Goal: Feedback & Contribution: Submit feedback/report problem

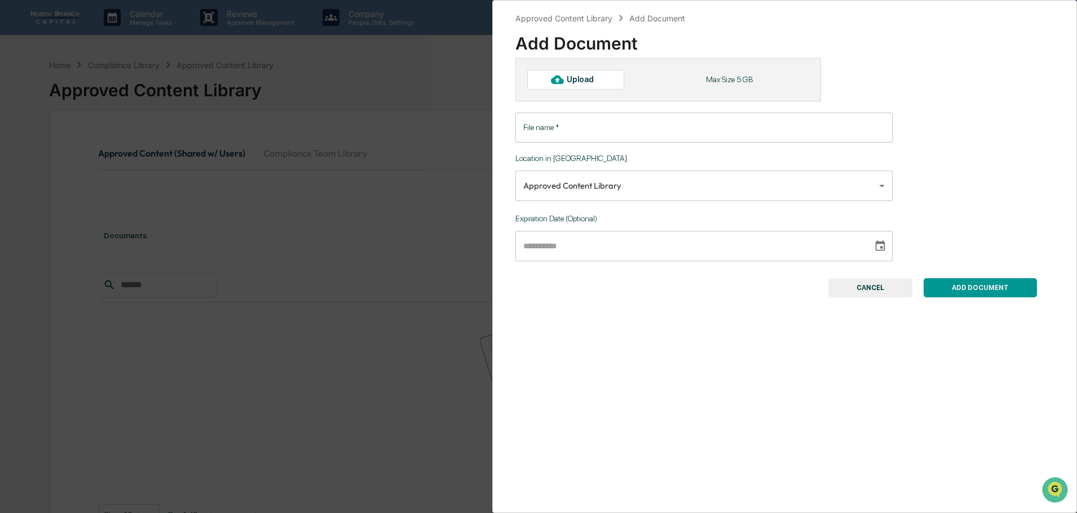
click at [587, 81] on div "Upload" at bounding box center [584, 79] width 37 height 9
type input "**********"
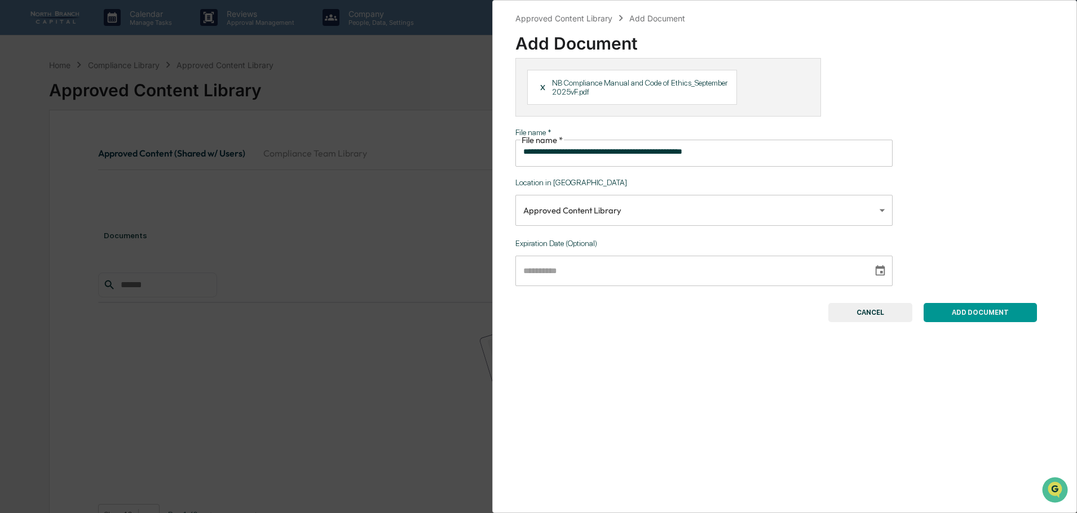
click at [681, 202] on body "**********" at bounding box center [538, 292] width 1077 height 584
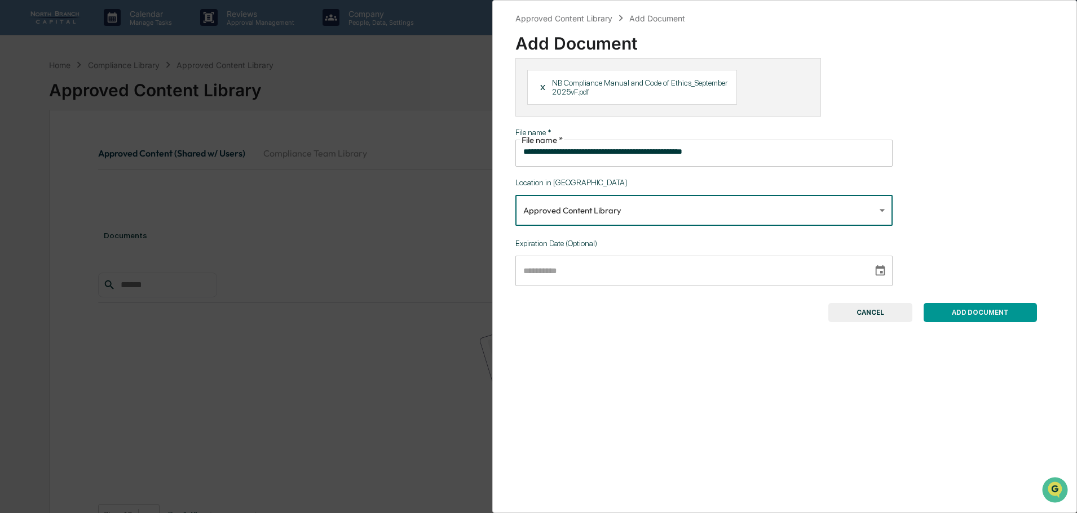
type input "**********"
click at [626, 259] on input "**********" at bounding box center [689, 271] width 349 height 30
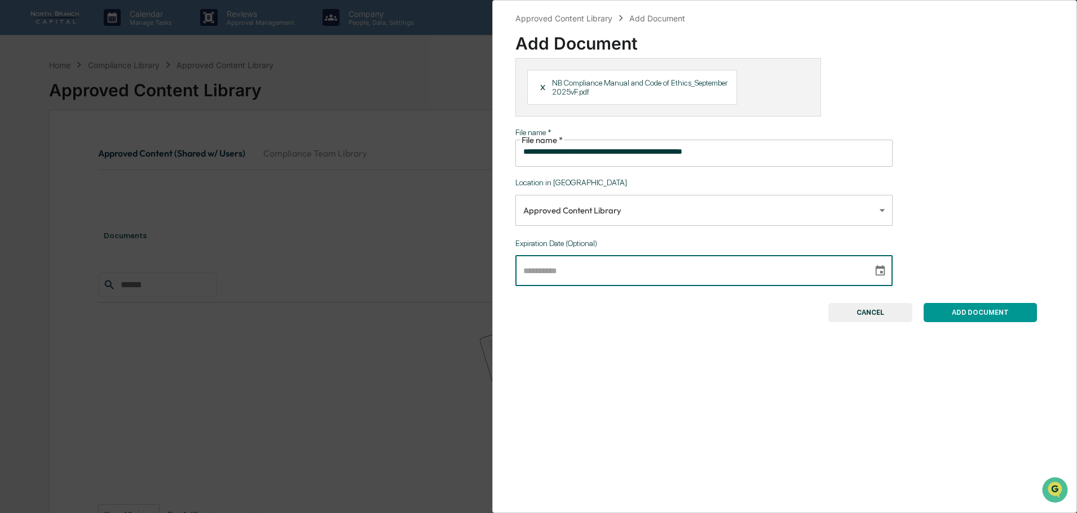
click at [882, 268] on icon "Choose date" at bounding box center [880, 271] width 12 height 12
click at [529, 308] on icon "Next month" at bounding box center [529, 308] width 0 height 0
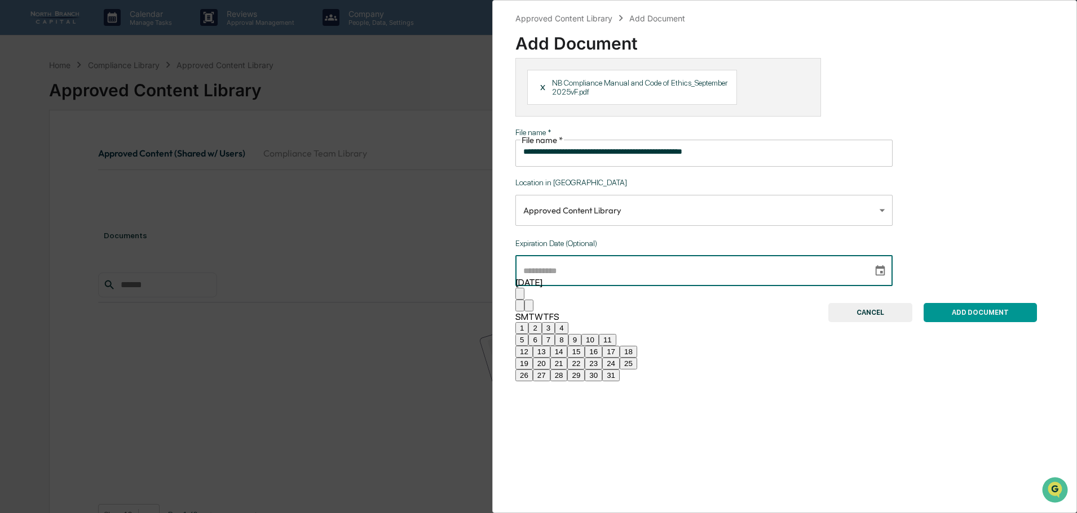
click at [529, 308] on icon "Next month" at bounding box center [529, 308] width 0 height 0
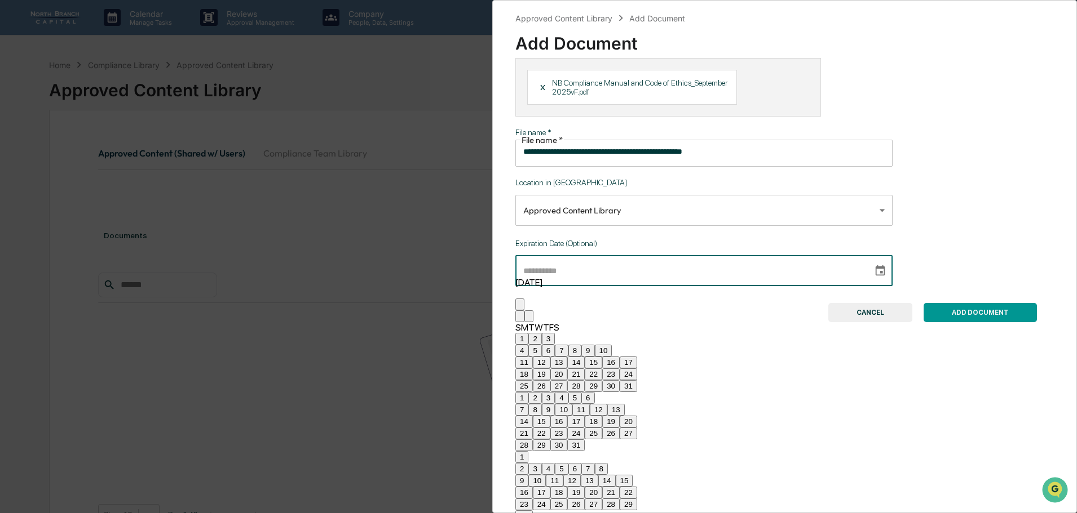
click at [529, 319] on icon "Next month" at bounding box center [529, 319] width 0 height 0
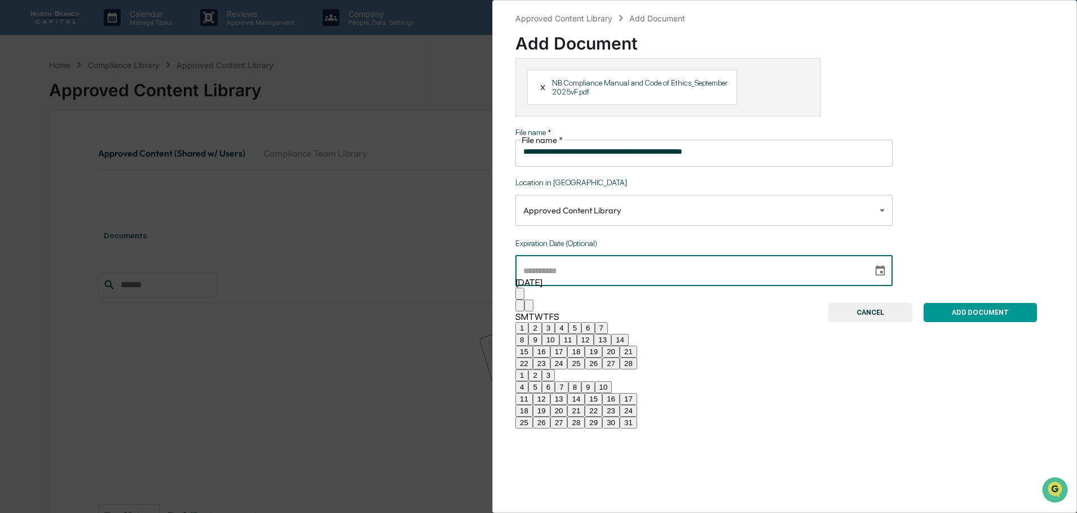
click at [529, 308] on icon "Next month" at bounding box center [529, 308] width 0 height 0
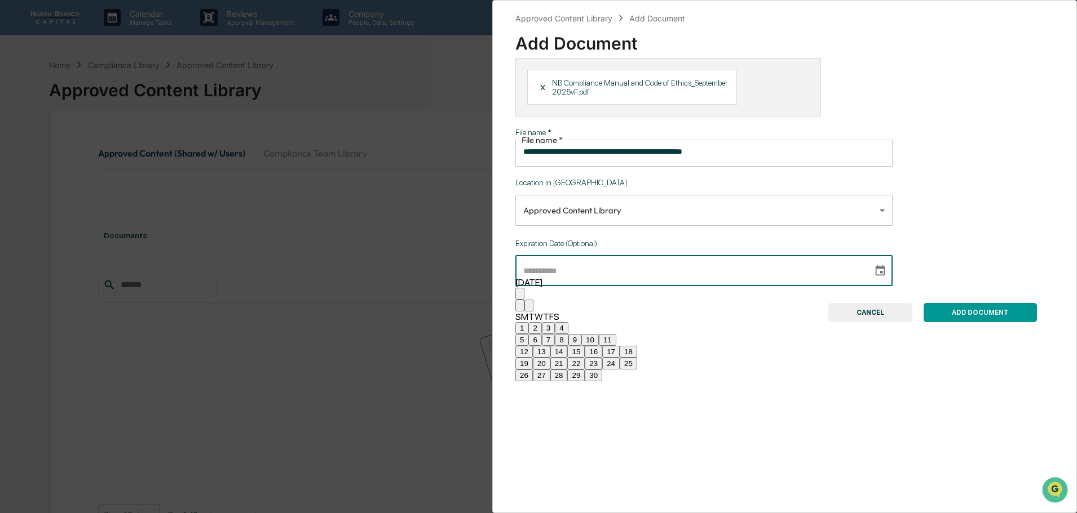
click at [529, 308] on icon "Next month" at bounding box center [529, 308] width 0 height 0
drag, startPoint x: 535, startPoint y: 448, endPoint x: 542, endPoint y: 448, distance: 6.8
click at [533, 393] on button "31" at bounding box center [523, 388] width 17 height 12
type input "**********"
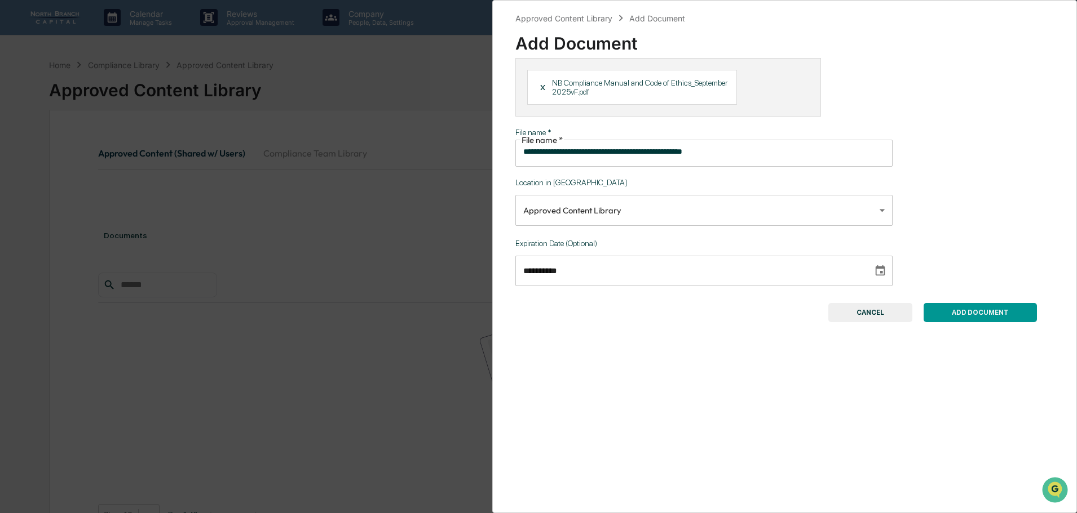
click at [969, 308] on button "ADD DOCUMENT" at bounding box center [979, 312] width 113 height 19
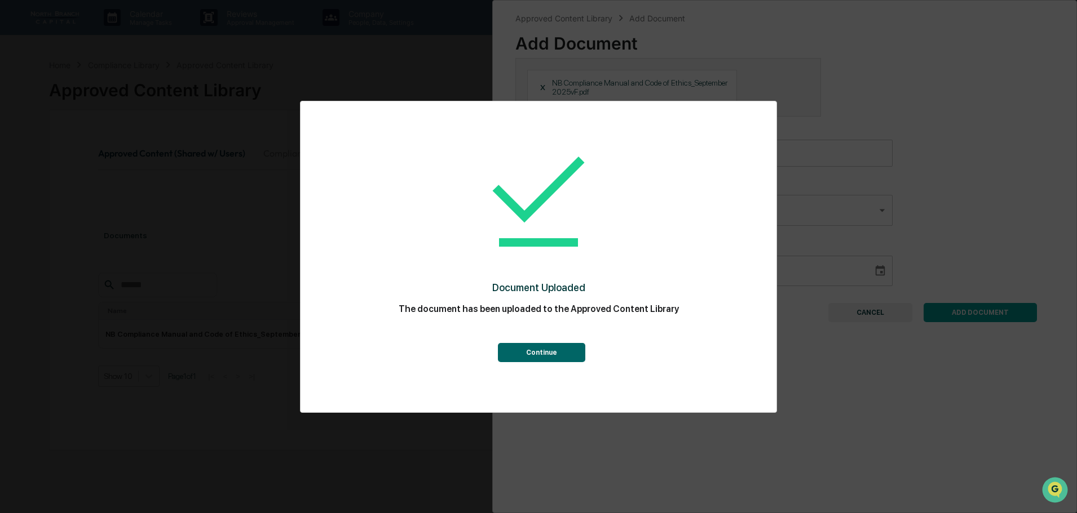
click at [545, 349] on button "Continue" at bounding box center [541, 352] width 87 height 19
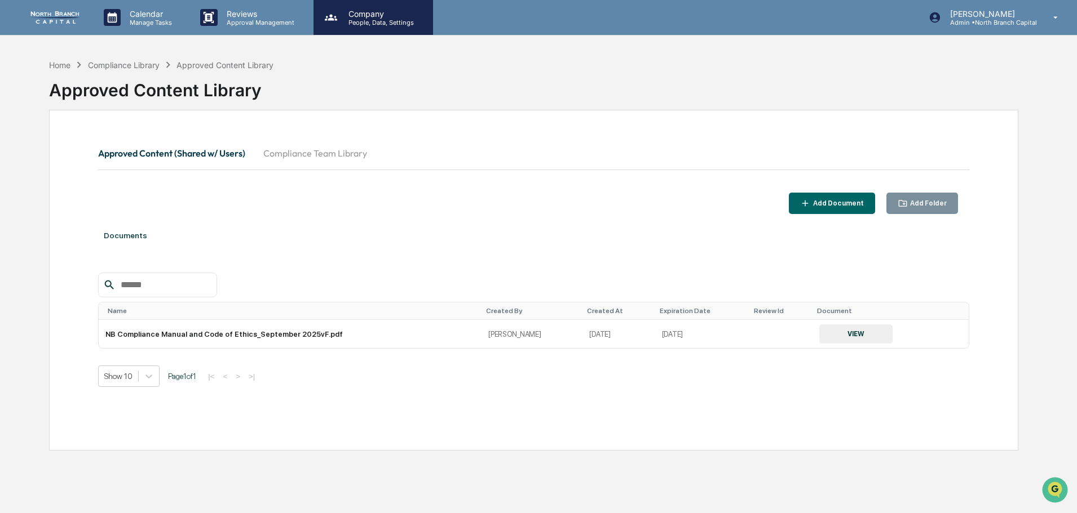
click at [363, 25] on p "People, Data, Settings" at bounding box center [379, 23] width 80 height 8
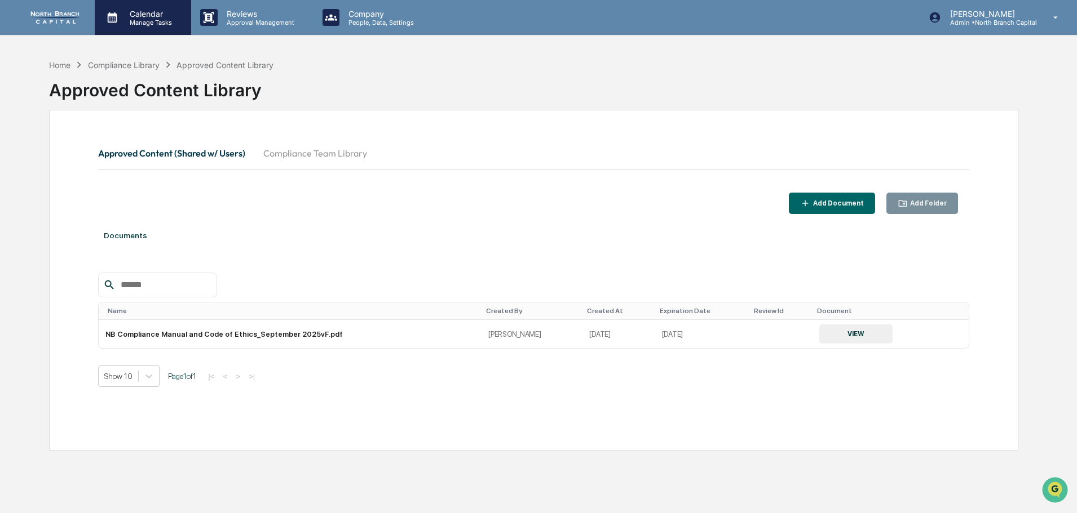
click at [160, 15] on p "Calendar" at bounding box center [149, 14] width 57 height 10
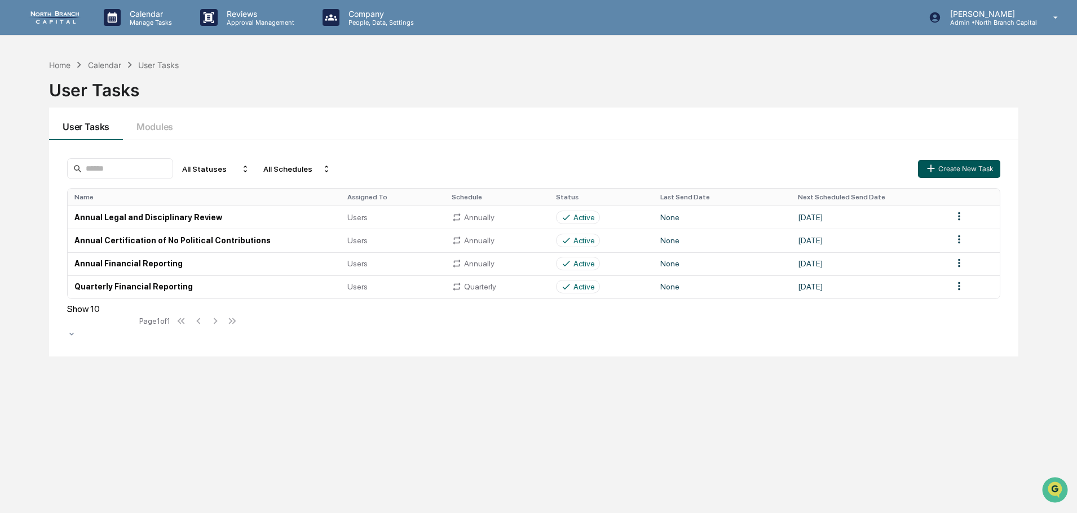
click at [964, 174] on button "Create New Task" at bounding box center [959, 169] width 82 height 18
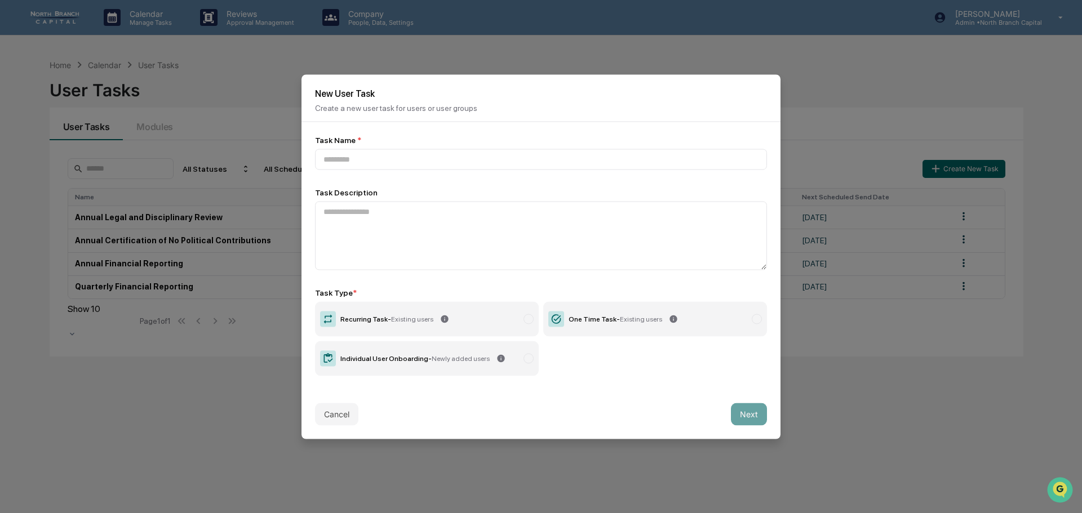
click at [437, 354] on label "Individual User Onboarding - Newly added users" at bounding box center [427, 358] width 224 height 35
click at [508, 364] on label "Individual User Onboarding - Newly added users" at bounding box center [427, 358] width 224 height 35
click at [369, 162] on input at bounding box center [541, 159] width 452 height 21
type input "**********"
drag, startPoint x: 466, startPoint y: 363, endPoint x: 470, endPoint y: 358, distance: 6.4
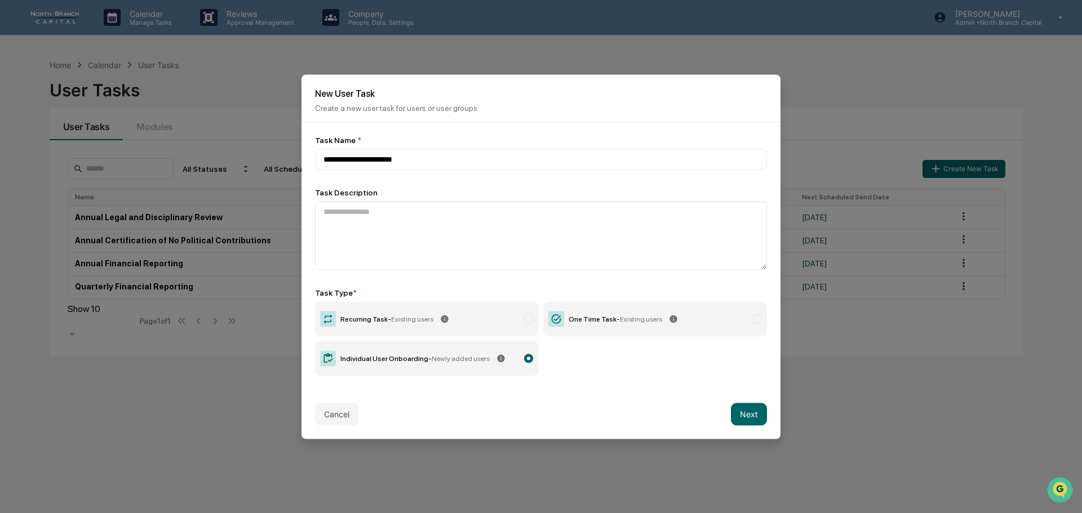
click at [469, 361] on label "Individual User Onboarding - Newly added users" at bounding box center [427, 358] width 224 height 35
click at [760, 418] on button "Next" at bounding box center [749, 414] width 36 height 23
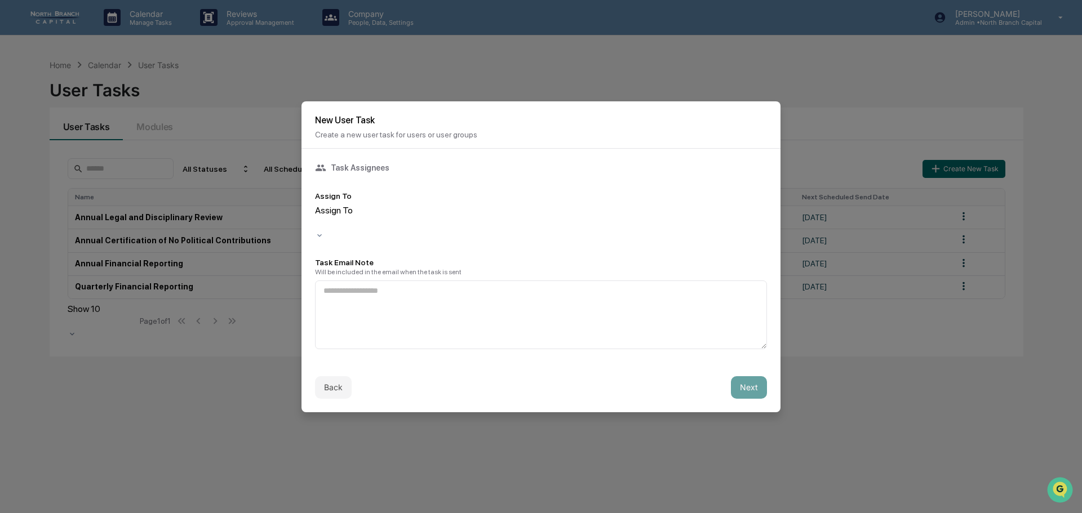
click at [318, 218] on div at bounding box center [317, 223] width 2 height 13
click at [451, 281] on textarea at bounding box center [541, 315] width 452 height 69
click at [738, 380] on button "Next" at bounding box center [749, 388] width 36 height 23
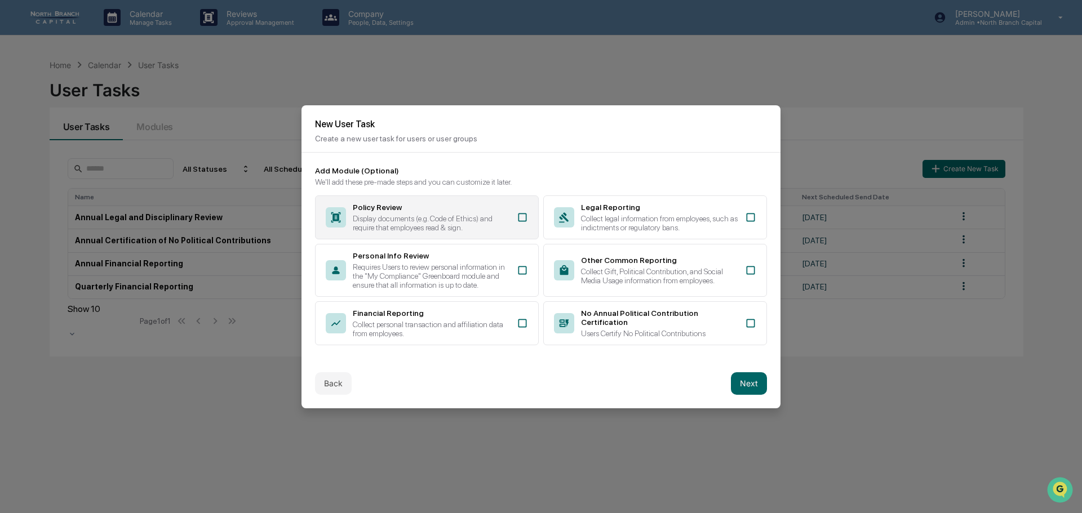
click at [431, 222] on div "Display documents (e.g. Code of Ethics) and require that employees read & sign." at bounding box center [431, 223] width 157 height 18
click at [749, 379] on button "Next" at bounding box center [749, 384] width 36 height 23
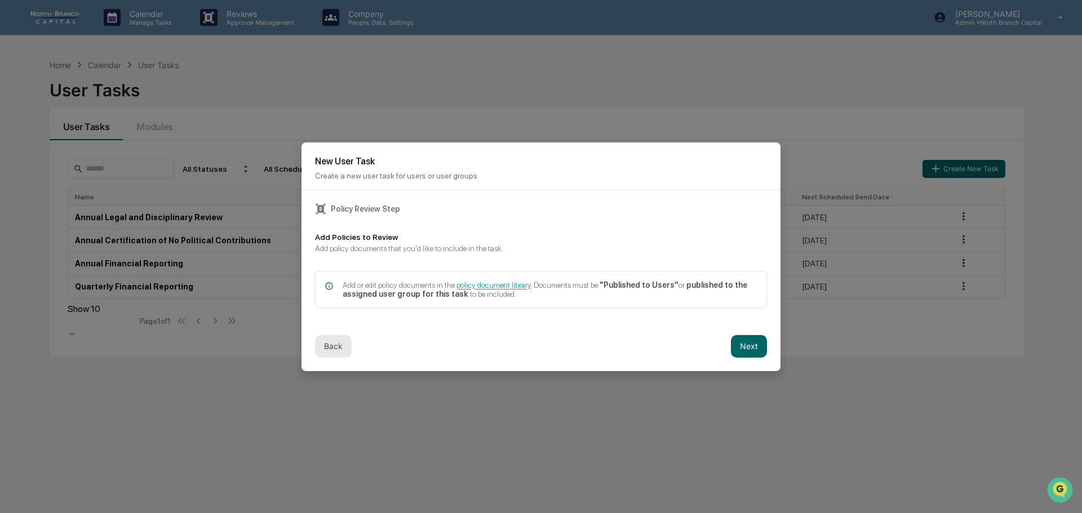
click at [331, 344] on button "Back" at bounding box center [333, 346] width 37 height 23
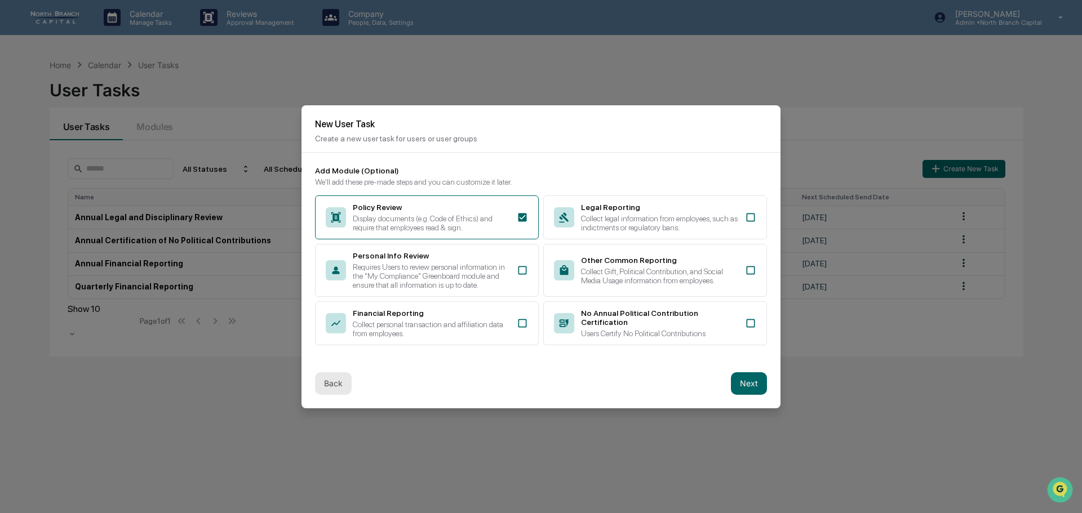
click at [331, 391] on button "Back" at bounding box center [333, 384] width 37 height 23
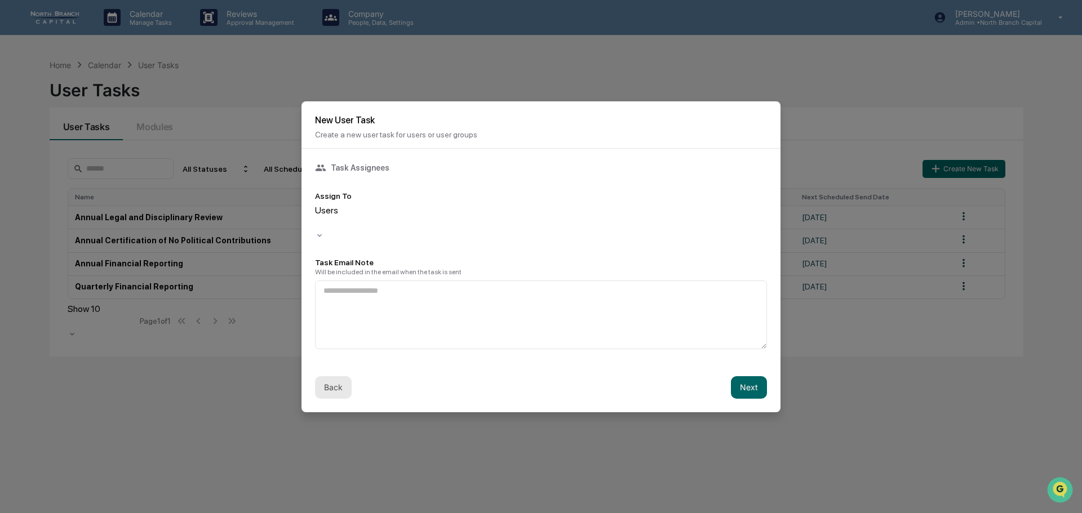
click at [335, 380] on button "Back" at bounding box center [333, 388] width 37 height 23
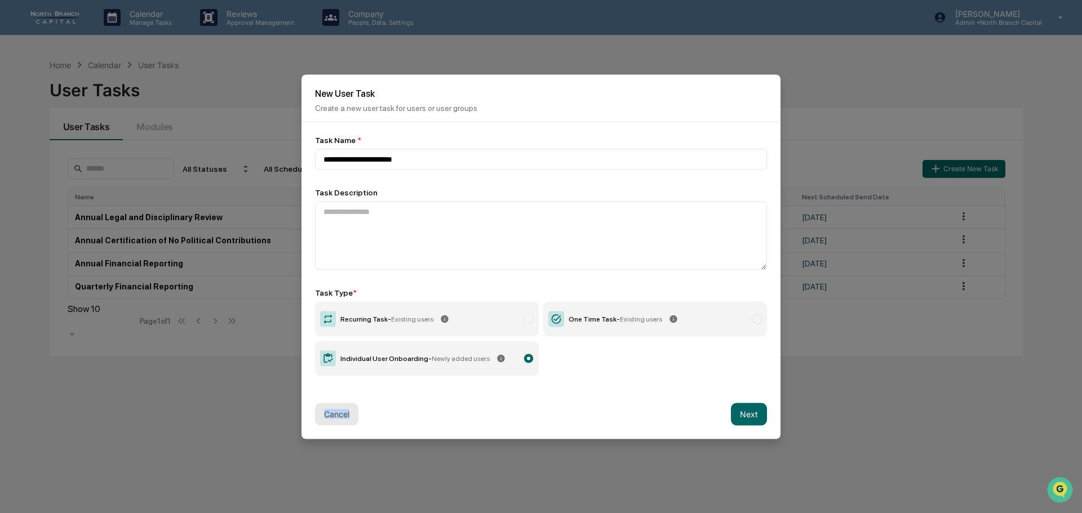
click at [335, 380] on div "**********" at bounding box center [541, 256] width 479 height 268
click at [335, 418] on button "Cancel" at bounding box center [336, 414] width 43 height 23
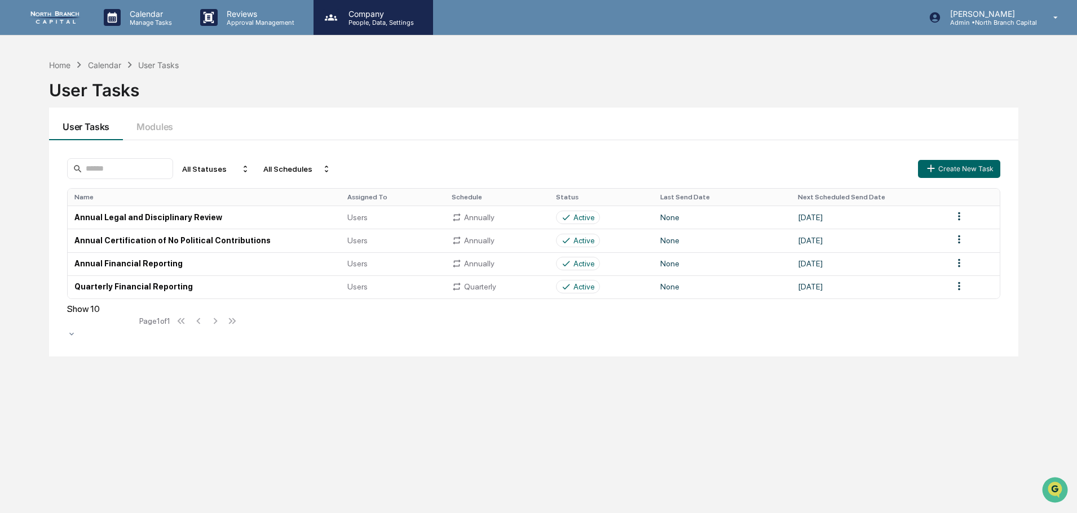
click at [357, 19] on p "People, Data, Settings" at bounding box center [379, 23] width 80 height 8
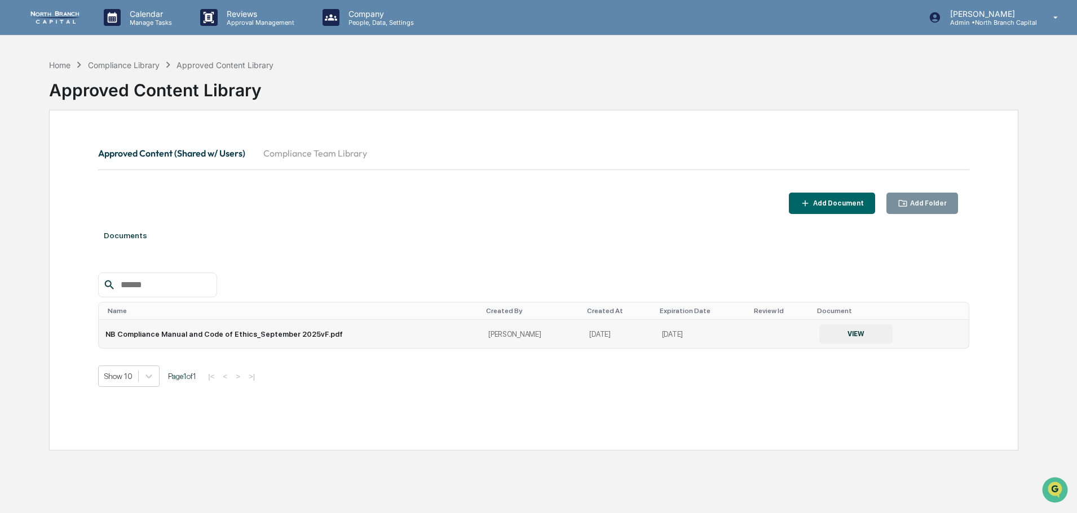
click at [951, 337] on icon at bounding box center [951, 337] width 0 height 0
click at [833, 335] on button "VIEW" at bounding box center [855, 334] width 73 height 19
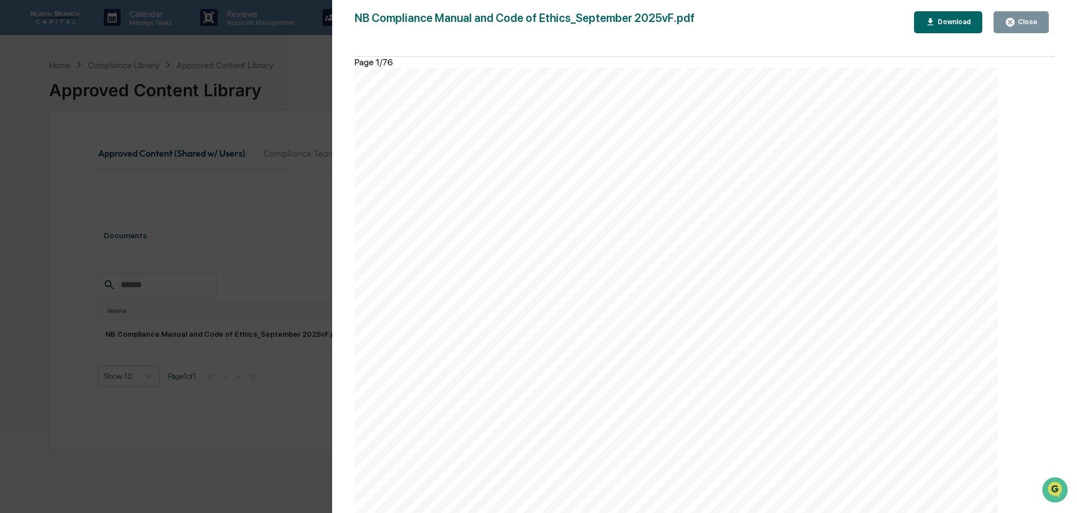
click at [1011, 23] on icon "button" at bounding box center [1009, 22] width 11 height 11
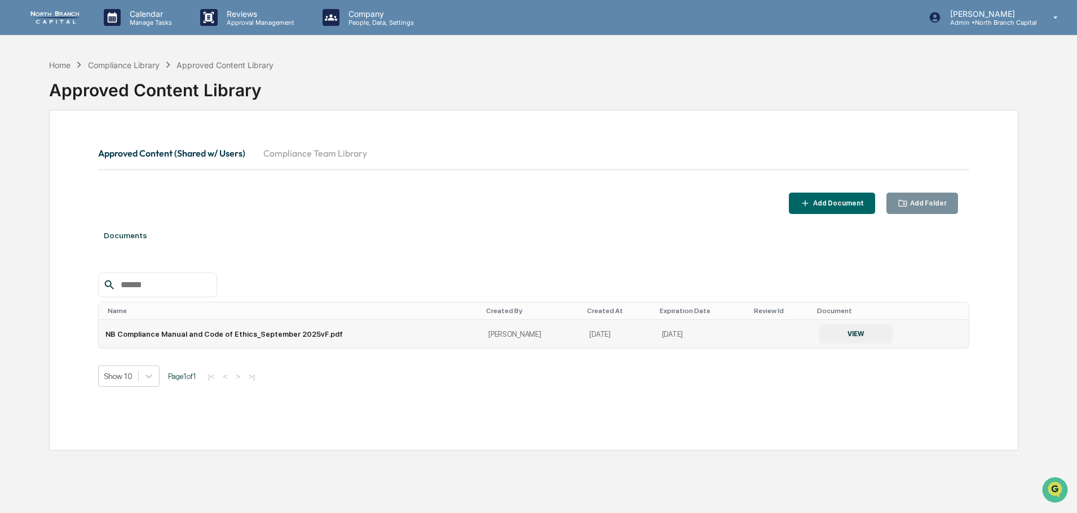
click at [951, 337] on icon at bounding box center [951, 337] width 0 height 0
click at [439, 340] on td "NB Compliance Manual and Code of Ethics_September 2025vF.pdf" at bounding box center [290, 334] width 383 height 28
click at [265, 326] on td "NB Compliance Manual and Code of Ethics_September 2025vF.pdf" at bounding box center [290, 334] width 383 height 28
click at [951, 337] on icon at bounding box center [951, 337] width 0 height 0
click at [927, 352] on div "Change Folder" at bounding box center [920, 348] width 63 height 18
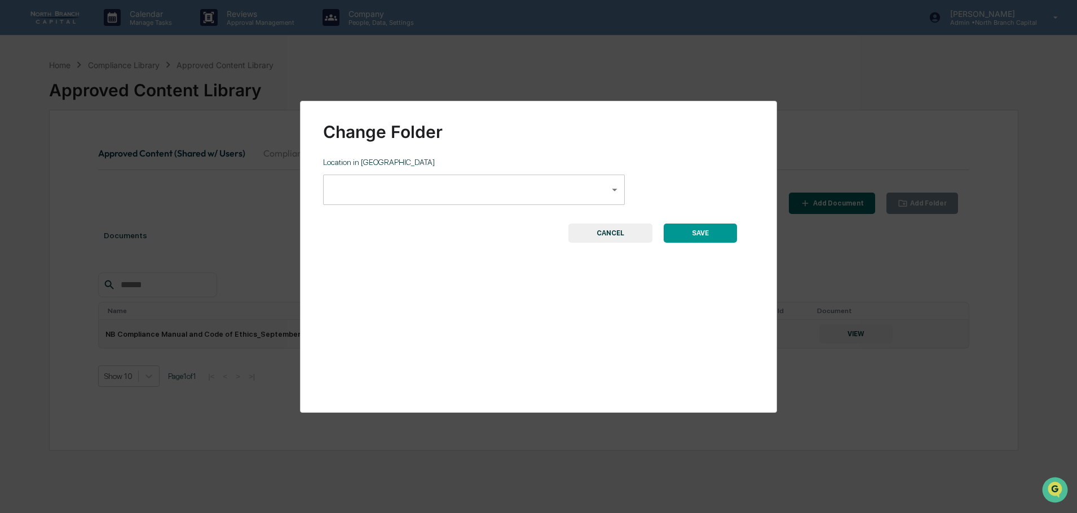
click at [486, 193] on body "**********" at bounding box center [538, 283] width 1077 height 567
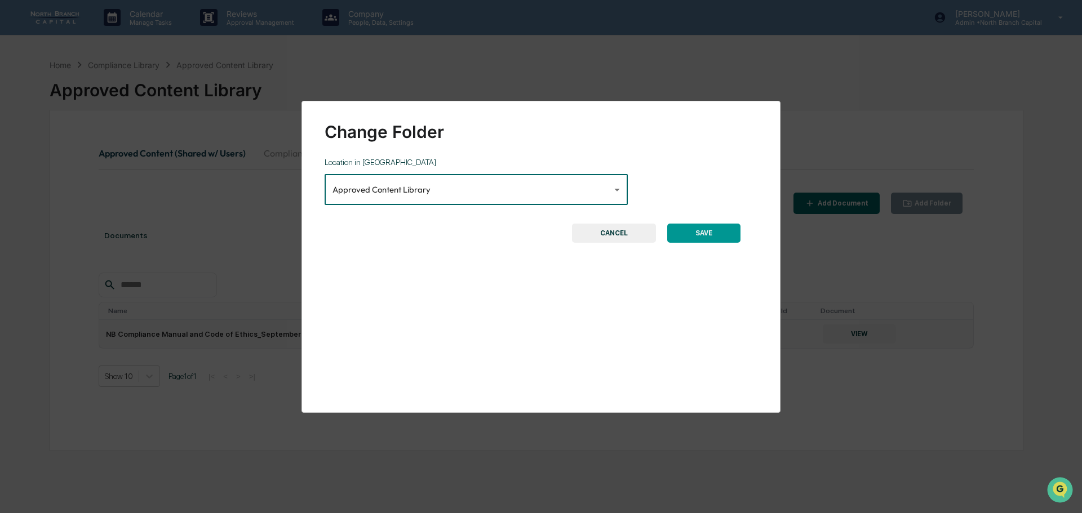
type input "**********"
click at [710, 234] on button "SAVE" at bounding box center [699, 233] width 73 height 19
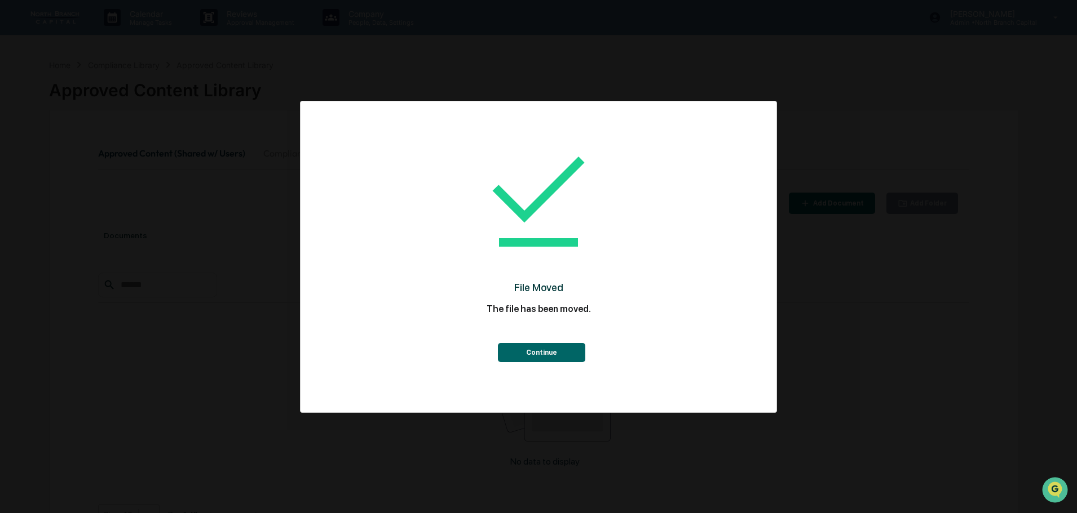
click at [557, 353] on button "Continue" at bounding box center [541, 352] width 87 height 19
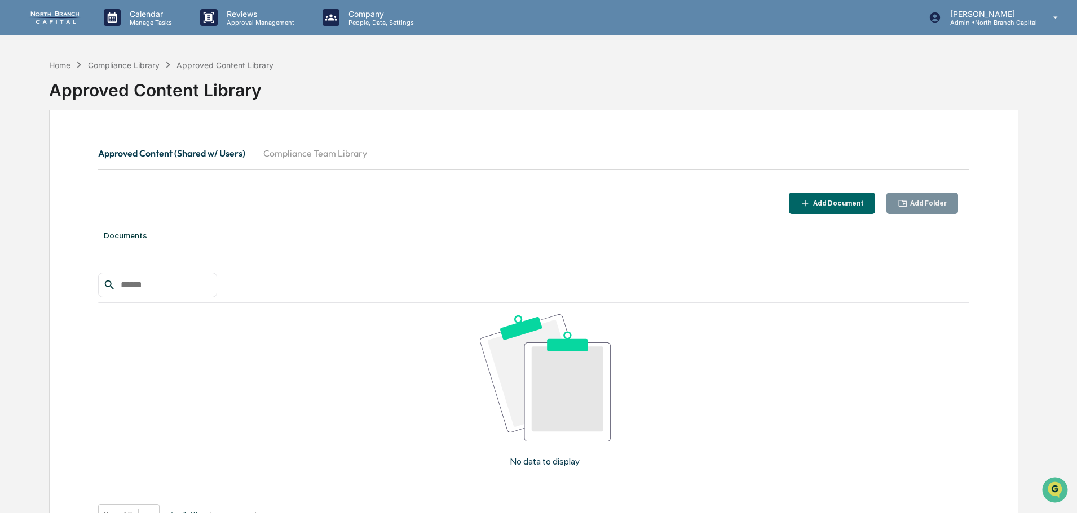
click at [306, 153] on button "Compliance Team Library" at bounding box center [315, 153] width 122 height 27
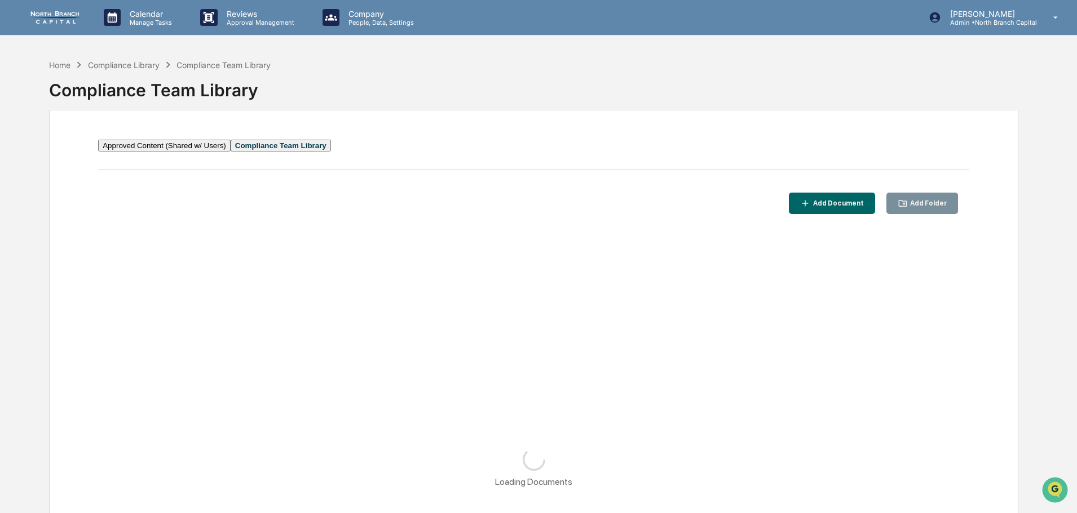
click at [203, 152] on button "Approved Content (Shared w/ Users)" at bounding box center [164, 146] width 132 height 12
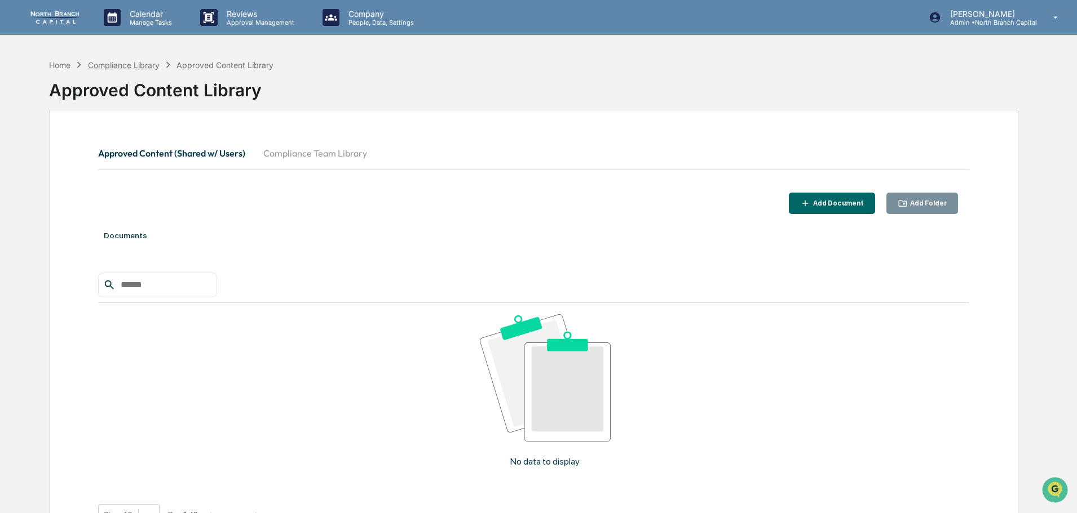
click at [124, 68] on div "Compliance Library" at bounding box center [124, 65] width 72 height 10
click at [133, 64] on div "Compliance Library" at bounding box center [124, 65] width 72 height 10
click at [54, 64] on div "Home" at bounding box center [59, 65] width 21 height 10
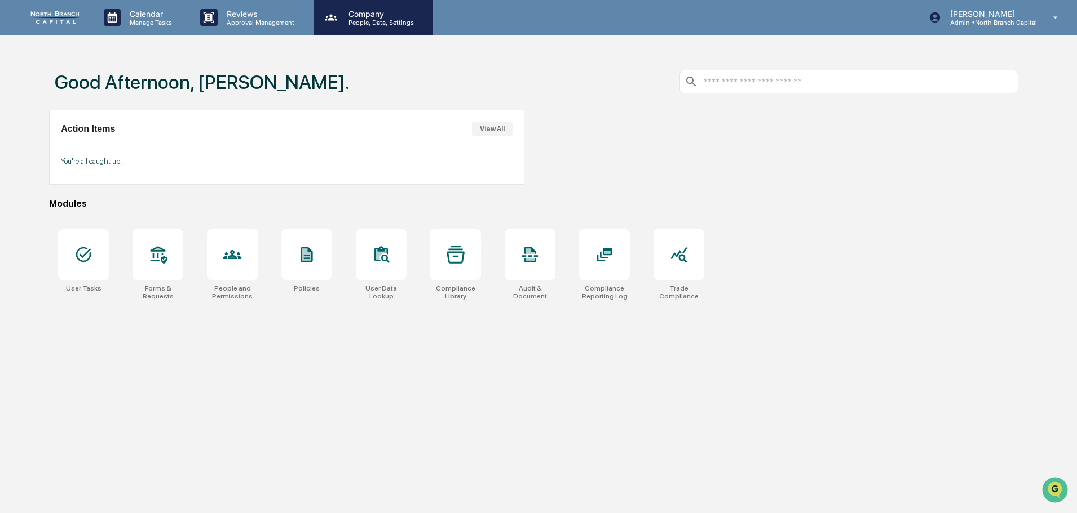
click at [363, 15] on p "Company" at bounding box center [379, 14] width 80 height 10
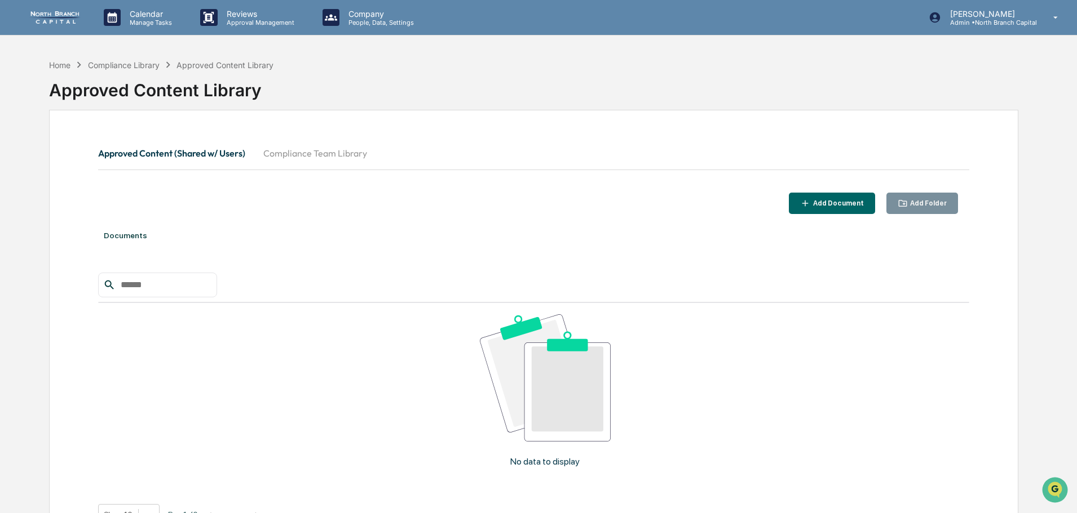
click at [324, 142] on button "Compliance Team Library" at bounding box center [315, 153] width 122 height 27
click at [142, 149] on button "Approved Content (Shared w/ Users)" at bounding box center [164, 146] width 132 height 12
click at [972, 25] on p "Admin • North Branch Capital" at bounding box center [989, 23] width 96 height 8
click at [840, 206] on div "Add Document" at bounding box center [837, 204] width 53 height 8
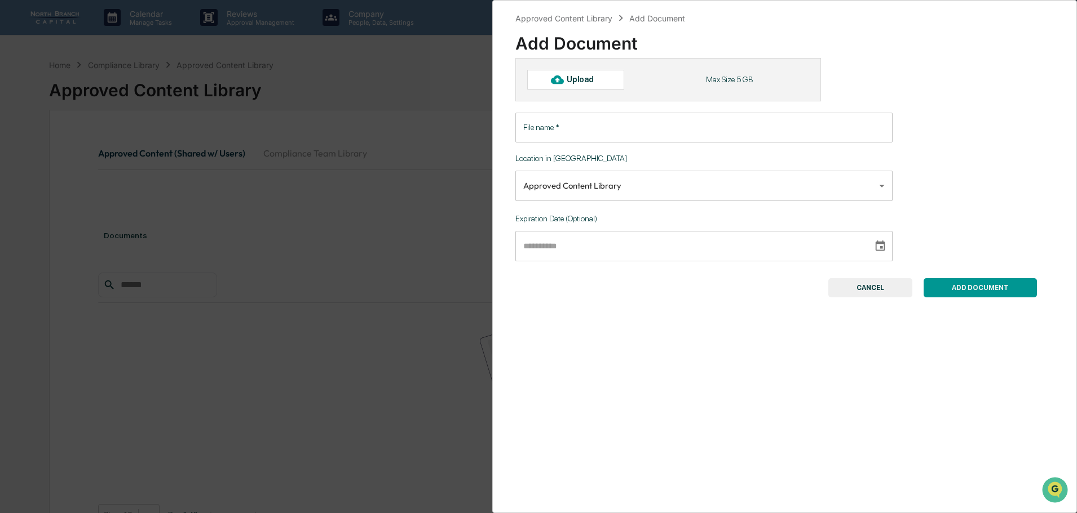
click at [590, 76] on div "Upload" at bounding box center [584, 79] width 37 height 9
type input "**********"
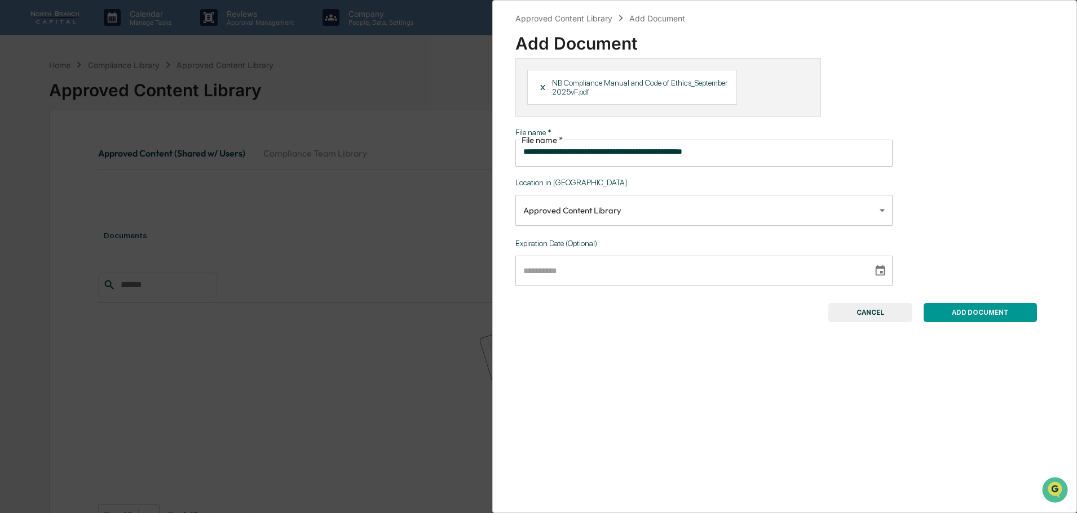
click at [711, 197] on body "**********" at bounding box center [538, 292] width 1077 height 584
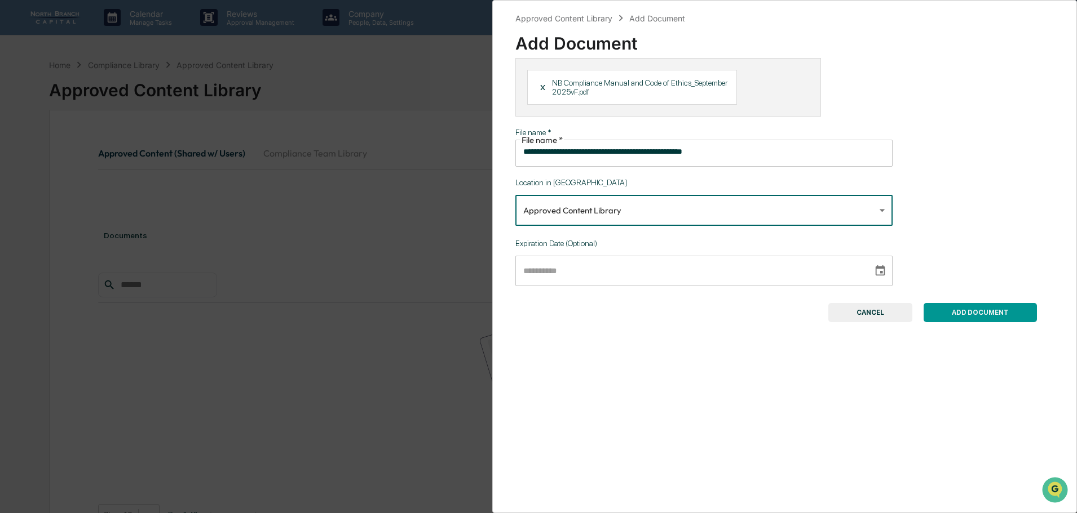
type input "**********"
click at [848, 267] on input "**********" at bounding box center [689, 271] width 349 height 30
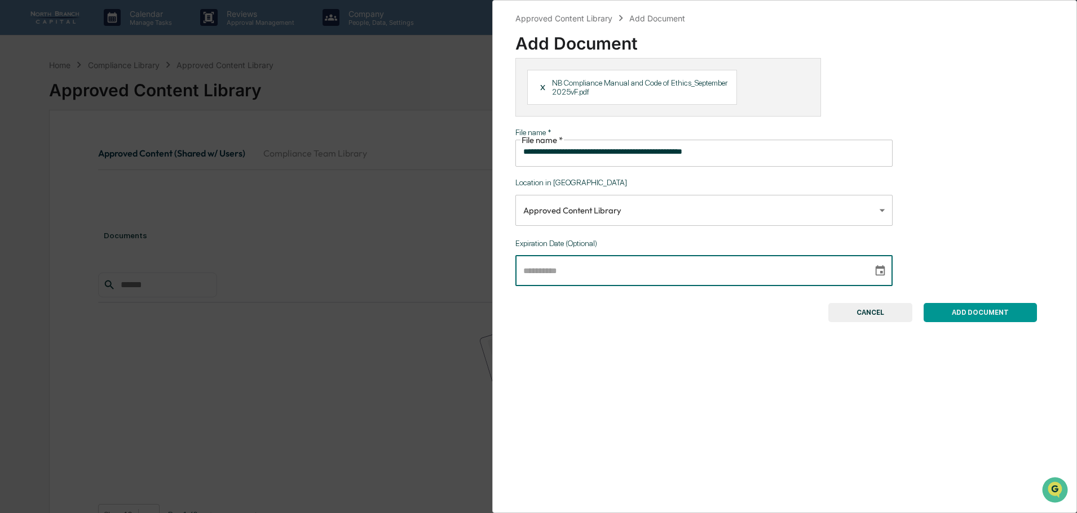
click at [874, 265] on icon "Choose date" at bounding box center [880, 271] width 12 height 12
click at [529, 308] on icon "Next month" at bounding box center [529, 308] width 0 height 0
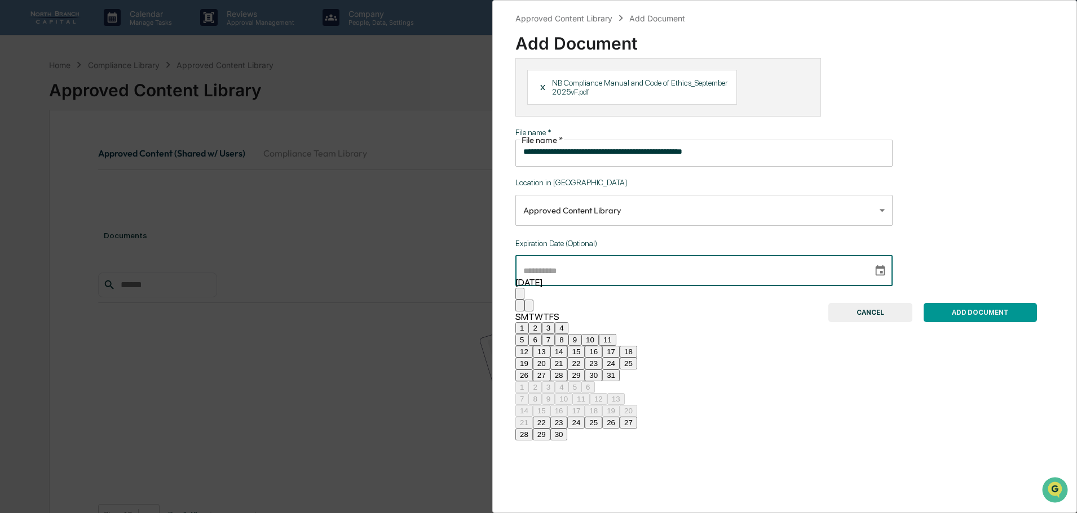
click at [529, 308] on icon "Next month" at bounding box center [529, 308] width 0 height 0
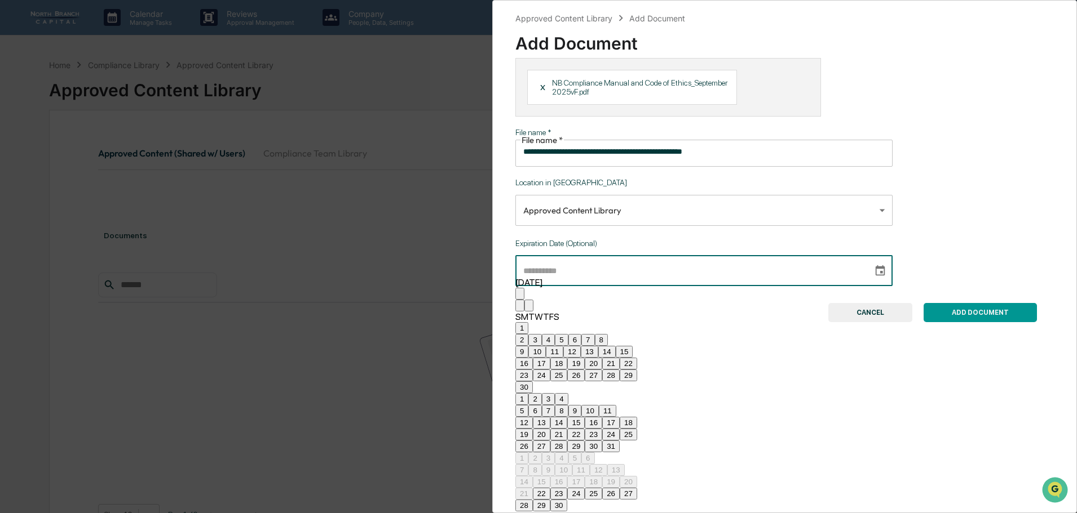
click at [529, 308] on icon "Next month" at bounding box center [529, 308] width 0 height 0
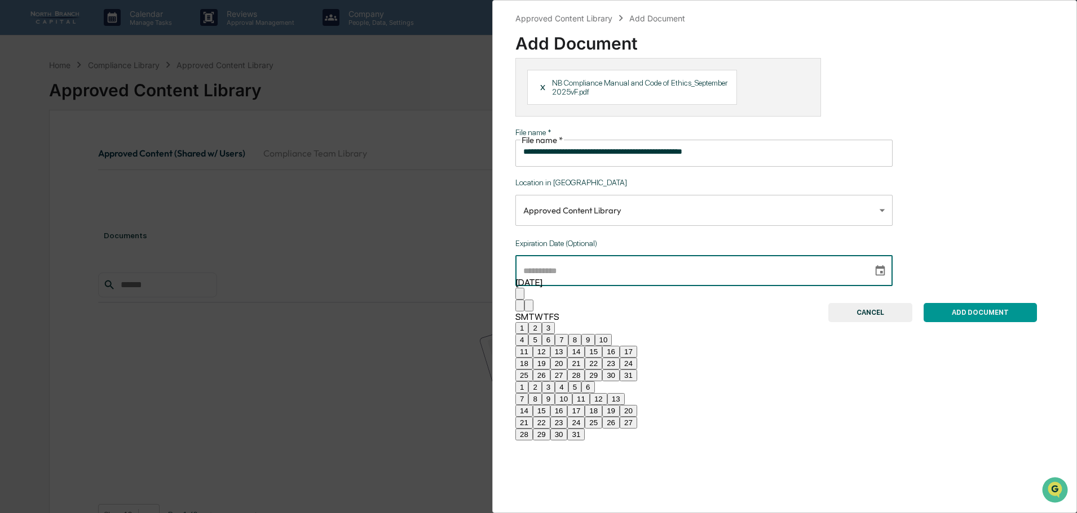
click at [529, 308] on icon "Next month" at bounding box center [529, 308] width 0 height 0
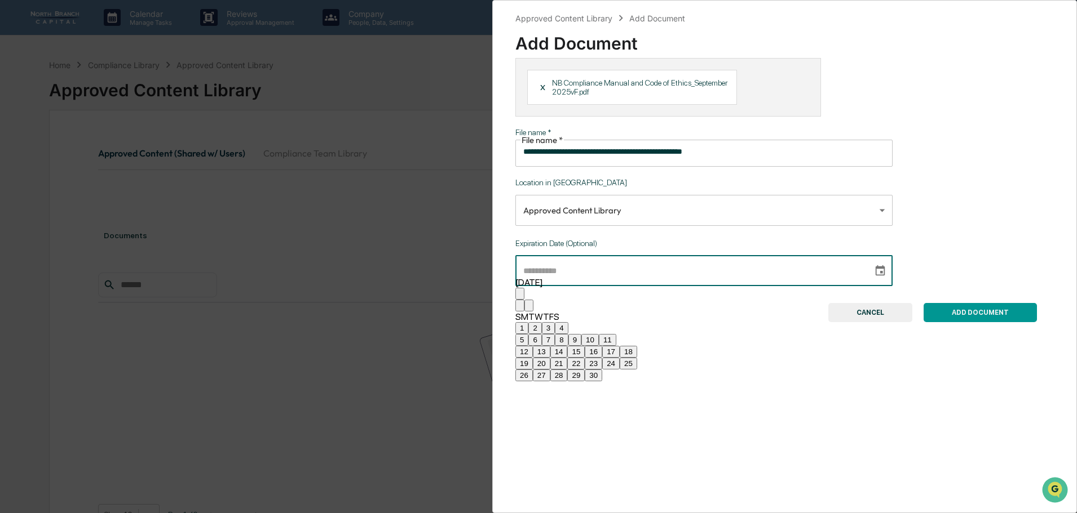
click at [602, 382] on button "30" at bounding box center [593, 376] width 17 height 12
type input "**********"
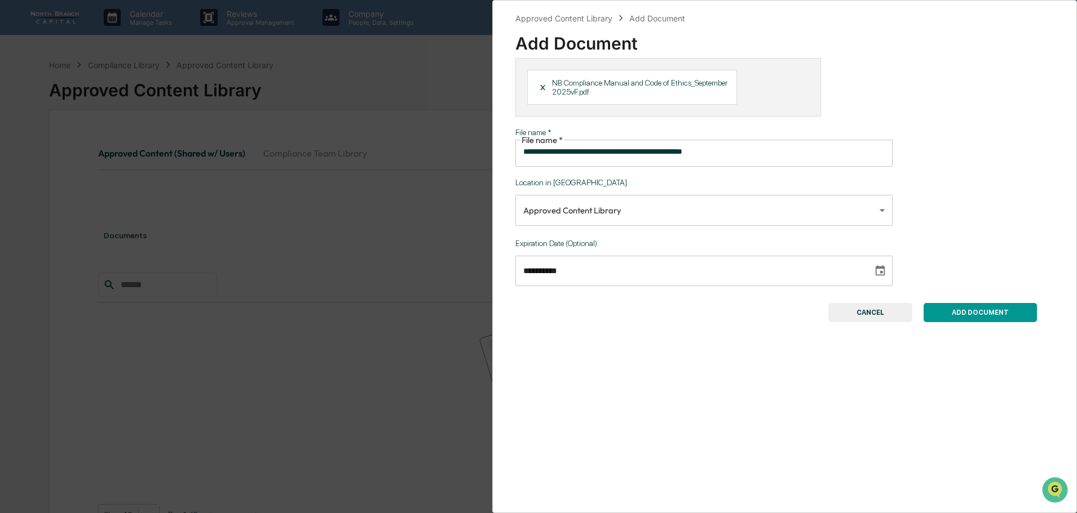
click at [966, 303] on button "ADD DOCUMENT" at bounding box center [979, 312] width 113 height 19
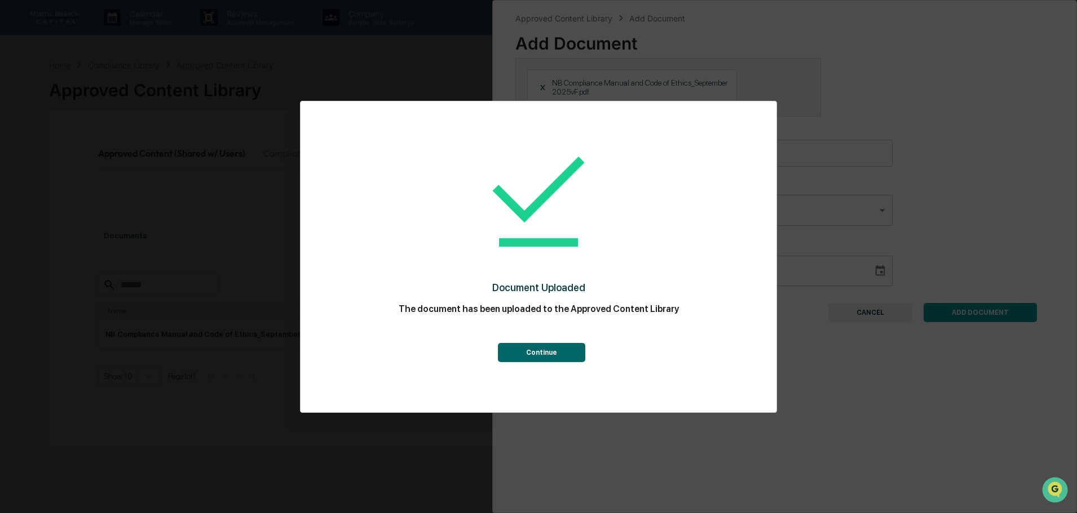
click at [561, 350] on button "Continue" at bounding box center [541, 352] width 87 height 19
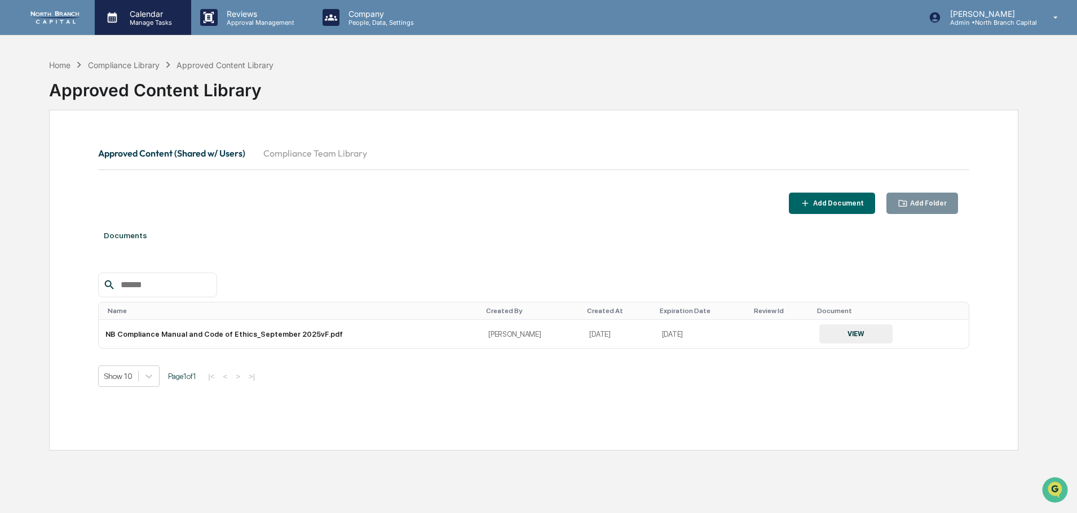
click at [156, 23] on p "Manage Tasks" at bounding box center [149, 23] width 57 height 8
click at [251, 19] on p "Approval Management" at bounding box center [259, 23] width 82 height 8
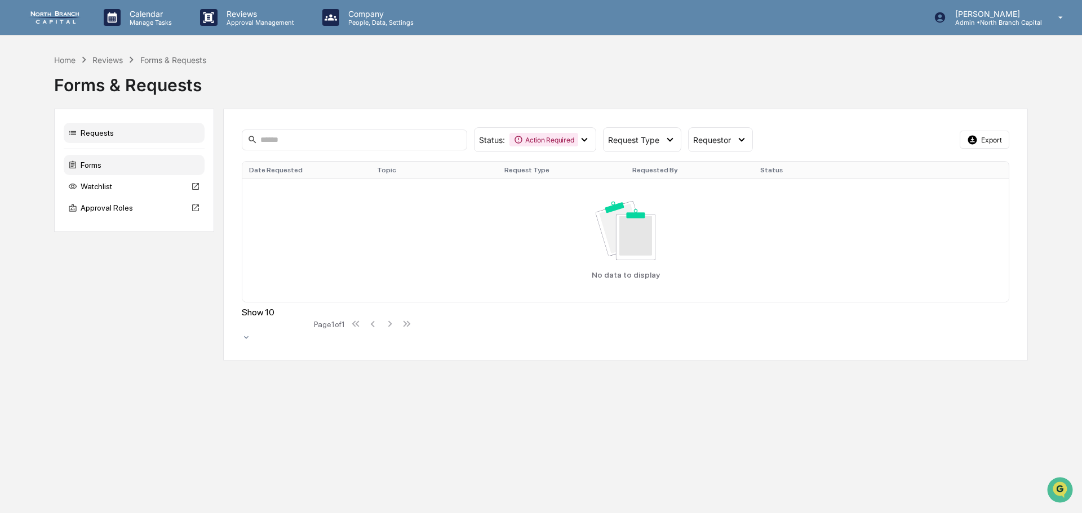
click at [109, 166] on div "Forms" at bounding box center [134, 165] width 141 height 20
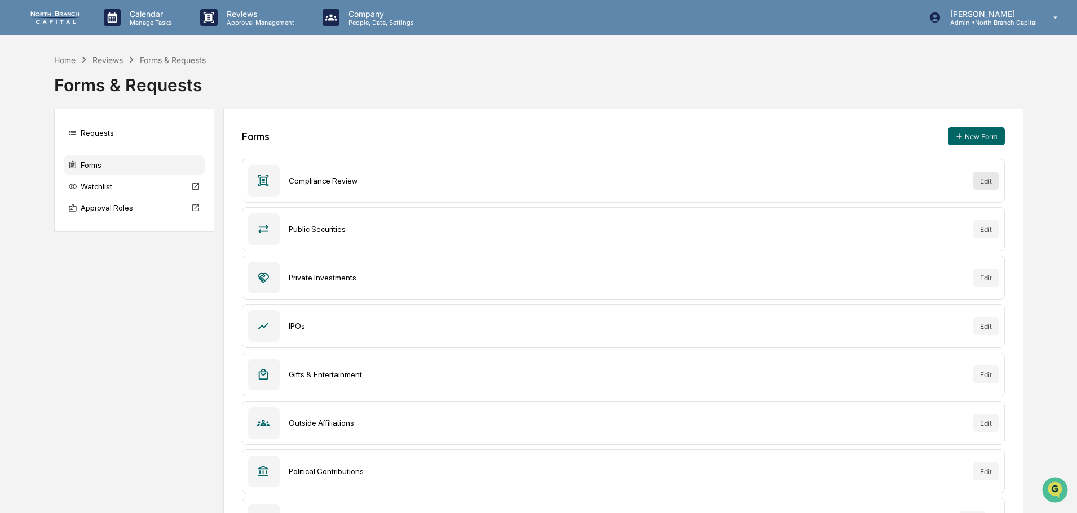
click at [989, 182] on button "Edit" at bounding box center [985, 181] width 25 height 18
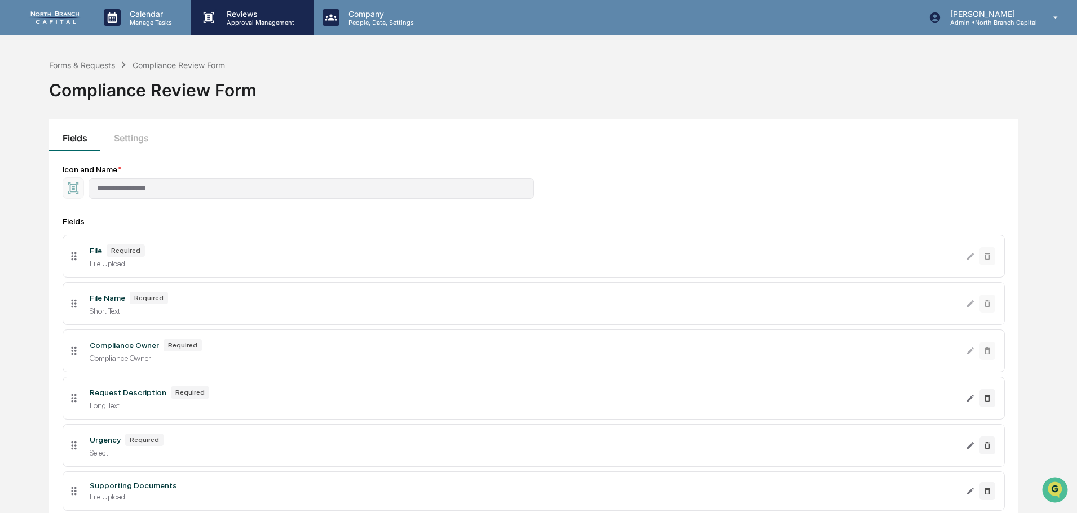
click at [255, 12] on p "Reviews" at bounding box center [259, 14] width 82 height 10
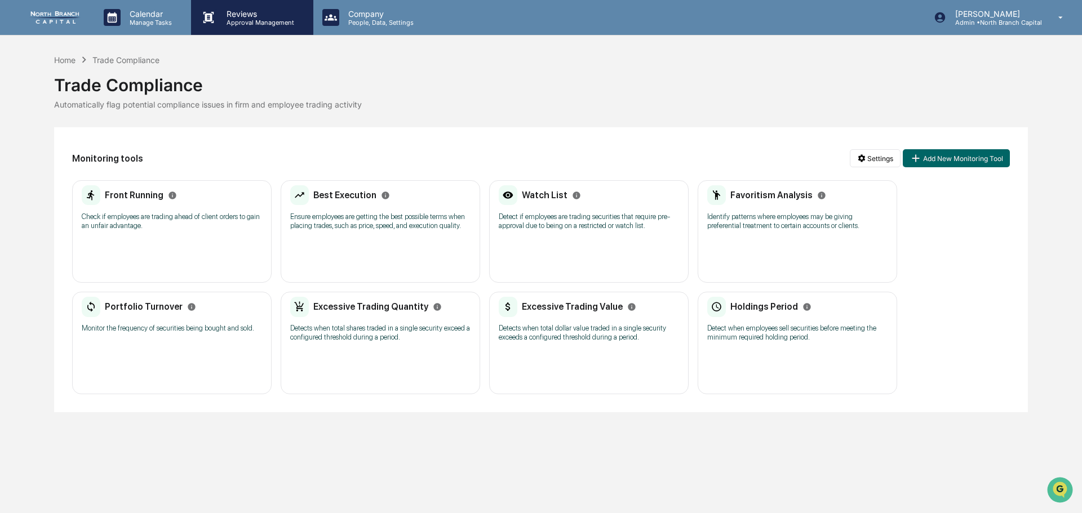
click at [254, 26] on p "Approval Management" at bounding box center [259, 23] width 82 height 8
click at [174, 513] on div at bounding box center [541, 521] width 1082 height 0
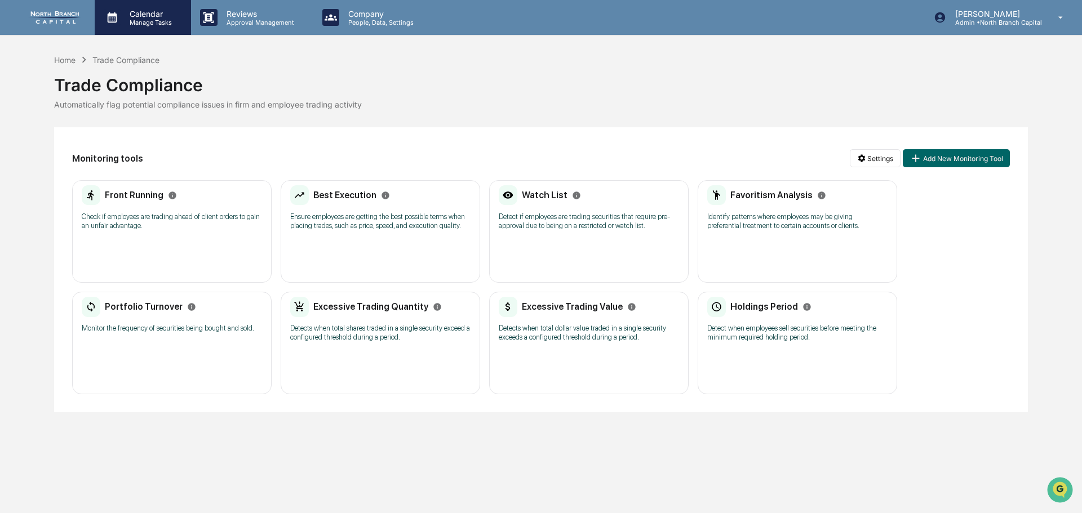
click at [156, 19] on p "Manage Tasks" at bounding box center [149, 23] width 57 height 8
click at [328, 513] on div at bounding box center [541, 521] width 1082 height 0
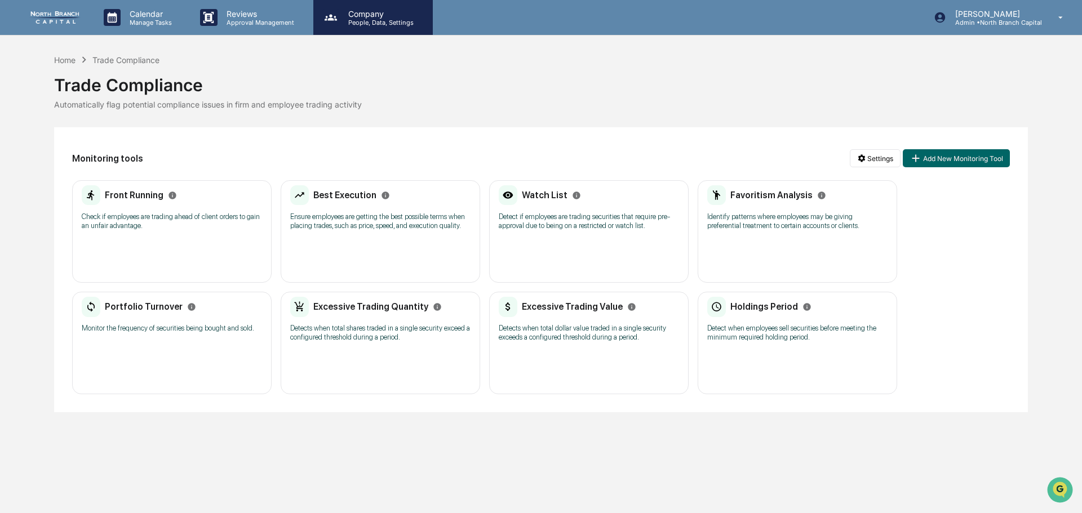
click at [355, 16] on p "Company" at bounding box center [379, 14] width 80 height 10
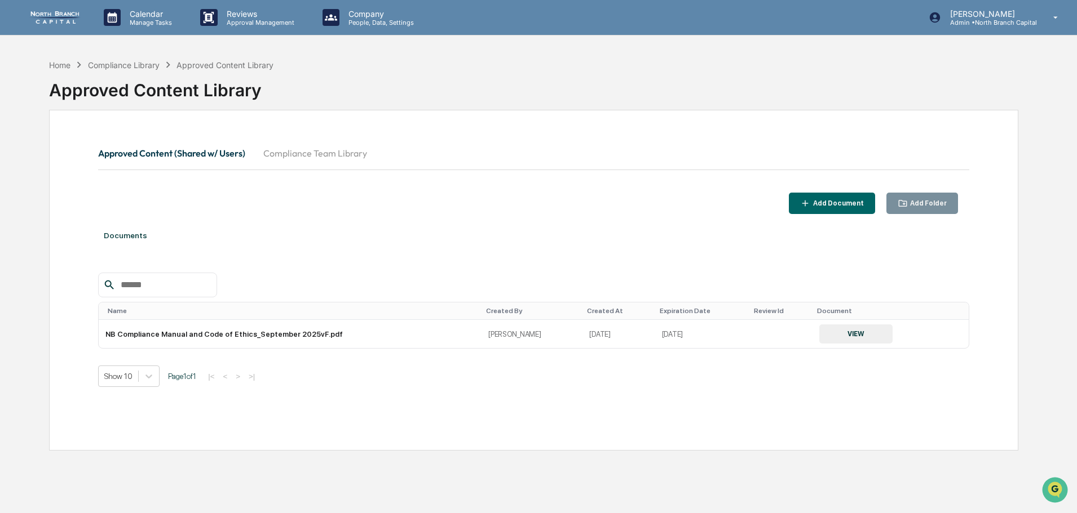
click at [813, 213] on button "Add Document" at bounding box center [832, 204] width 86 height 22
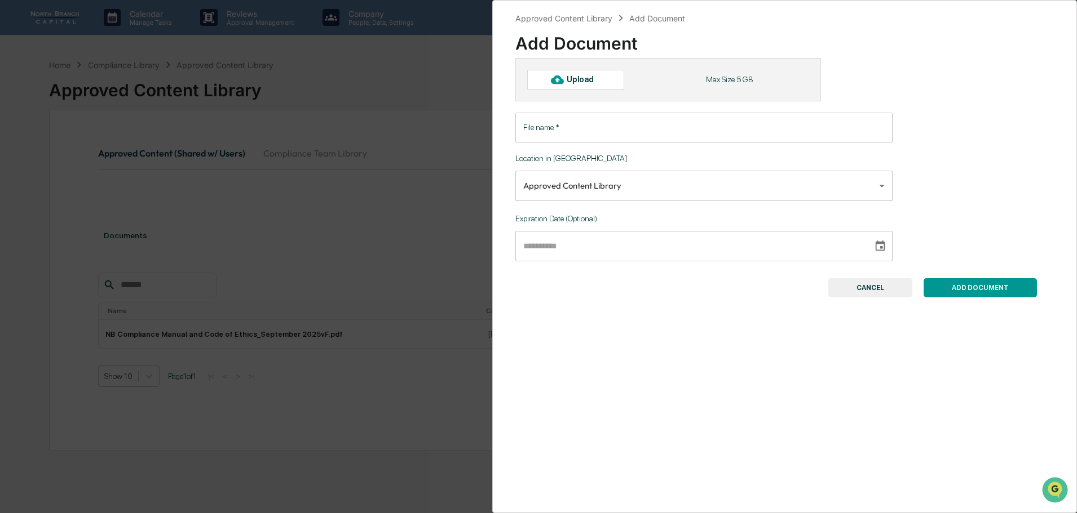
click at [596, 77] on div "Upload" at bounding box center [584, 79] width 37 height 9
type input "**********"
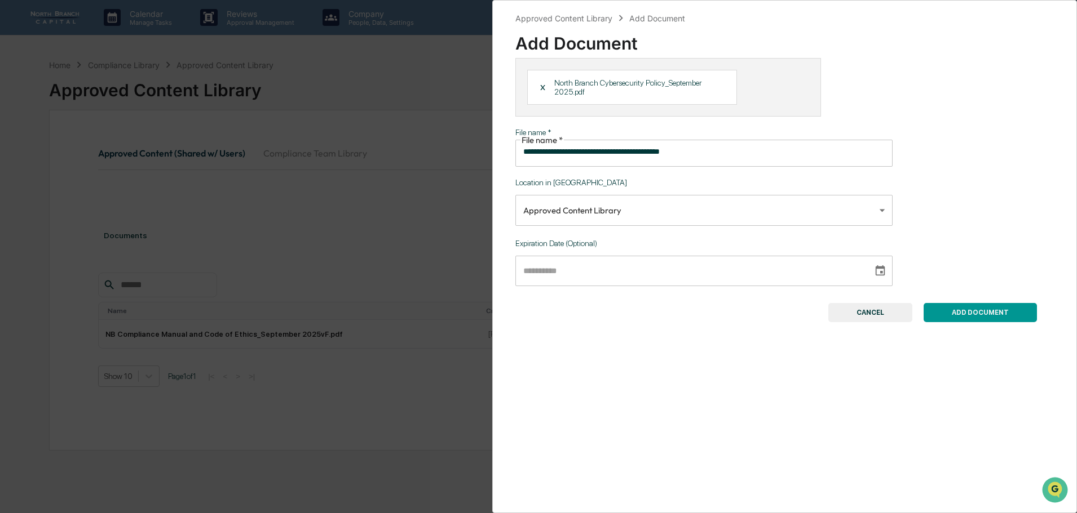
type input "**********"
click at [592, 264] on input "**********" at bounding box center [689, 271] width 349 height 30
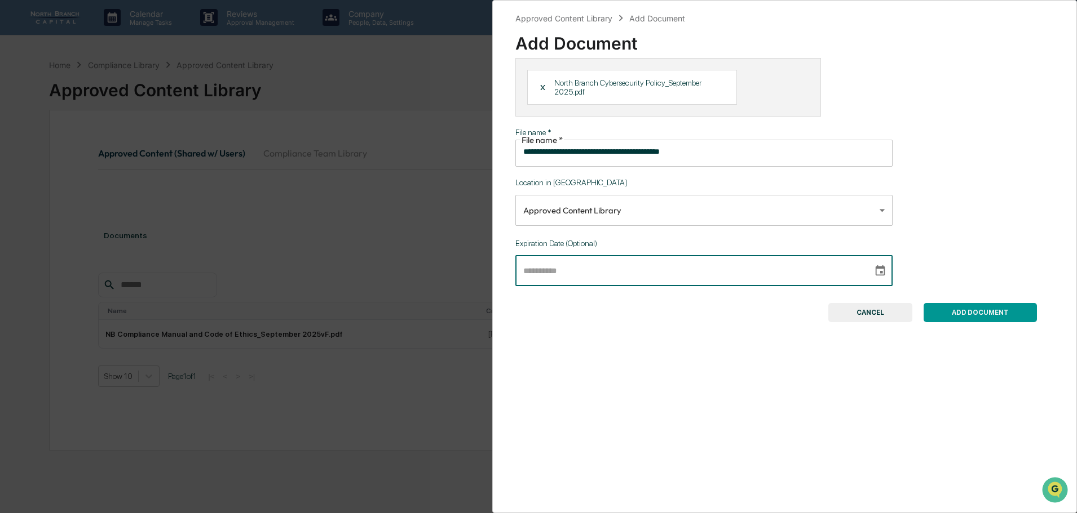
click at [875, 265] on icon "Choose date" at bounding box center [880, 271] width 12 height 12
click at [538, 312] on icon "Next month" at bounding box center [536, 315] width 4 height 7
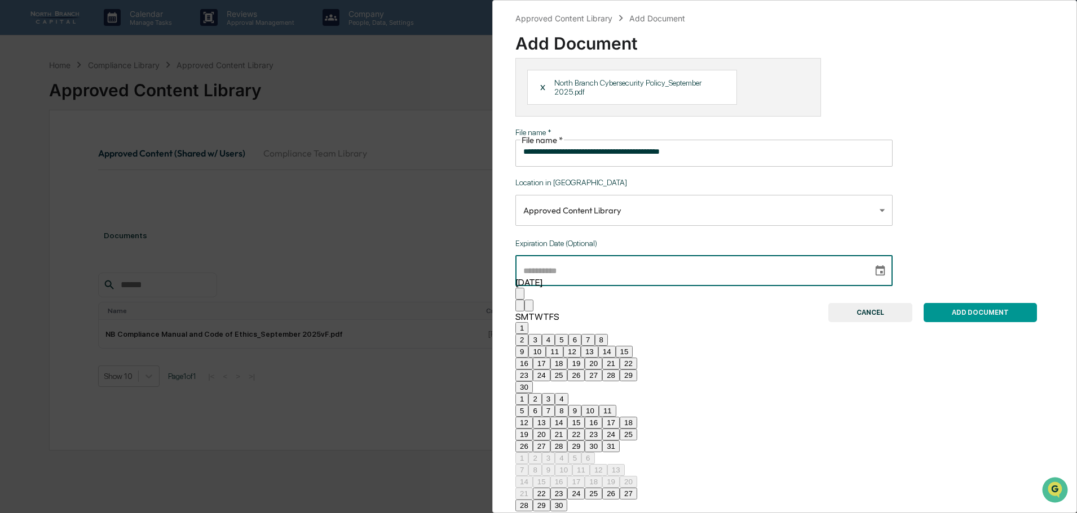
click at [538, 312] on icon "Next month" at bounding box center [536, 315] width 4 height 7
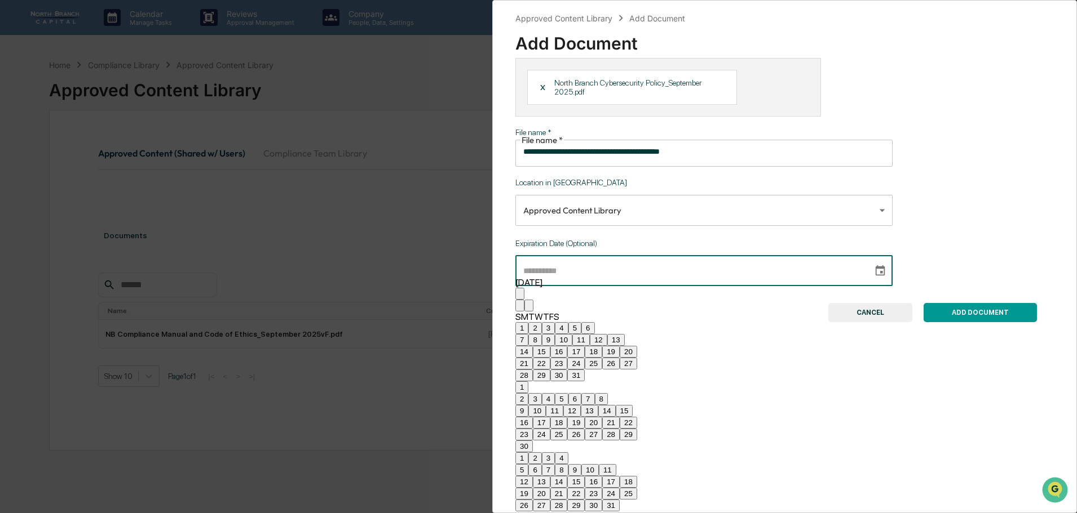
click at [538, 312] on icon "Next month" at bounding box center [536, 315] width 4 height 7
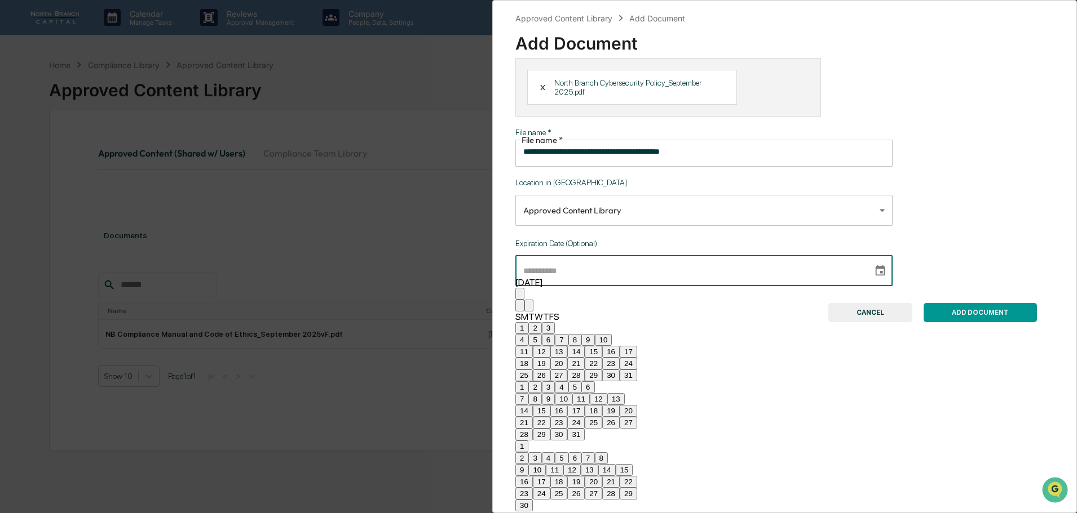
click at [538, 312] on icon "Next month" at bounding box center [536, 315] width 4 height 7
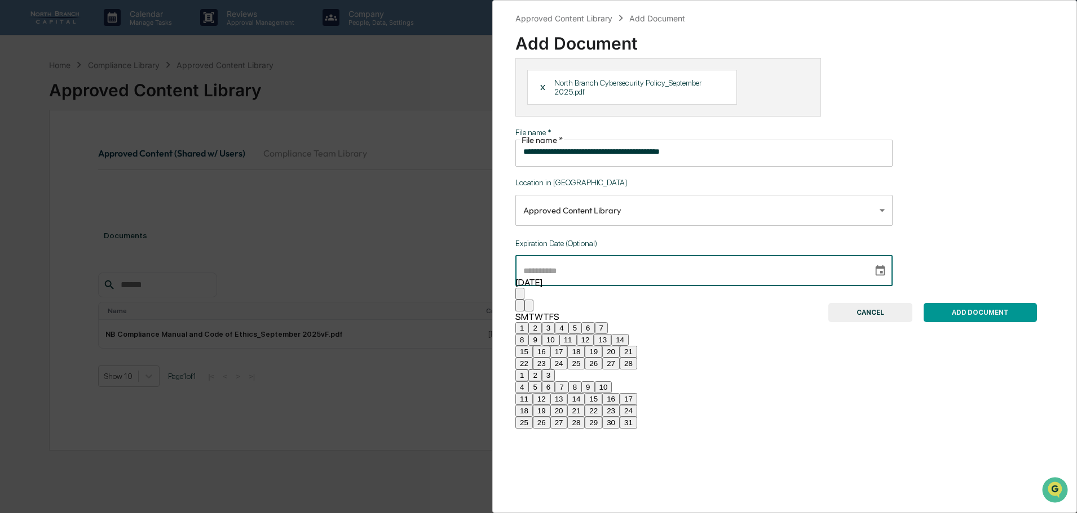
click at [538, 312] on icon "Next month" at bounding box center [536, 315] width 4 height 7
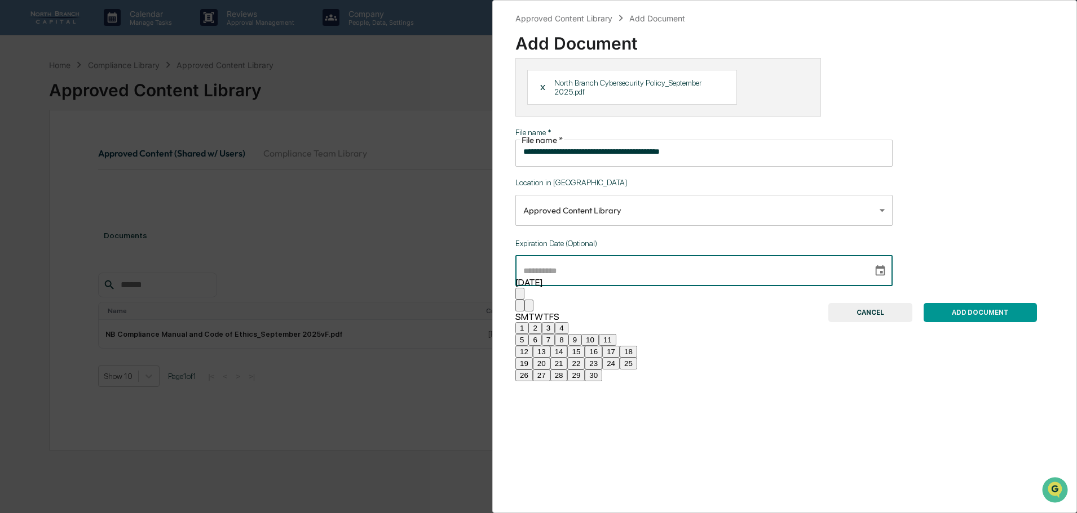
click at [602, 382] on button "30" at bounding box center [593, 376] width 17 height 12
type input "**********"
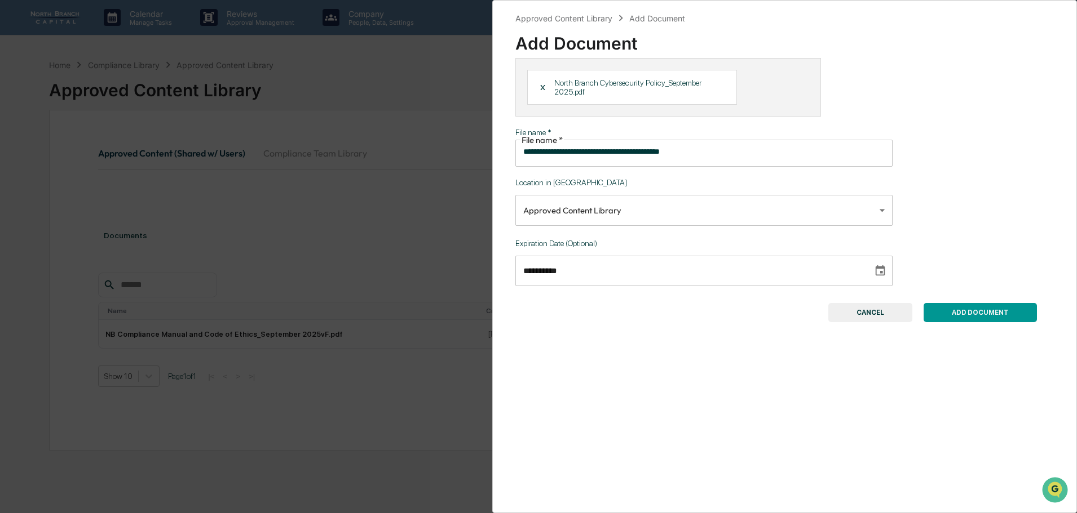
click at [934, 303] on button "ADD DOCUMENT" at bounding box center [979, 312] width 113 height 19
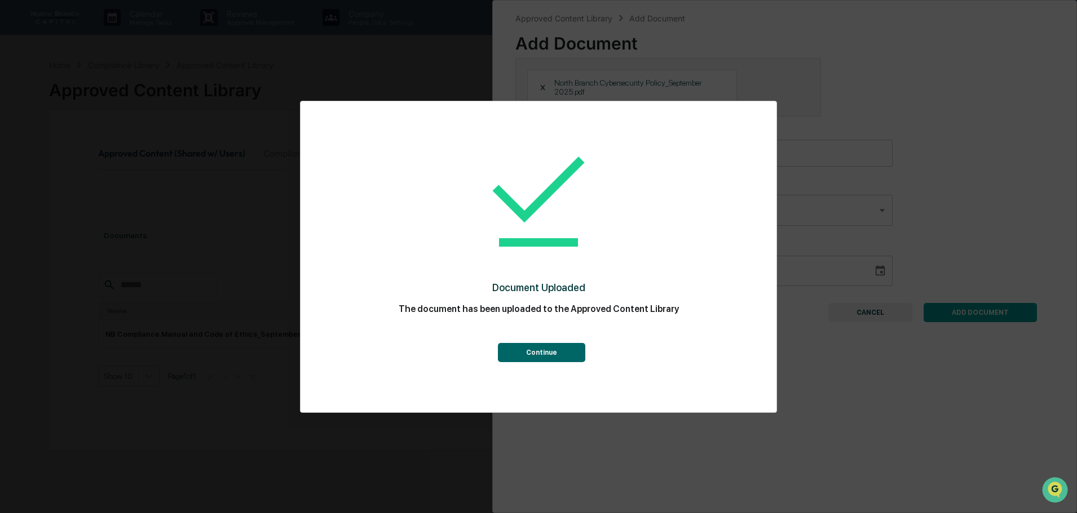
click at [542, 348] on button "Continue" at bounding box center [541, 352] width 87 height 19
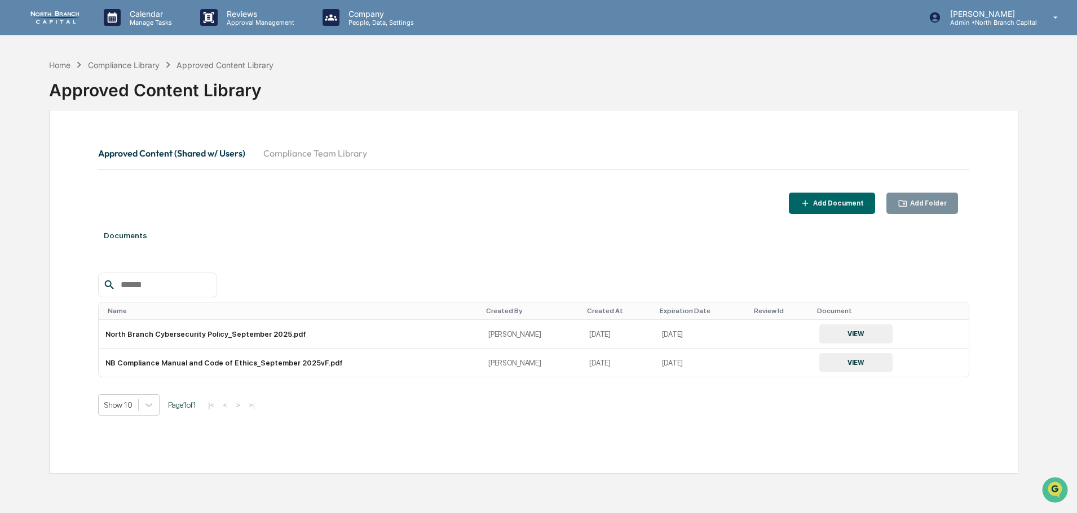
click at [840, 198] on div "Add Document" at bounding box center [832, 203] width 64 height 11
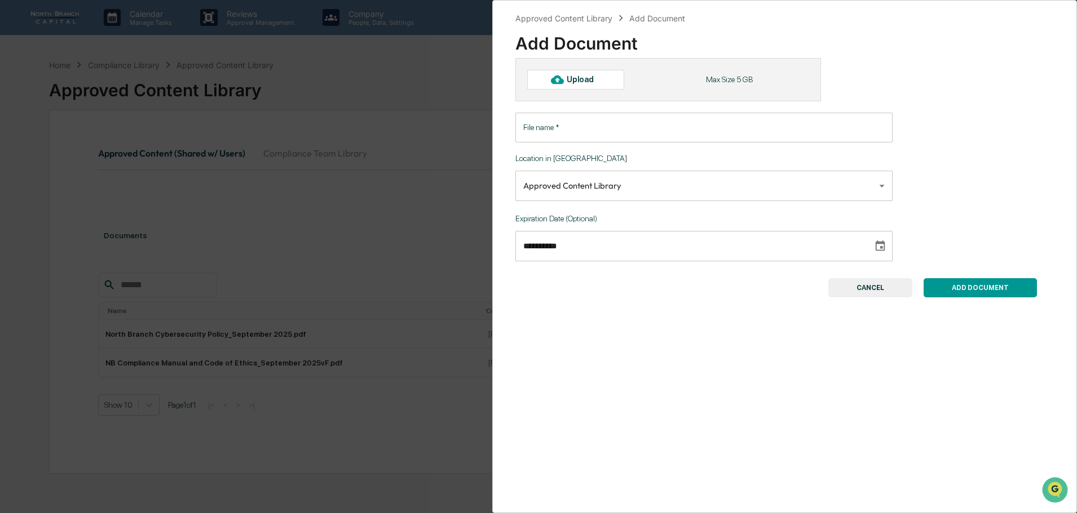
click at [599, 80] on div "Upload" at bounding box center [584, 79] width 37 height 9
type input "**********"
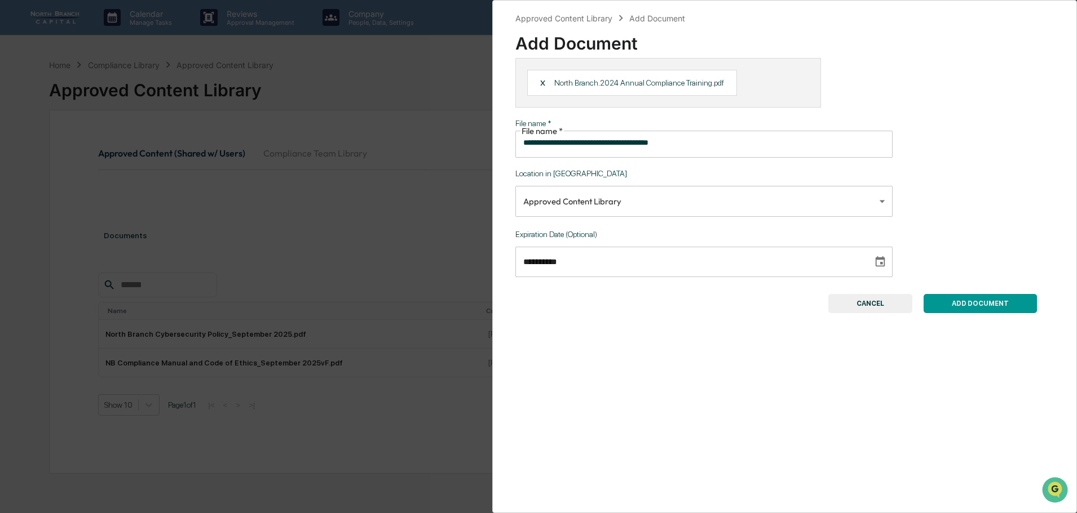
click at [957, 294] on button "ADD DOCUMENT" at bounding box center [979, 303] width 113 height 19
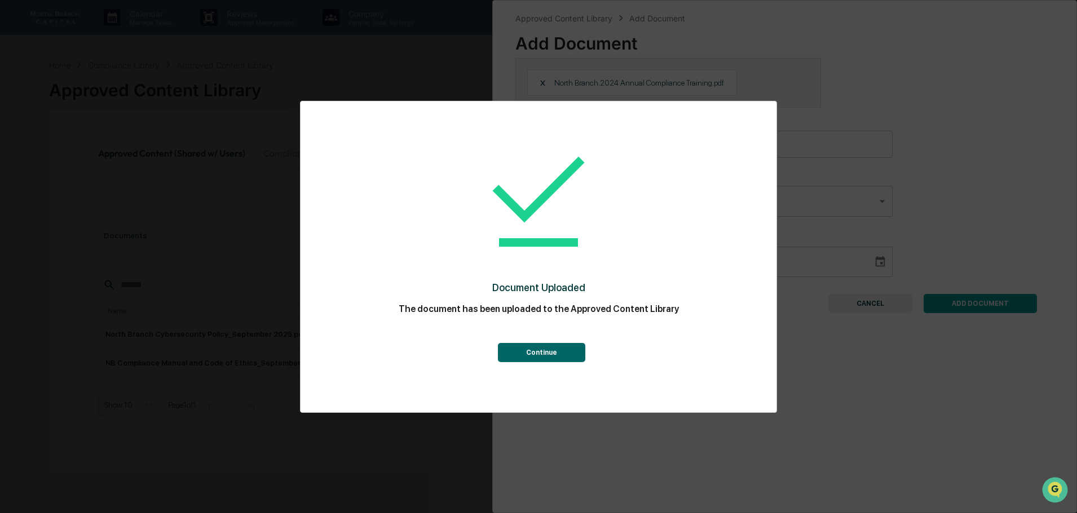
click at [526, 353] on button "Continue" at bounding box center [541, 352] width 87 height 19
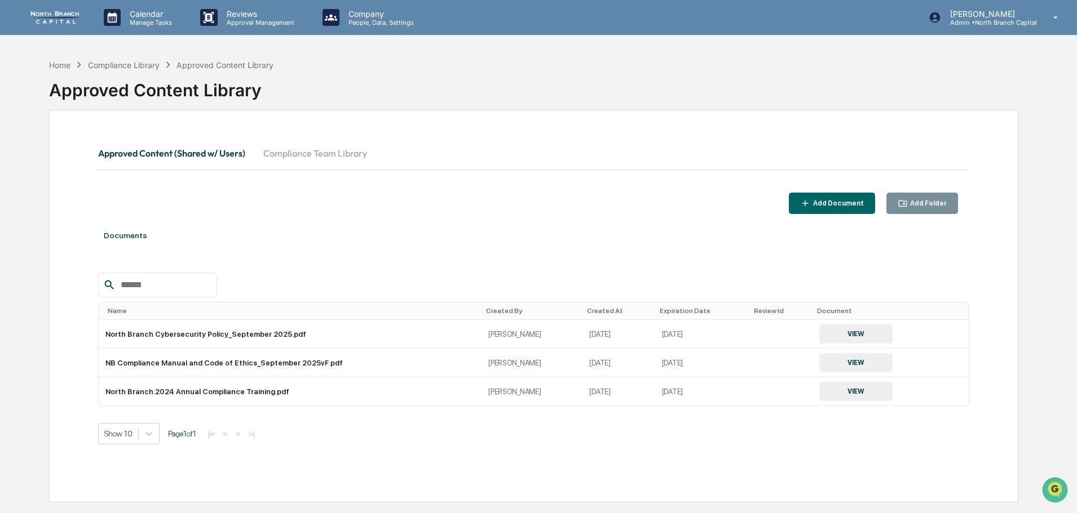
click at [834, 204] on div "Add Document" at bounding box center [837, 204] width 53 height 8
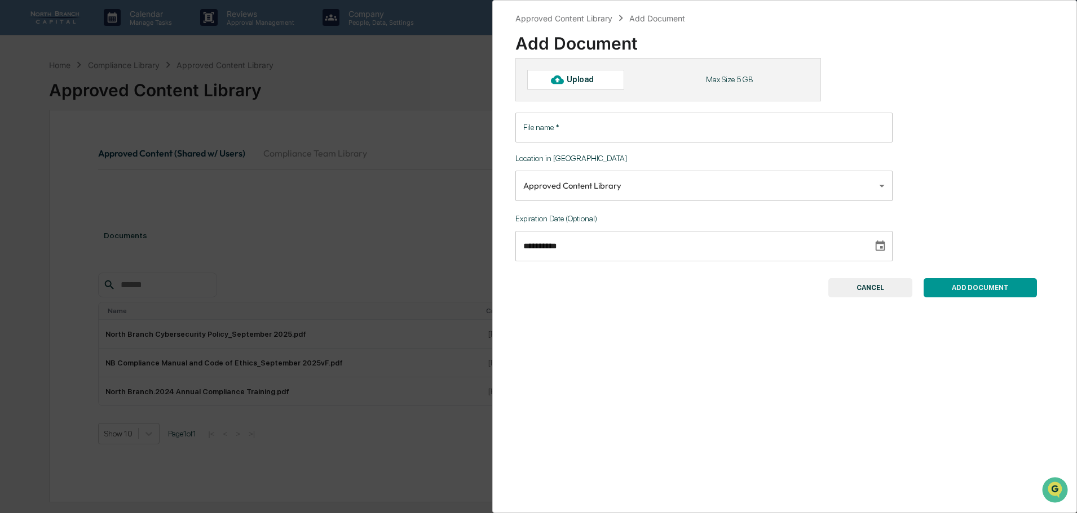
click at [588, 76] on div "Upload" at bounding box center [584, 79] width 37 height 9
click at [572, 74] on div "Upload" at bounding box center [575, 79] width 97 height 19
type input "**********"
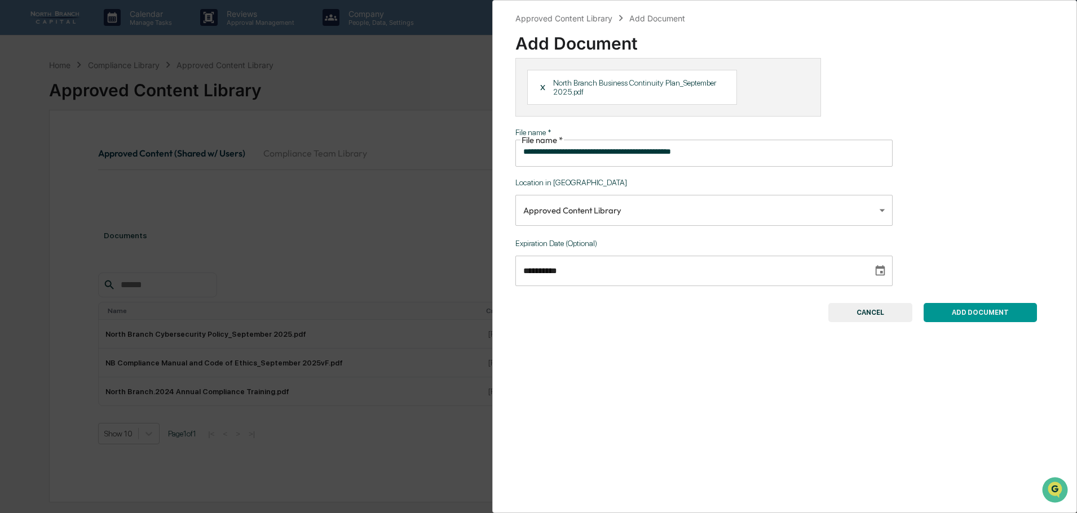
click at [959, 303] on button "ADD DOCUMENT" at bounding box center [979, 312] width 113 height 19
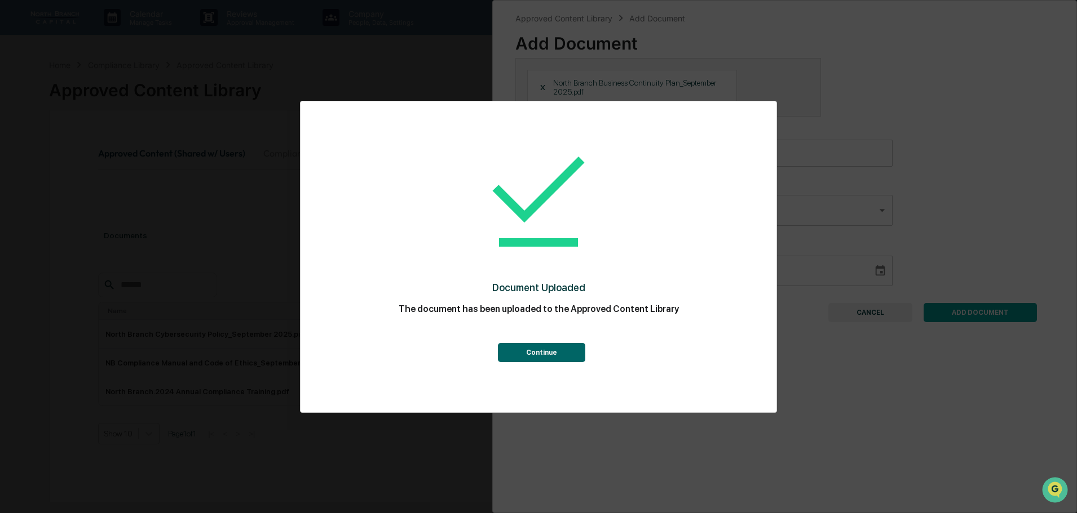
click at [535, 355] on button "Continue" at bounding box center [541, 352] width 87 height 19
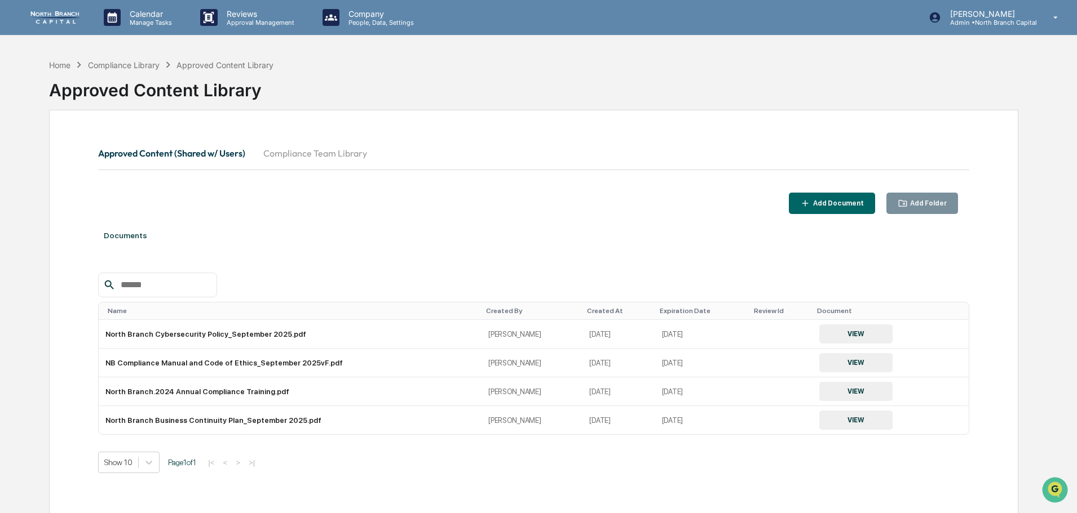
click at [821, 202] on div "Add Document" at bounding box center [837, 204] width 53 height 8
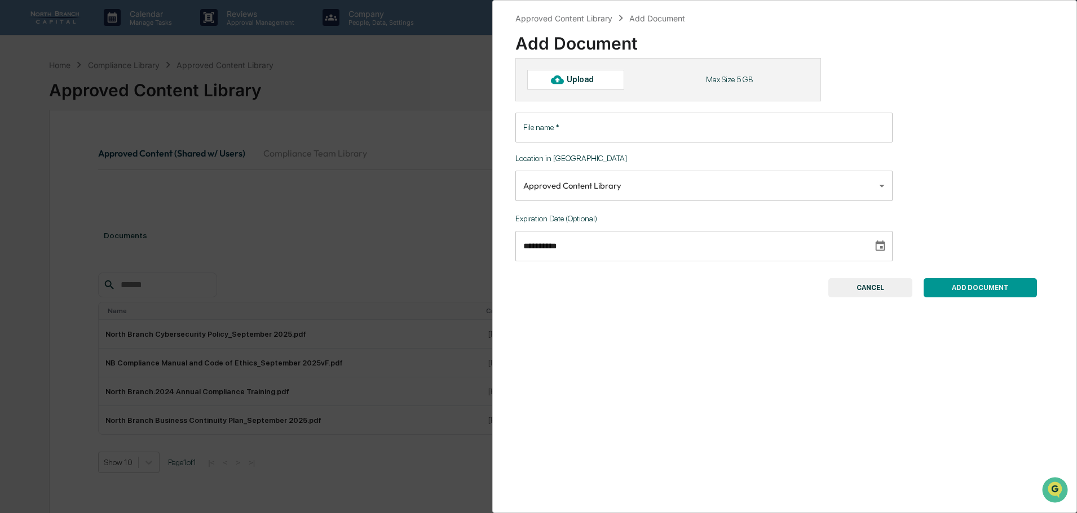
click at [596, 75] on div "Upload" at bounding box center [584, 79] width 37 height 9
type input "**********"
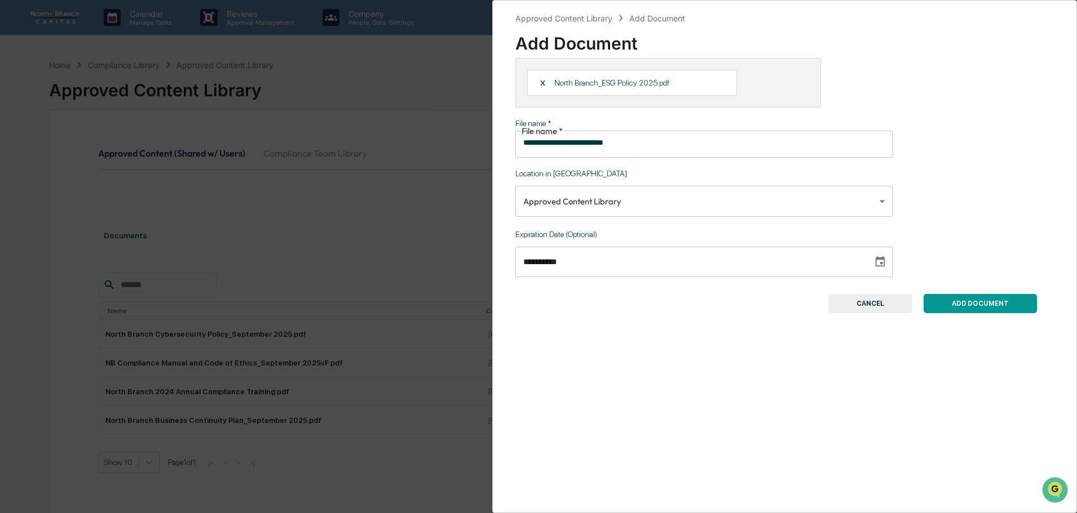
click at [961, 294] on button "ADD DOCUMENT" at bounding box center [979, 303] width 113 height 19
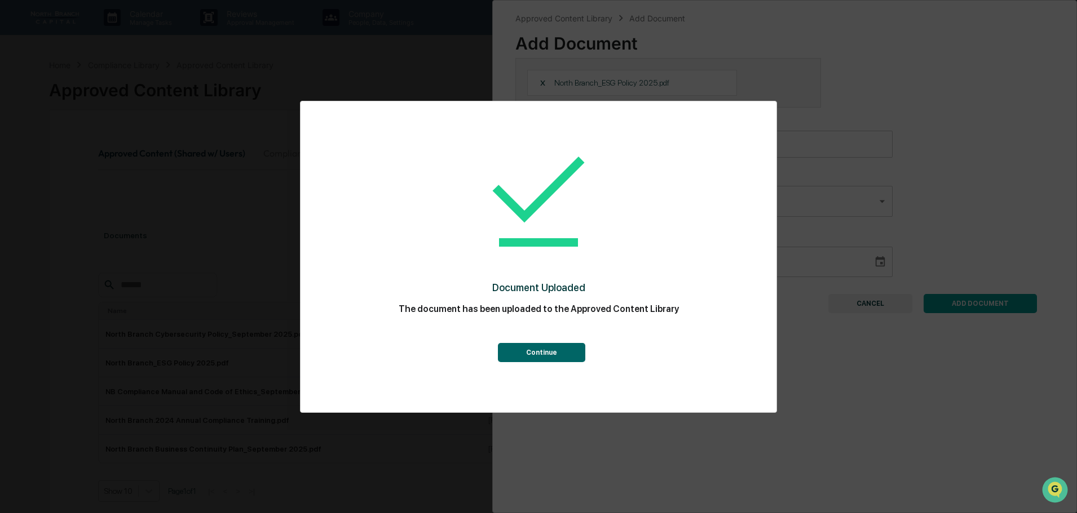
click at [526, 357] on button "Continue" at bounding box center [541, 352] width 87 height 19
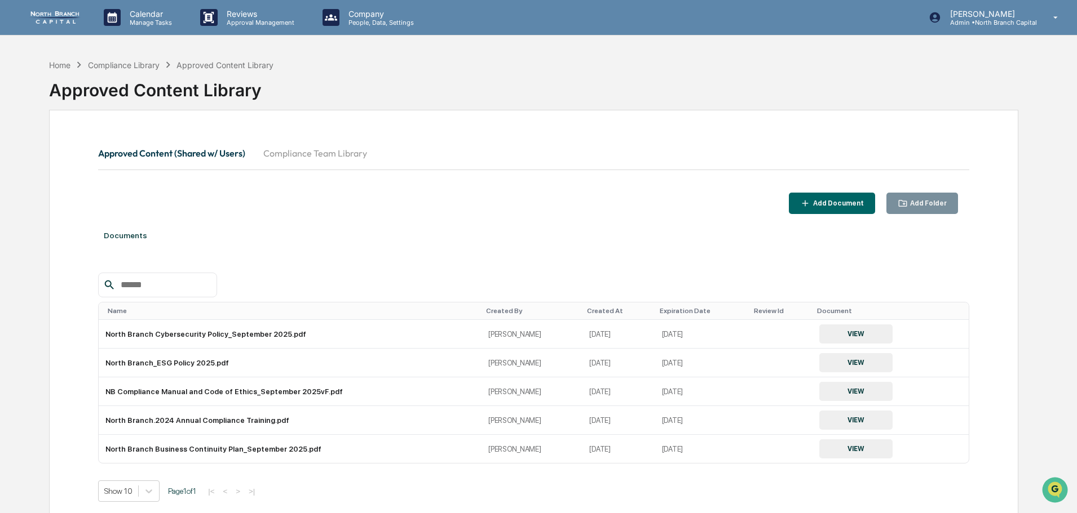
click at [811, 207] on icon "button" at bounding box center [805, 203] width 11 height 11
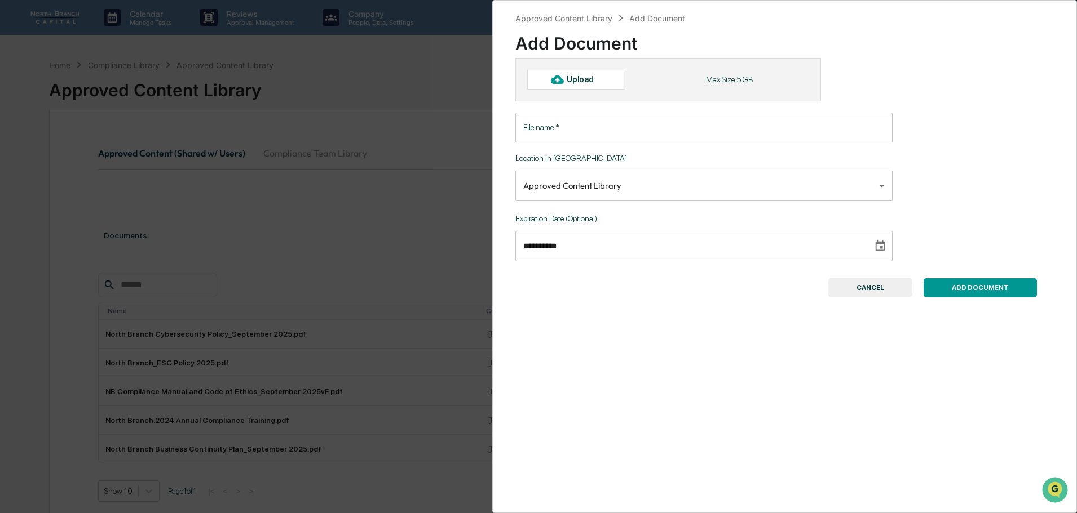
click at [600, 83] on div "Upload" at bounding box center [584, 79] width 37 height 9
type input "**********"
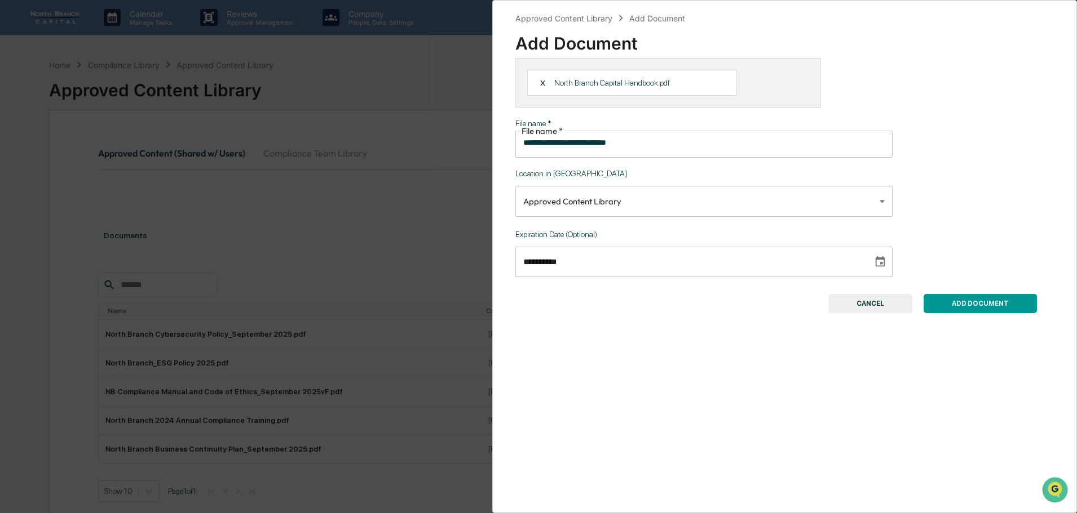
click at [991, 296] on button "ADD DOCUMENT" at bounding box center [979, 303] width 113 height 19
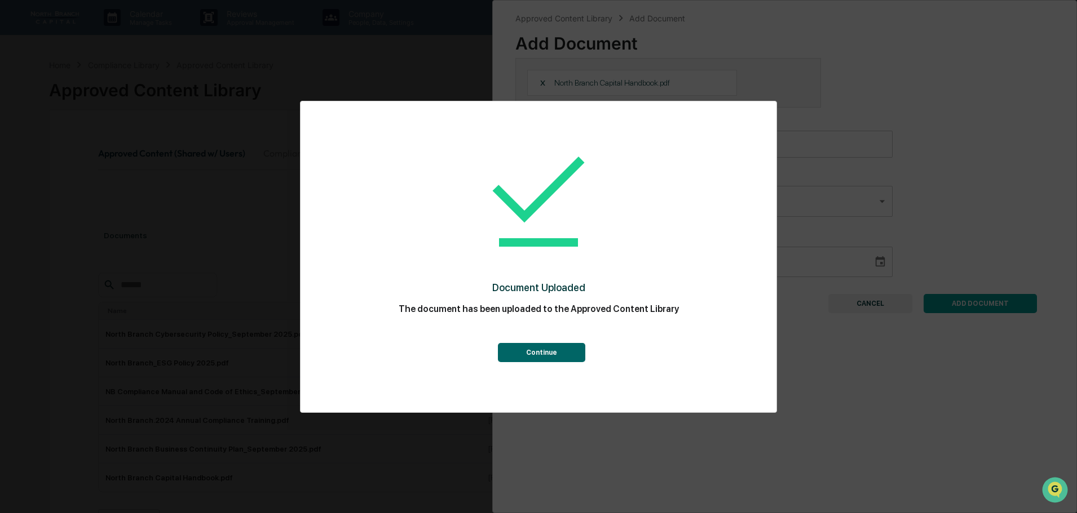
click at [535, 359] on button "Continue" at bounding box center [541, 352] width 87 height 19
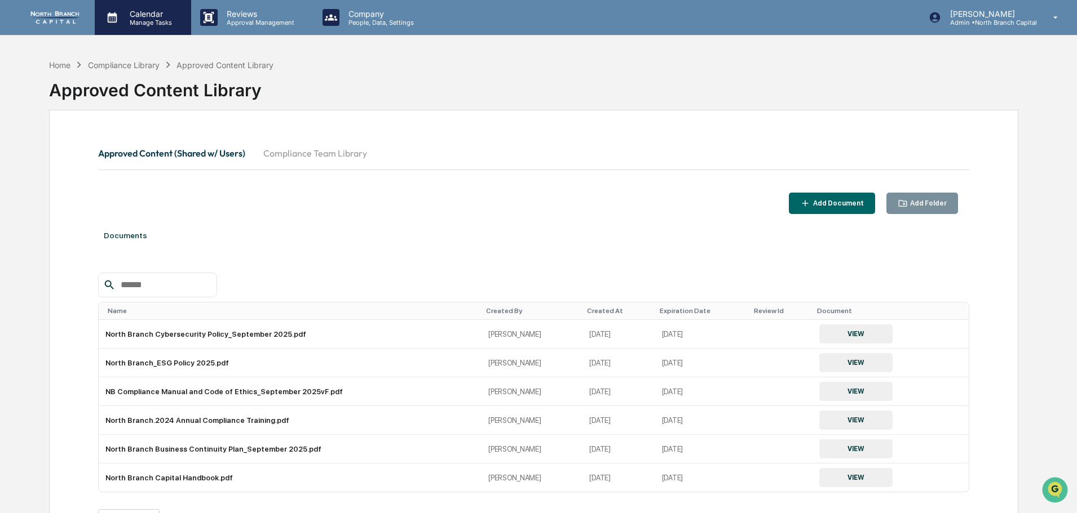
click at [145, 24] on p "Manage Tasks" at bounding box center [149, 23] width 57 height 8
click at [154, 28] on div "Calendar Manage Tasks" at bounding box center [143, 17] width 96 height 35
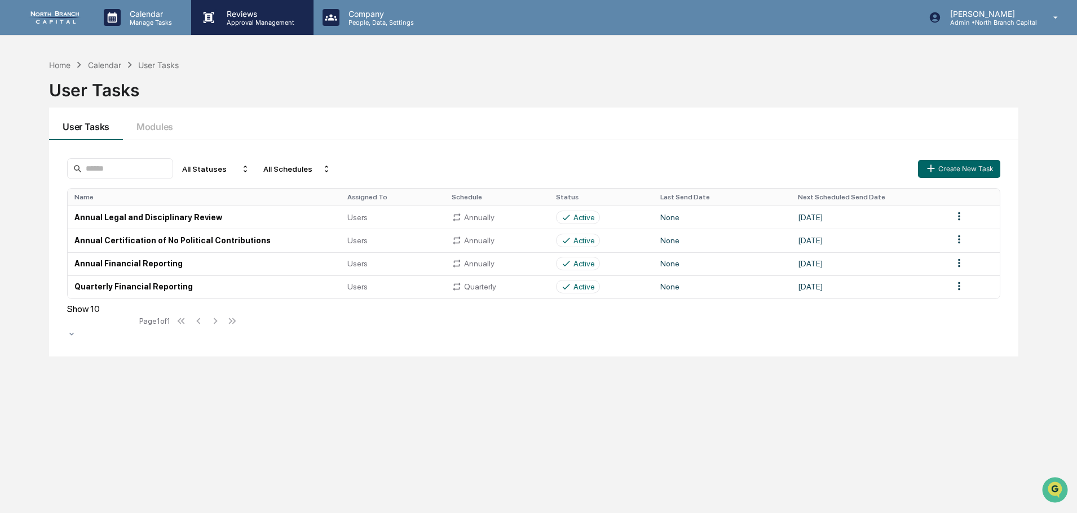
click at [262, 21] on p "Approval Management" at bounding box center [259, 23] width 82 height 8
click at [364, 23] on p "People, Data, Settings" at bounding box center [379, 23] width 80 height 8
click at [150, 17] on p "Calendar" at bounding box center [149, 14] width 57 height 10
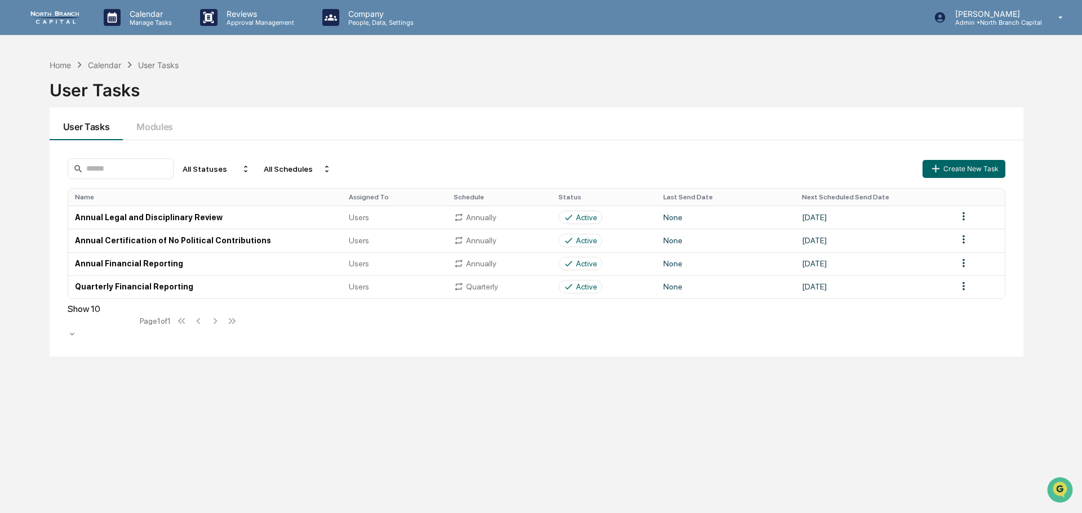
click at [963, 34] on div "Kevin Bochenek Admin • North Branch Capital" at bounding box center [997, 17] width 160 height 35
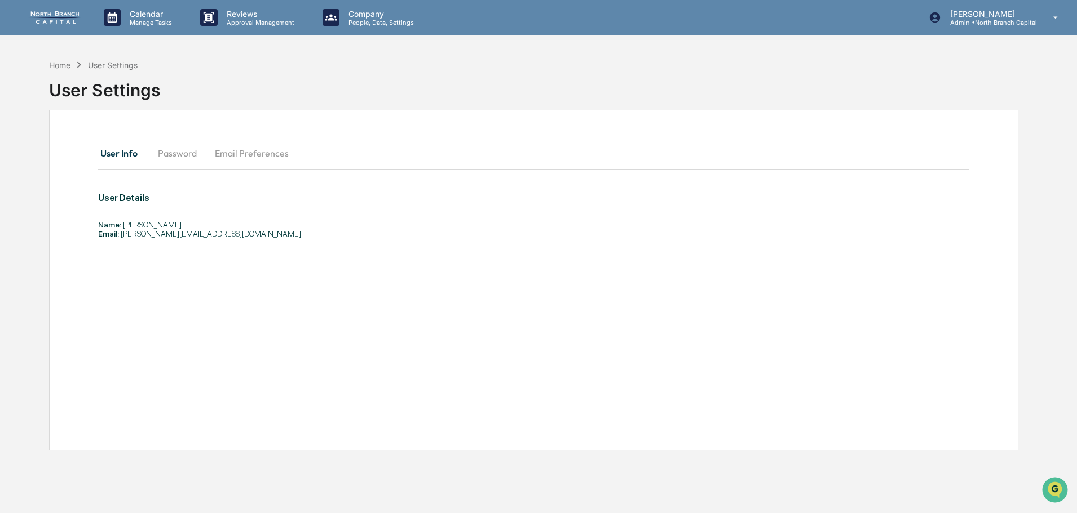
drag, startPoint x: 167, startPoint y: 153, endPoint x: 177, endPoint y: 152, distance: 10.3
click at [168, 153] on button "Password" at bounding box center [177, 153] width 57 height 27
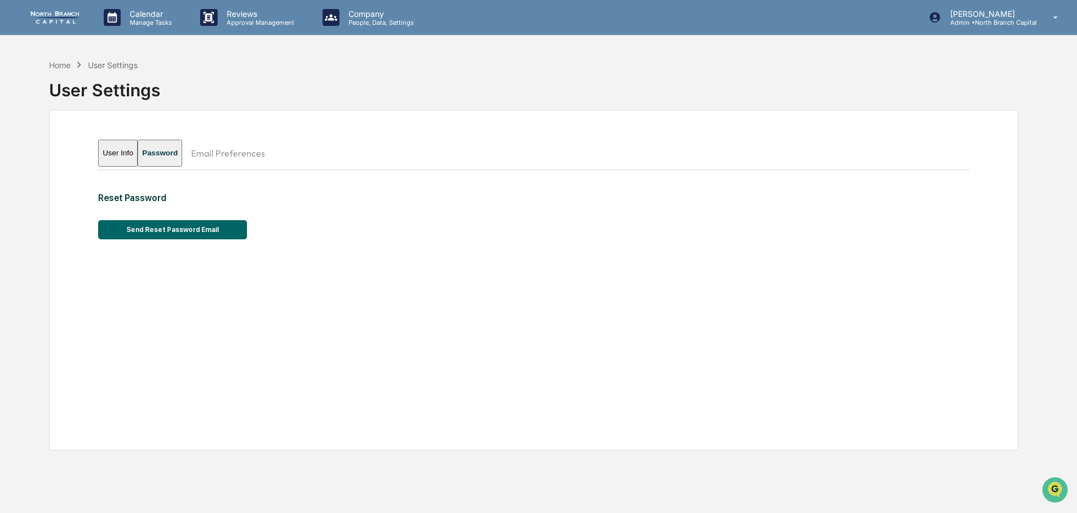
click at [240, 153] on button "Email Preferences" at bounding box center [228, 153] width 92 height 27
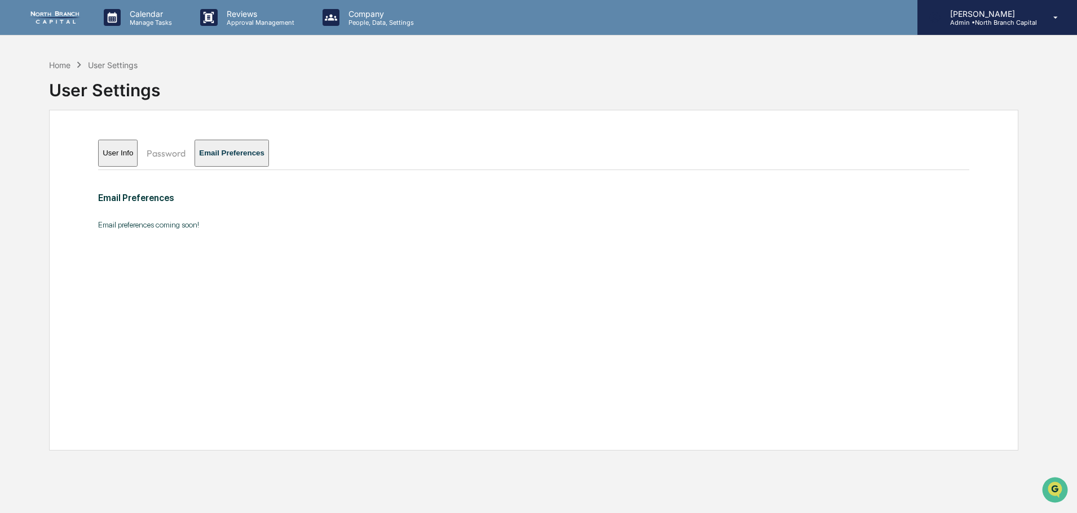
click at [1057, 11] on div "Kevin Bochenek Admin • North Branch Capital" at bounding box center [997, 17] width 160 height 35
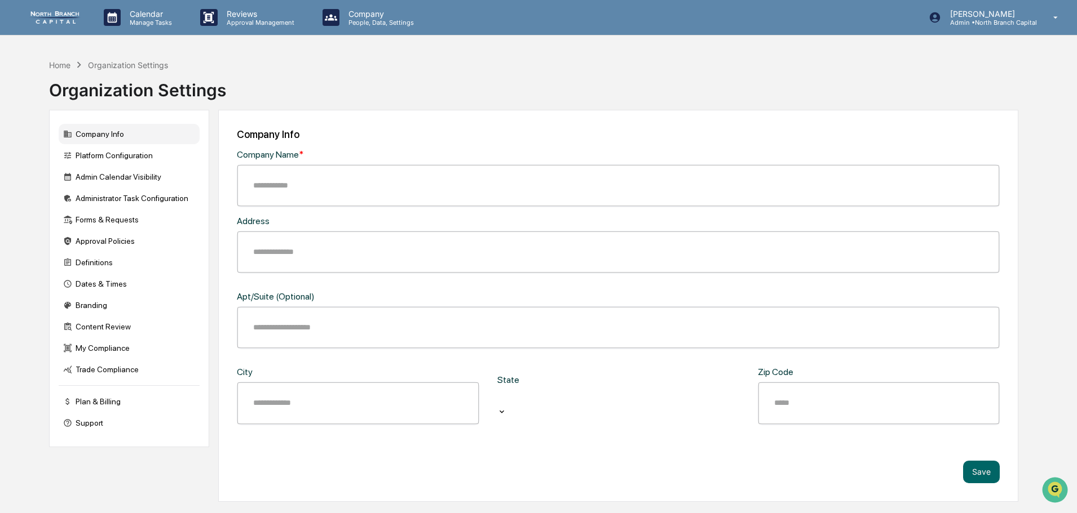
type input "**********"
type input "****"
type input "*********"
type input "*****"
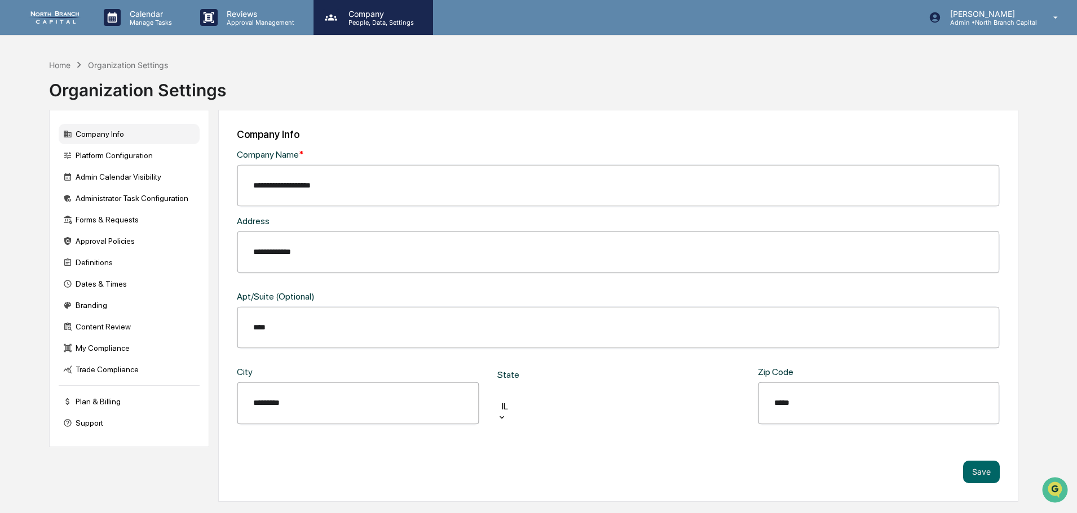
click at [361, 19] on p "People, Data, Settings" at bounding box center [379, 23] width 80 height 8
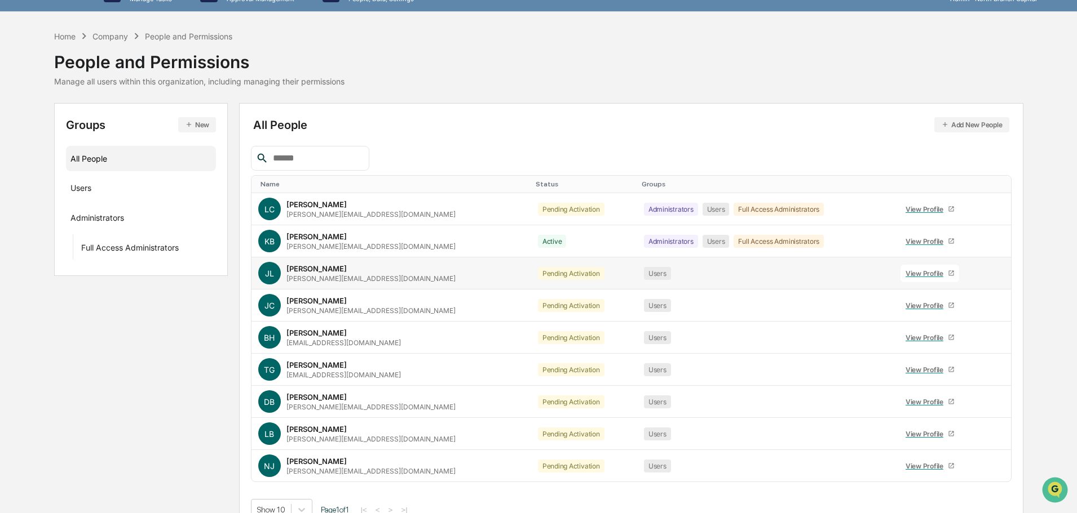
scroll to position [43, 0]
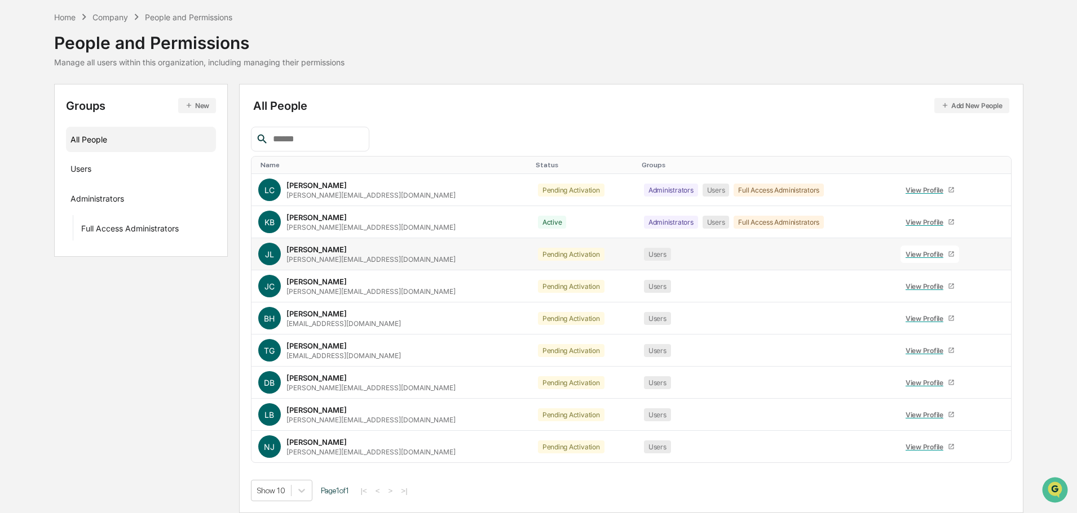
click at [905, 254] on div "View Profile" at bounding box center [926, 254] width 42 height 8
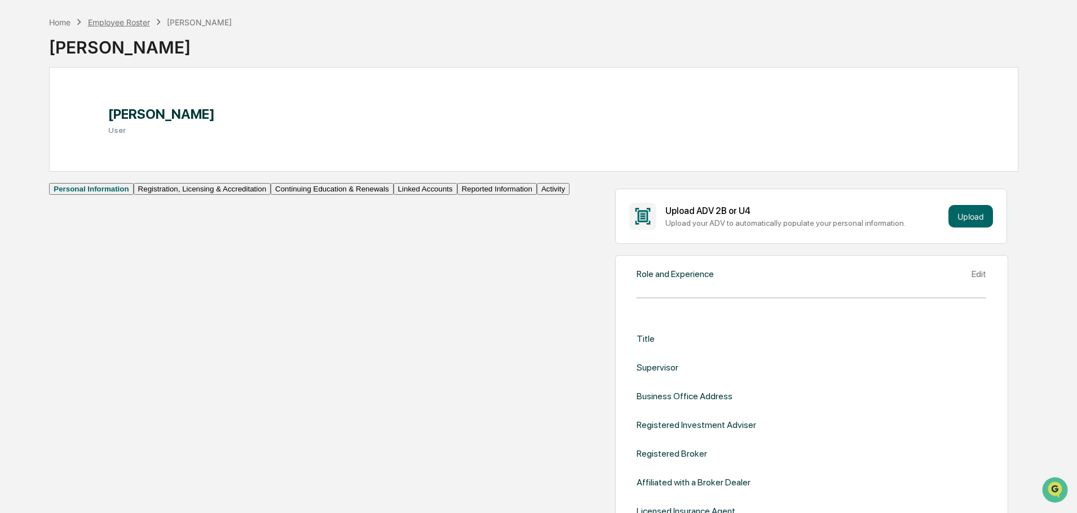
click at [119, 19] on div "Employee Roster" at bounding box center [119, 22] width 62 height 10
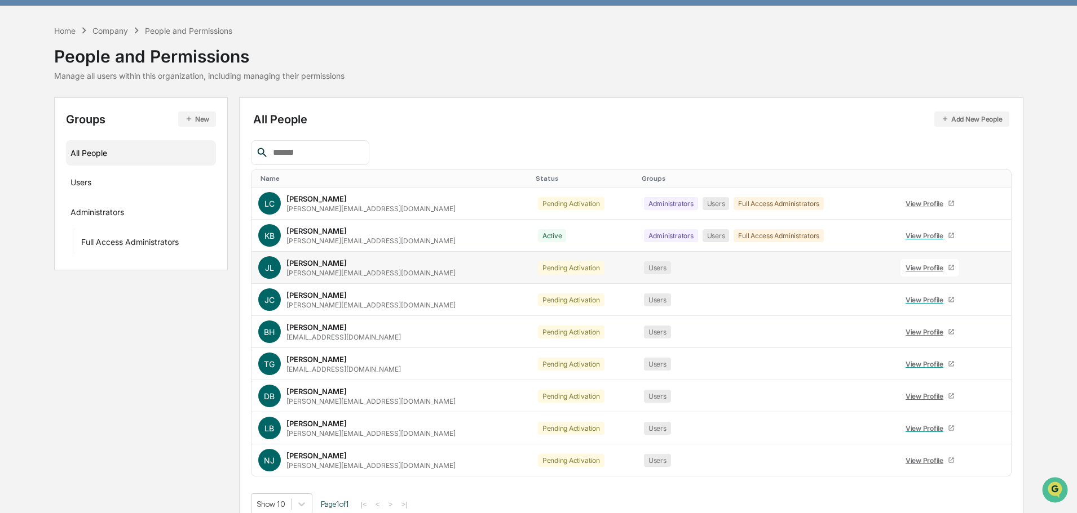
scroll to position [43, 0]
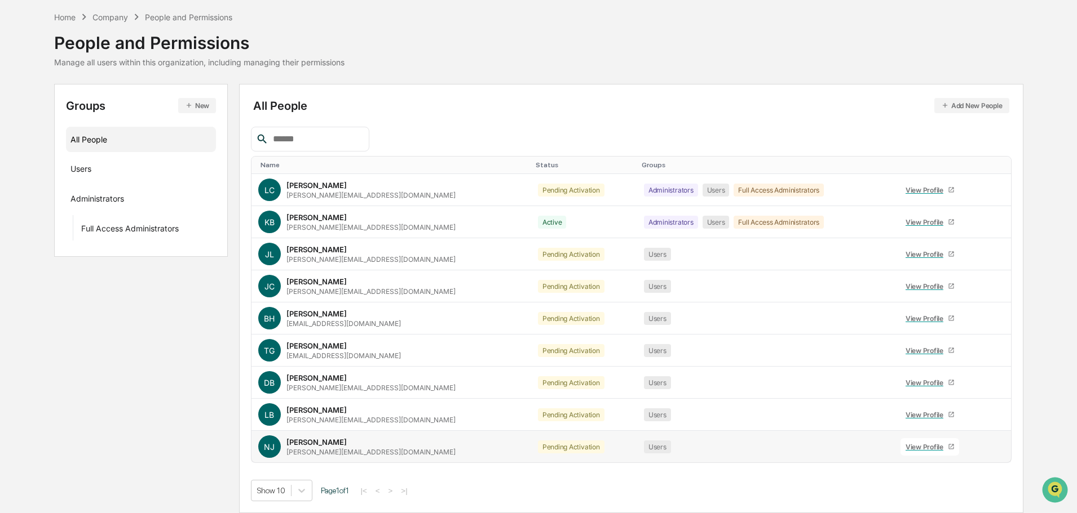
click at [996, 450] on icon at bounding box center [996, 450] width 0 height 0
click at [592, 474] on div "Name Status Groups LC Liz Cope liz@seccsllc.com Pending Activation Administrato…" at bounding box center [631, 314] width 760 height 375
click at [84, 163] on div "Users ···" at bounding box center [140, 168] width 141 height 19
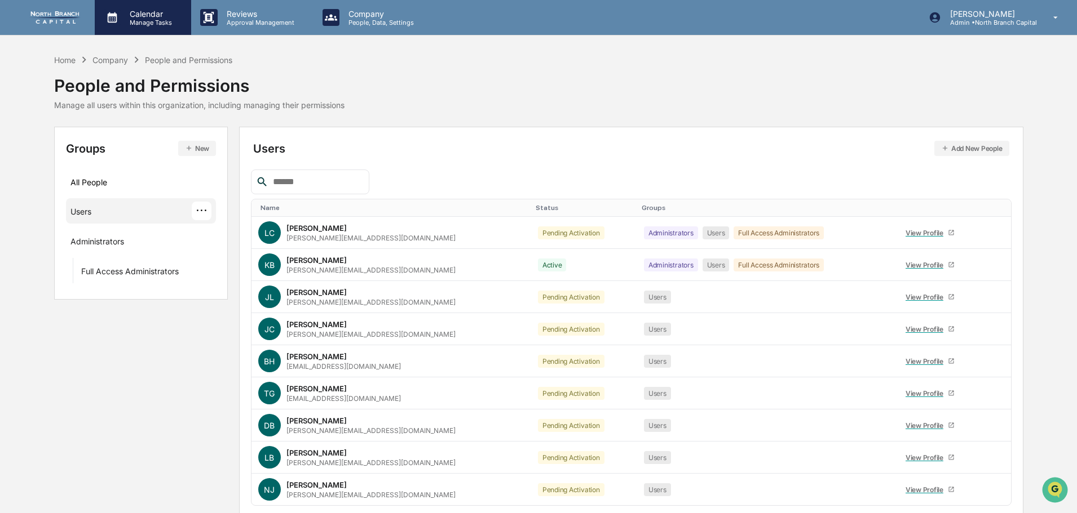
click at [141, 26] on div "Calendar Manage Tasks" at bounding box center [143, 17] width 96 height 35
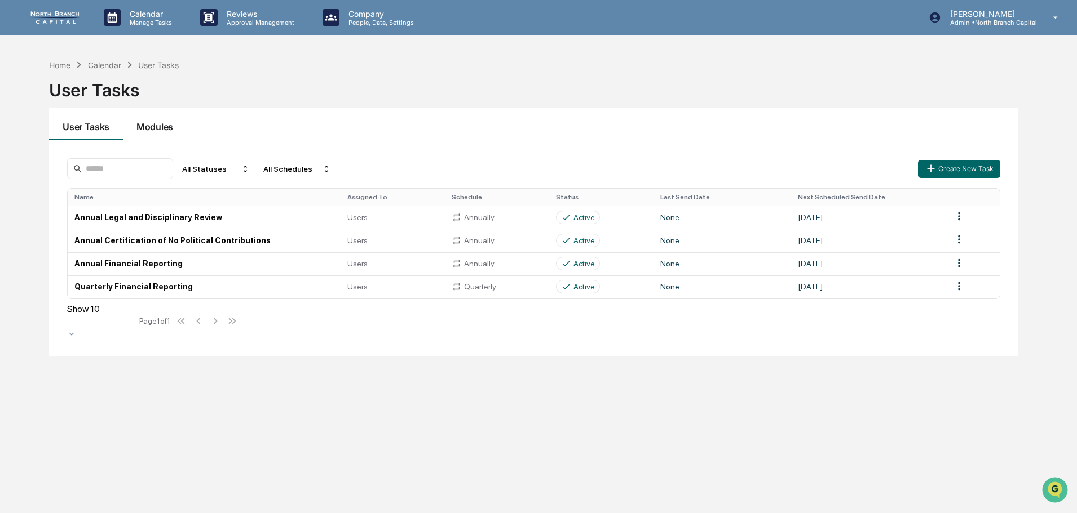
click at [154, 131] on button "Modules" at bounding box center [155, 124] width 64 height 33
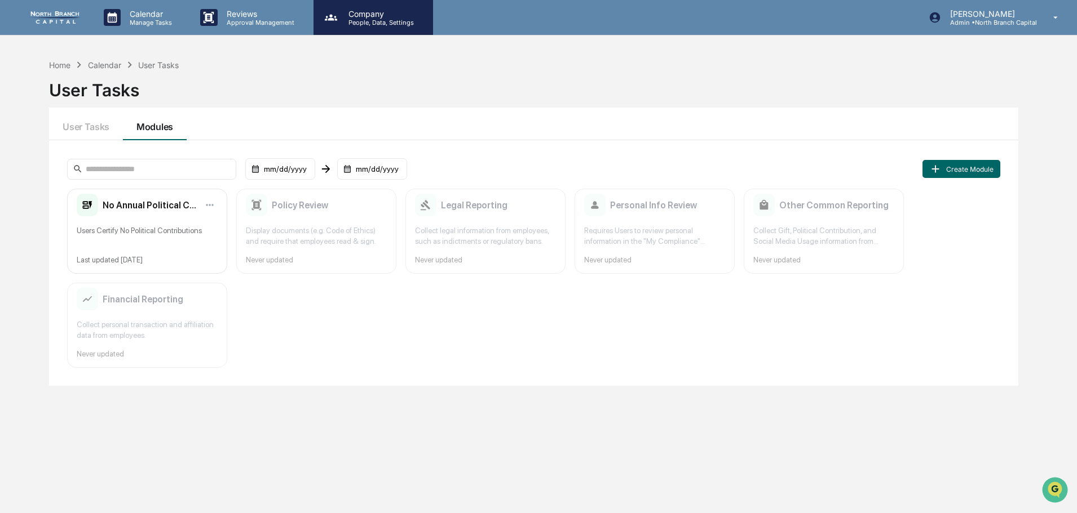
click at [351, 19] on p "People, Data, Settings" at bounding box center [379, 23] width 80 height 8
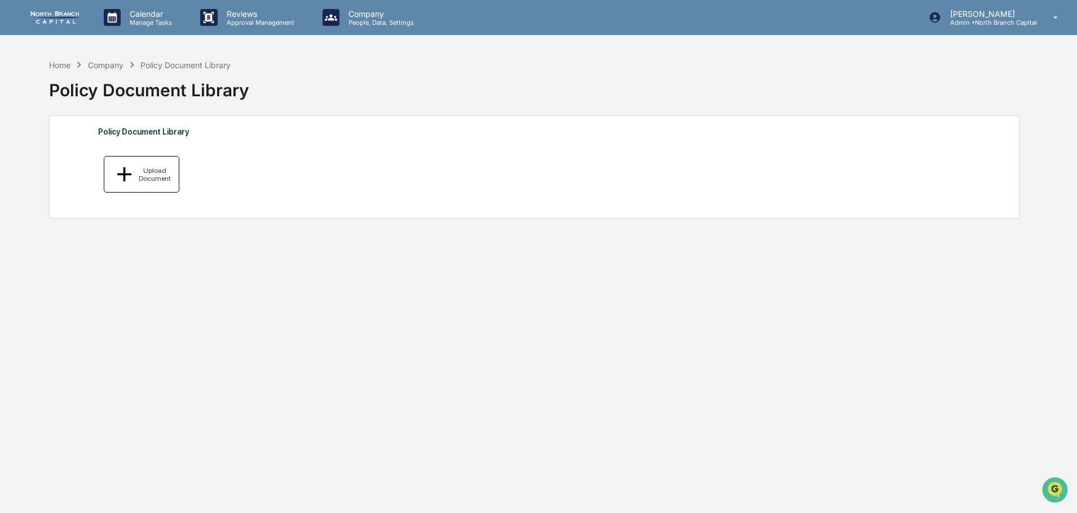
click at [154, 170] on div "Upload Document" at bounding box center [153, 175] width 34 height 16
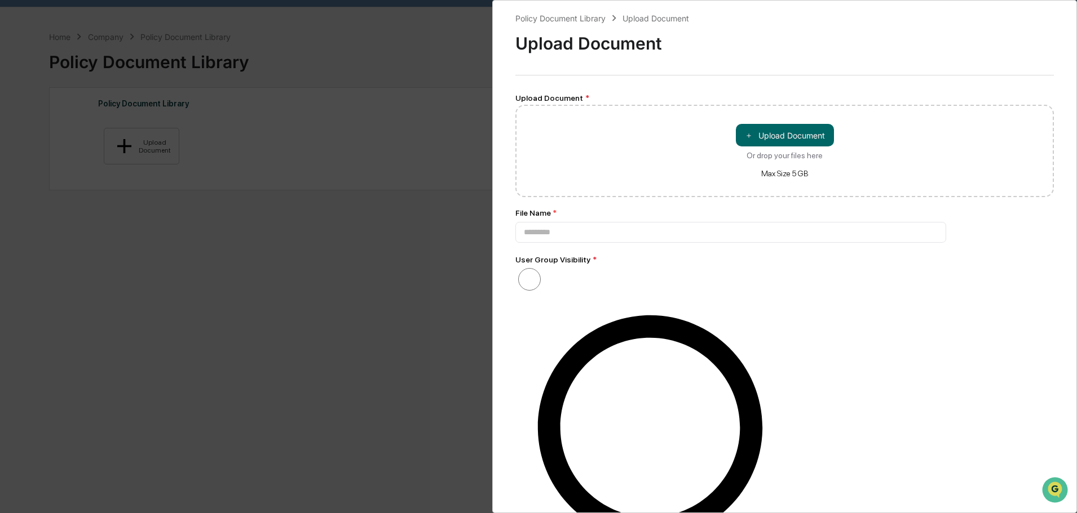
scroll to position [54, 0]
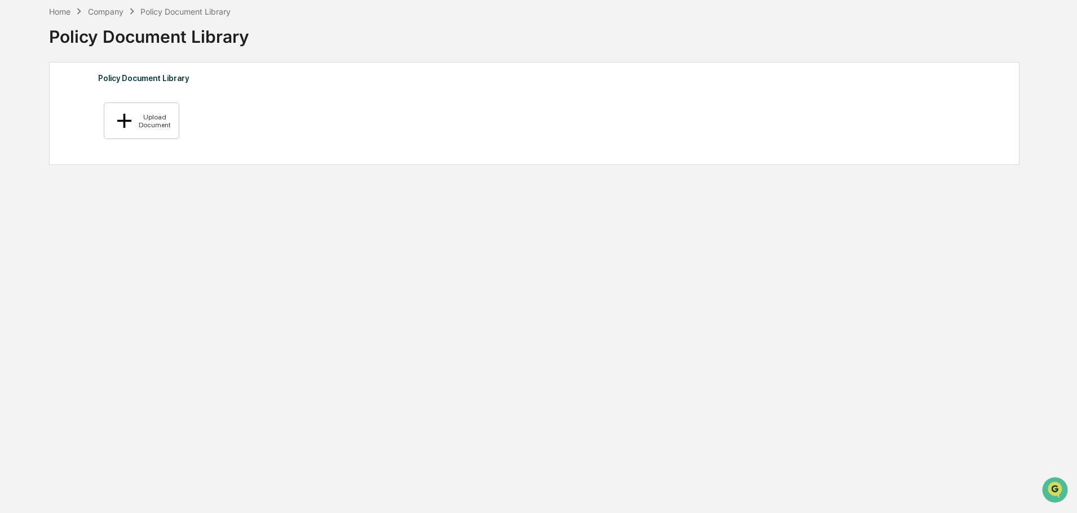
click at [113, 15] on div "Company" at bounding box center [106, 12] width 36 height 10
click at [110, 10] on div "Company" at bounding box center [106, 12] width 36 height 10
click at [63, 7] on div "Home" at bounding box center [59, 12] width 21 height 10
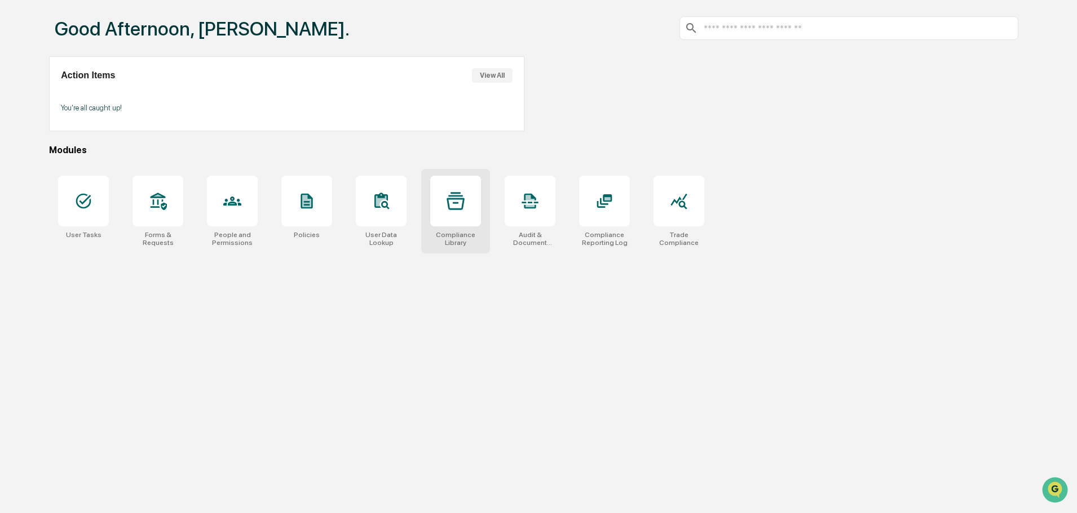
click at [457, 216] on div at bounding box center [455, 201] width 51 height 51
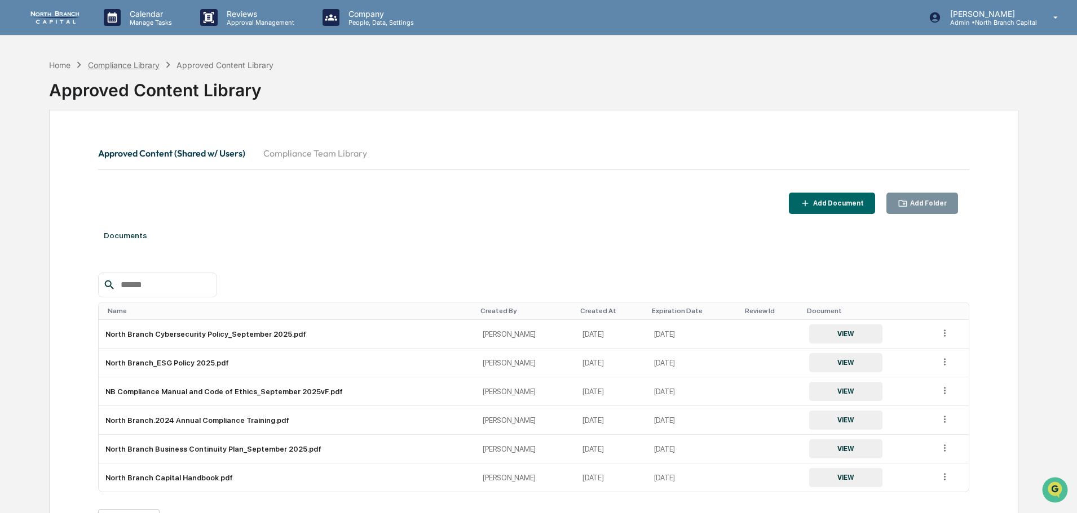
click at [143, 64] on div "Compliance Library" at bounding box center [124, 65] width 72 height 10
click at [364, 18] on div "Company People, Data, Settings" at bounding box center [379, 17] width 80 height 17
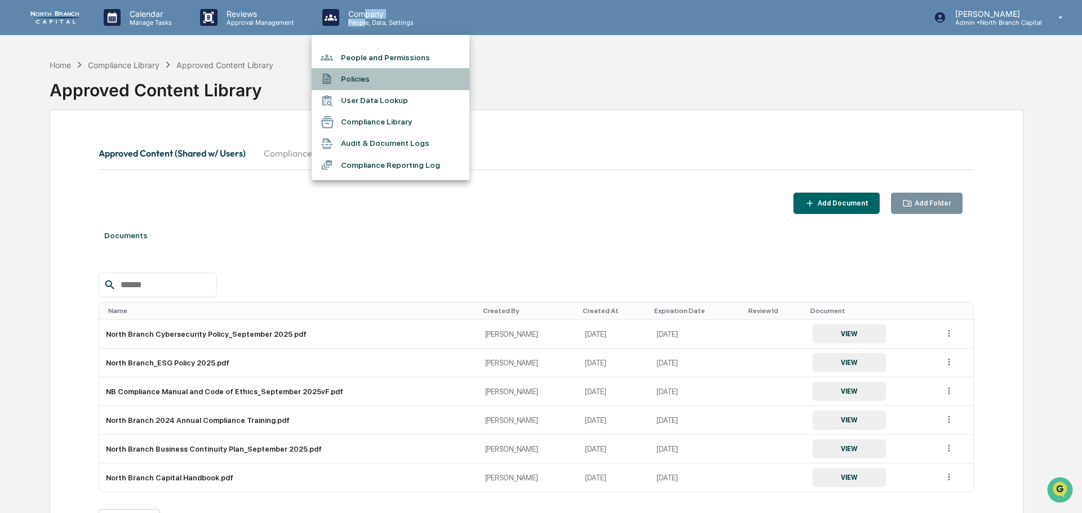
click at [364, 80] on li "Policies" at bounding box center [391, 78] width 158 height 21
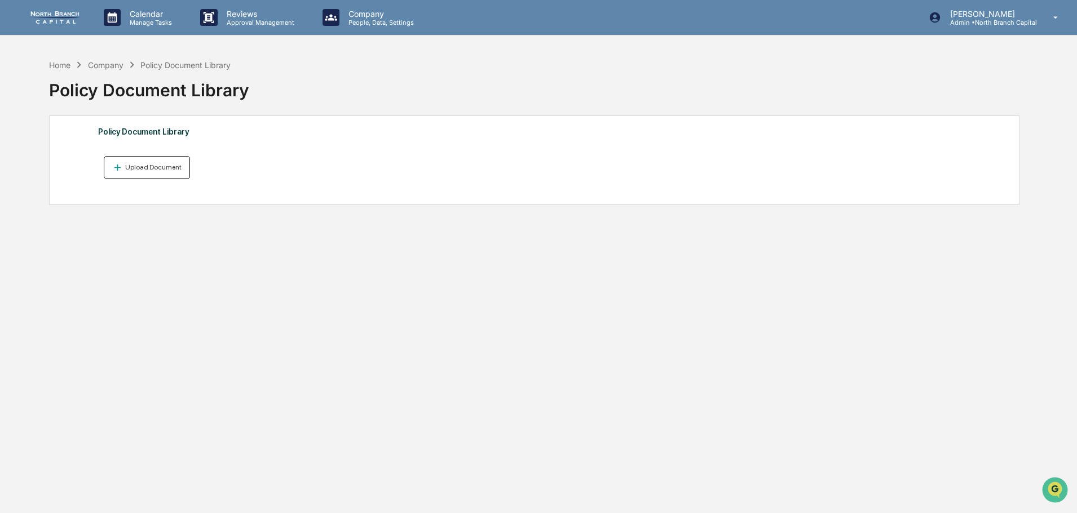
click at [161, 173] on button "Upload Document" at bounding box center [147, 167] width 86 height 23
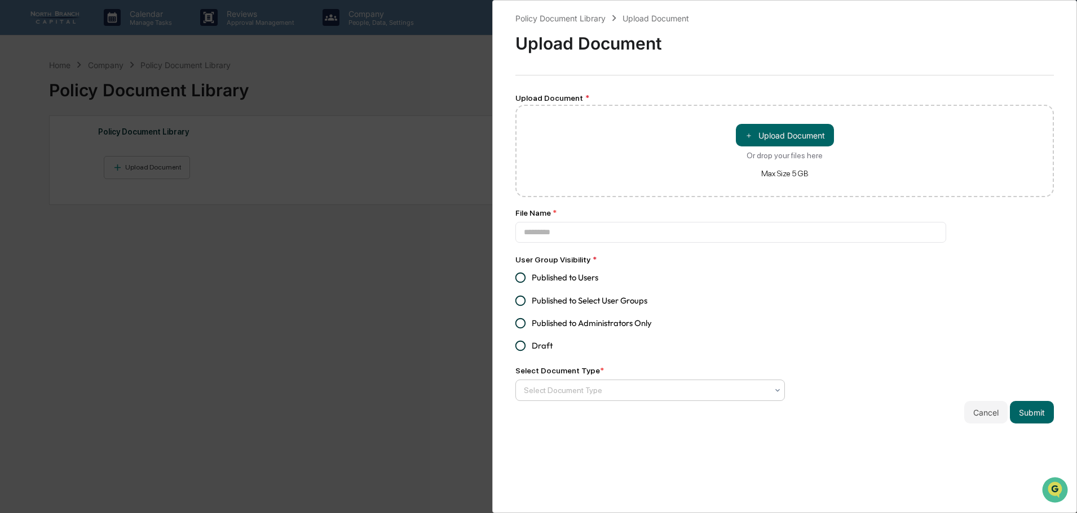
click at [628, 393] on div at bounding box center [646, 390] width 244 height 11
click at [644, 418] on div "Policies and Procedures" at bounding box center [648, 418] width 265 height 23
click at [618, 392] on icon "Remove Policies and Procedures" at bounding box center [620, 391] width 4 height 4
click at [605, 235] on input at bounding box center [730, 232] width 431 height 21
click at [564, 277] on span "Published to Users" at bounding box center [565, 278] width 67 height 12
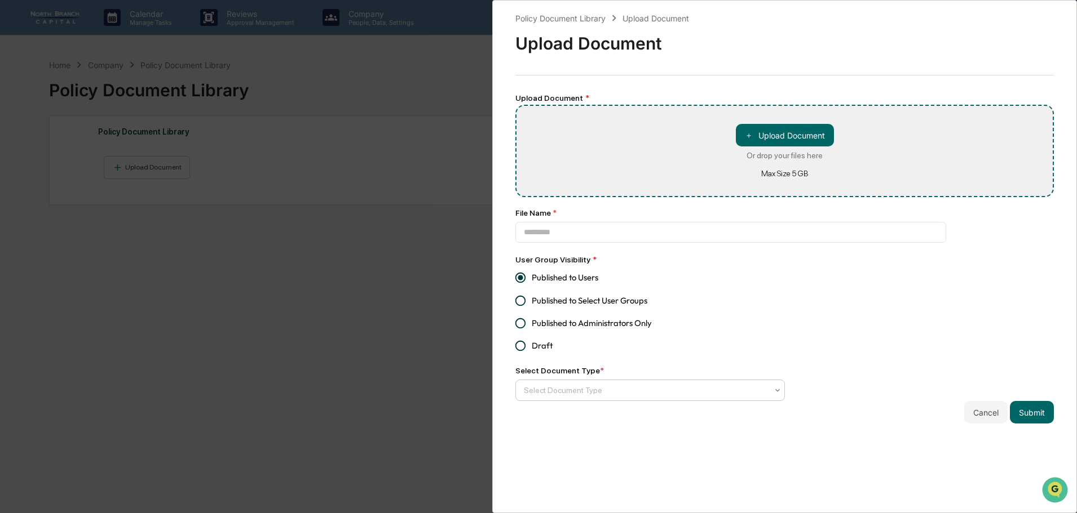
type input "**********"
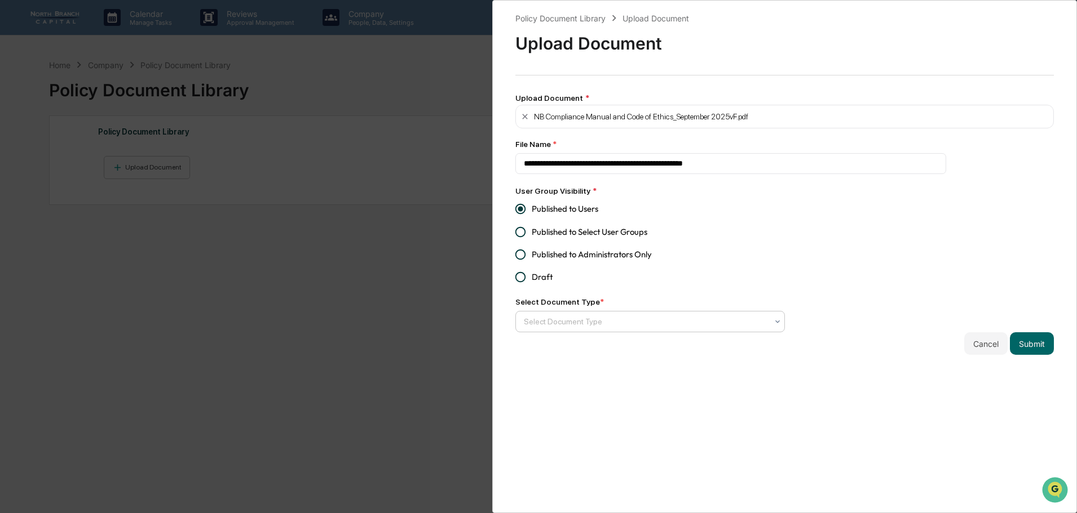
click at [703, 319] on div at bounding box center [646, 321] width 244 height 11
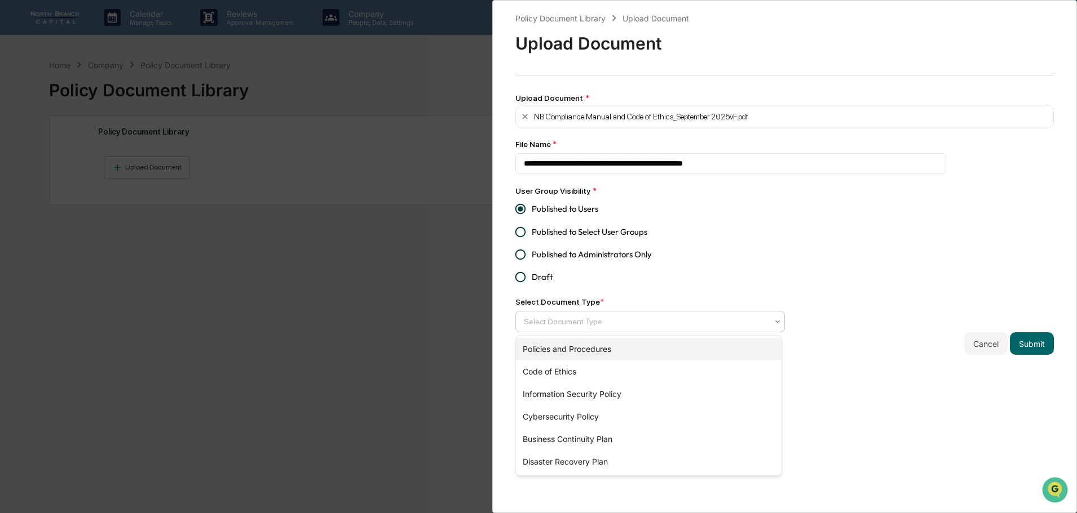
click at [690, 346] on div "Policies and Procedures" at bounding box center [648, 349] width 265 height 23
click at [657, 349] on div "Code of Ethics" at bounding box center [648, 349] width 265 height 23
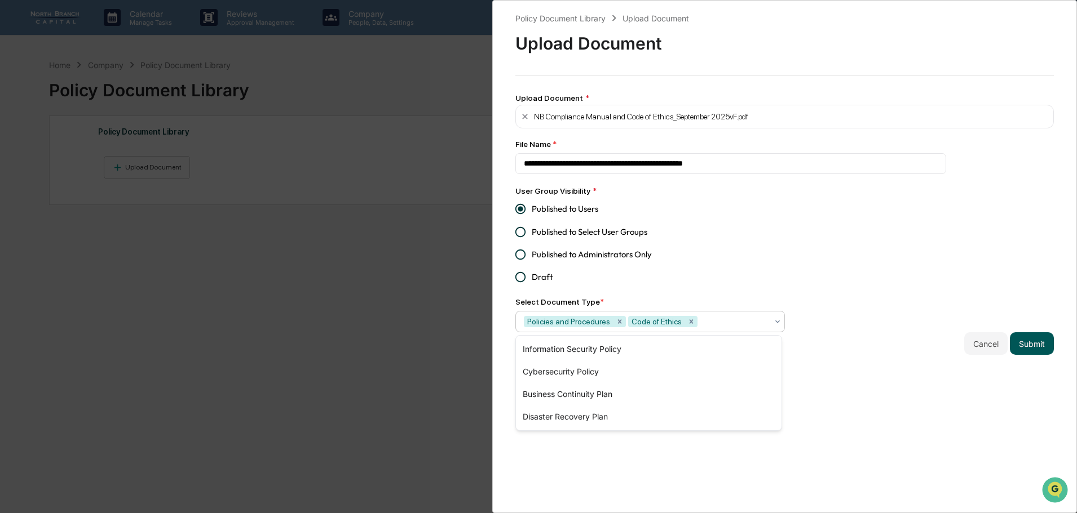
click at [1031, 344] on button "Submit" at bounding box center [1032, 344] width 44 height 23
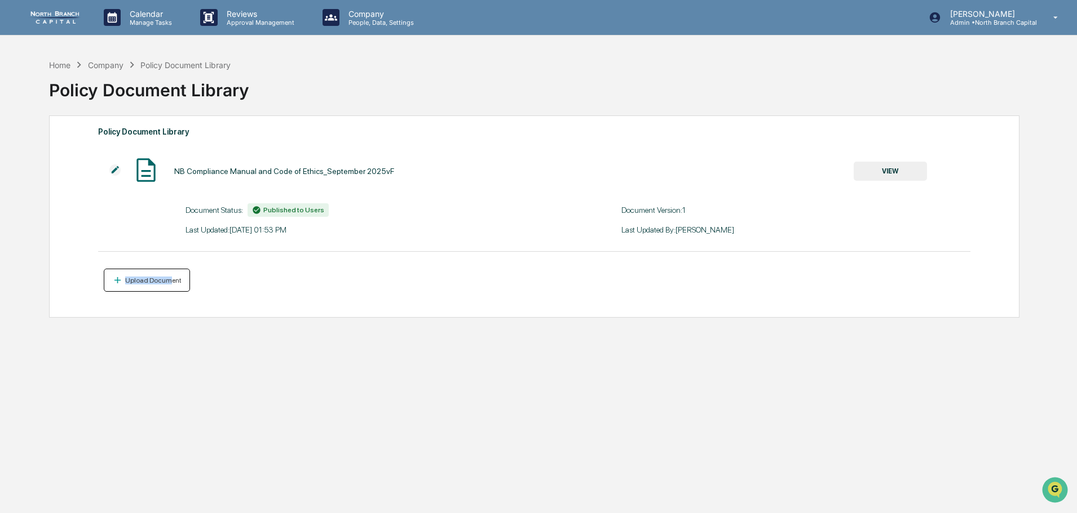
click at [165, 270] on div "NB Compliance Manual and Code of Ethics_September 2025vF VIEW Document Status: …" at bounding box center [534, 224] width 872 height 136
click at [165, 277] on div "Upload Document" at bounding box center [152, 281] width 59 height 8
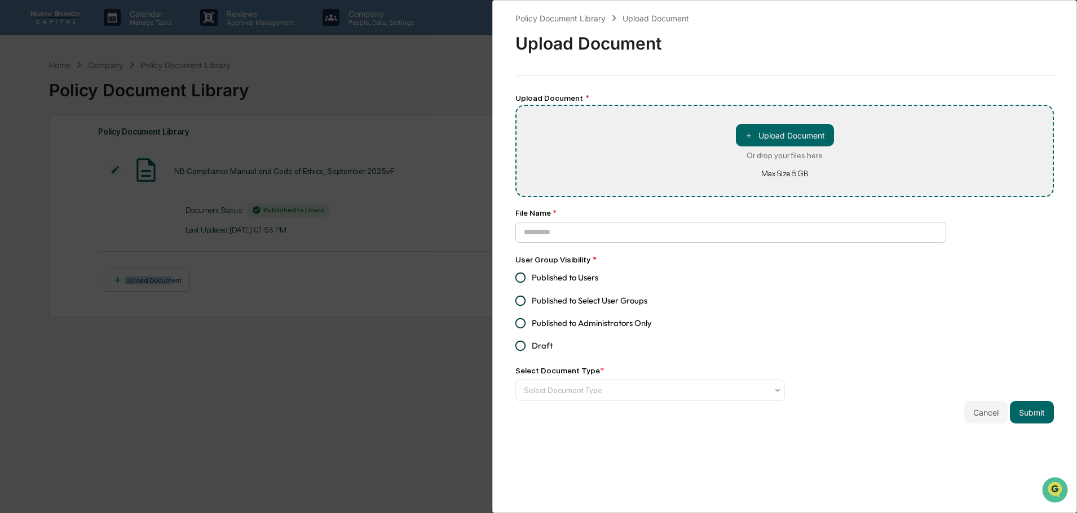
type input "**********"
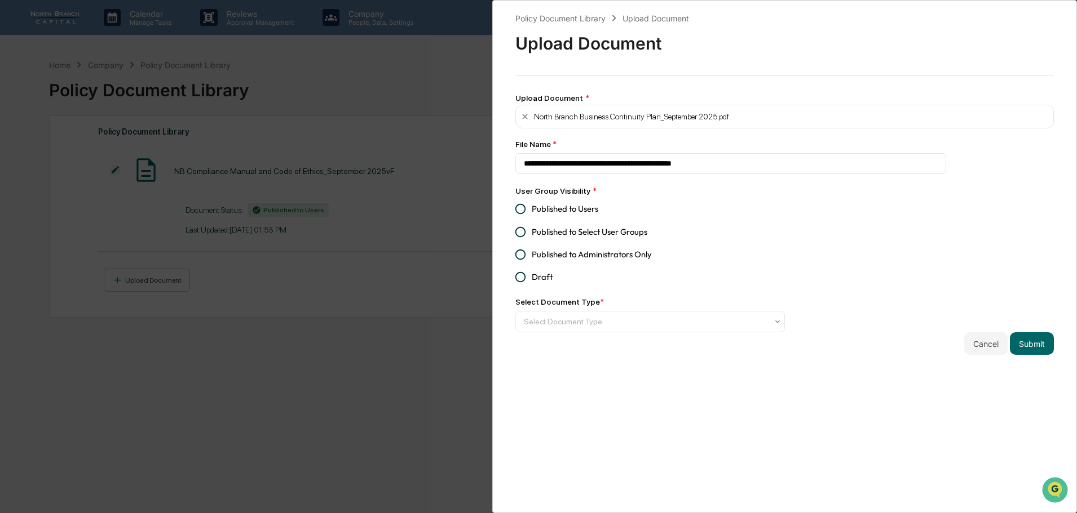
click at [590, 210] on span "Published to Users" at bounding box center [565, 209] width 67 height 12
click at [626, 327] on div at bounding box center [646, 321] width 244 height 11
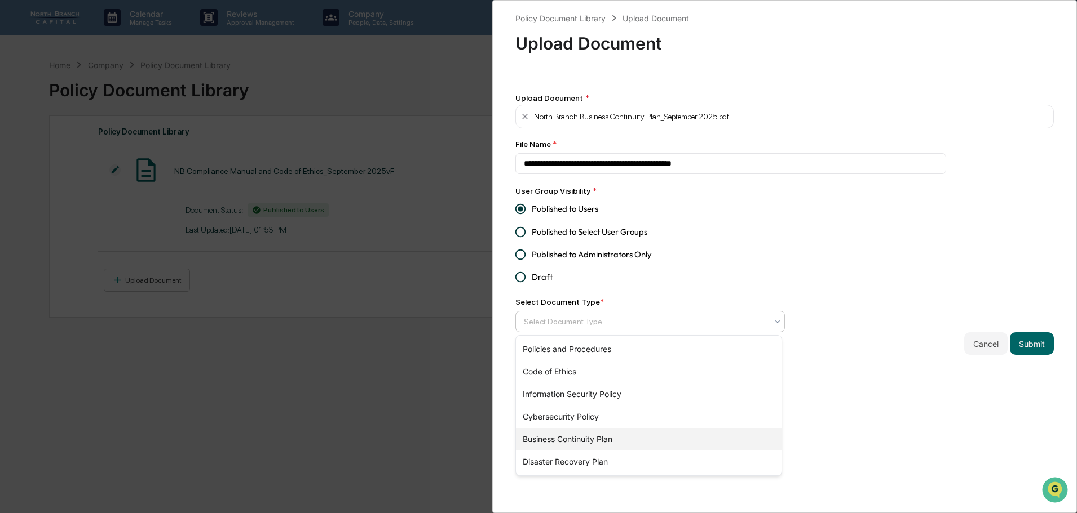
click at [612, 439] on div "Business Continuity Plan" at bounding box center [648, 439] width 265 height 23
click at [1021, 344] on button "Submit" at bounding box center [1032, 344] width 44 height 23
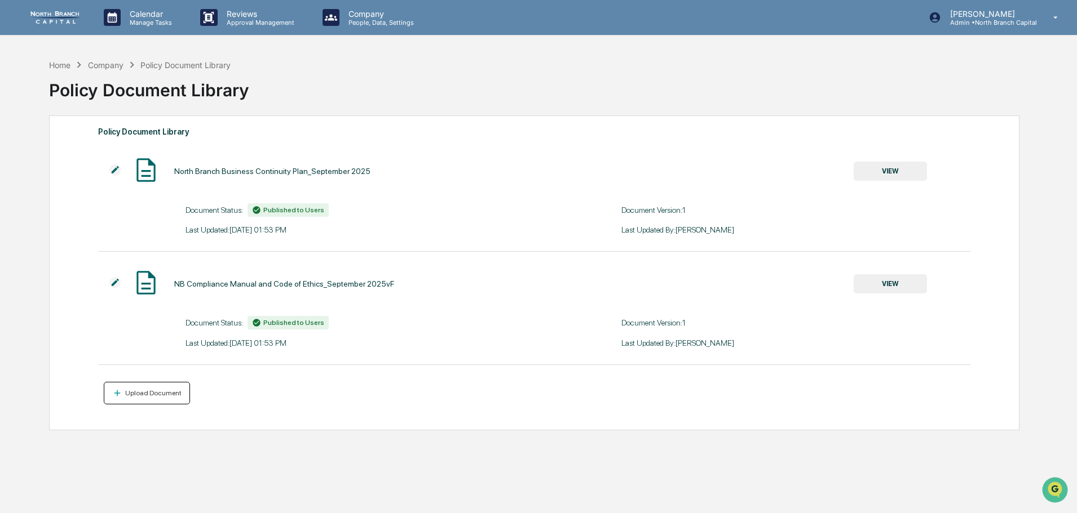
click at [160, 393] on div "Upload Document" at bounding box center [152, 393] width 59 height 8
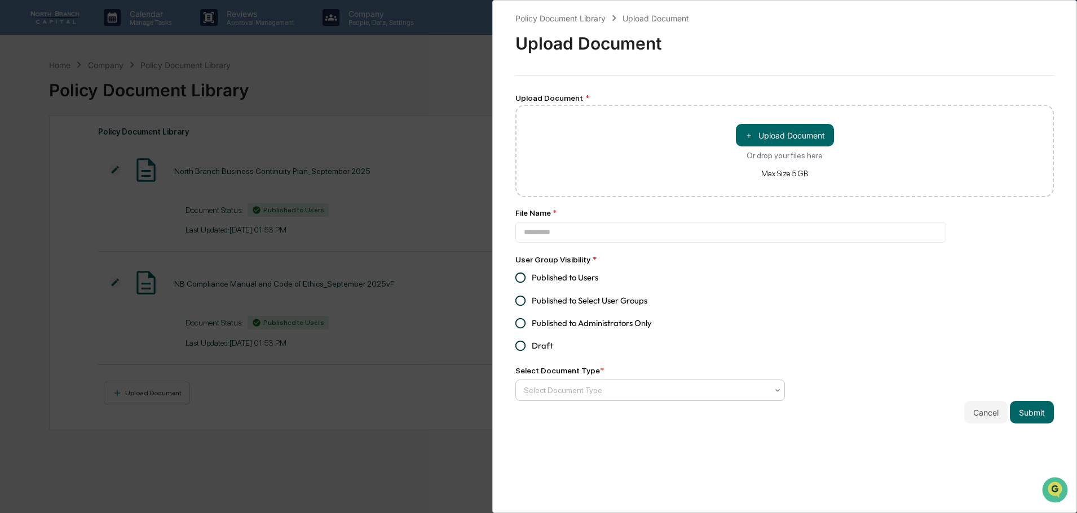
click at [583, 382] on div "Select Document Type" at bounding box center [645, 391] width 255 height 18
click at [339, 220] on div "Policy Document Library Upload Document Upload Document Upload Document * ＋ Upl…" at bounding box center [538, 256] width 1077 height 513
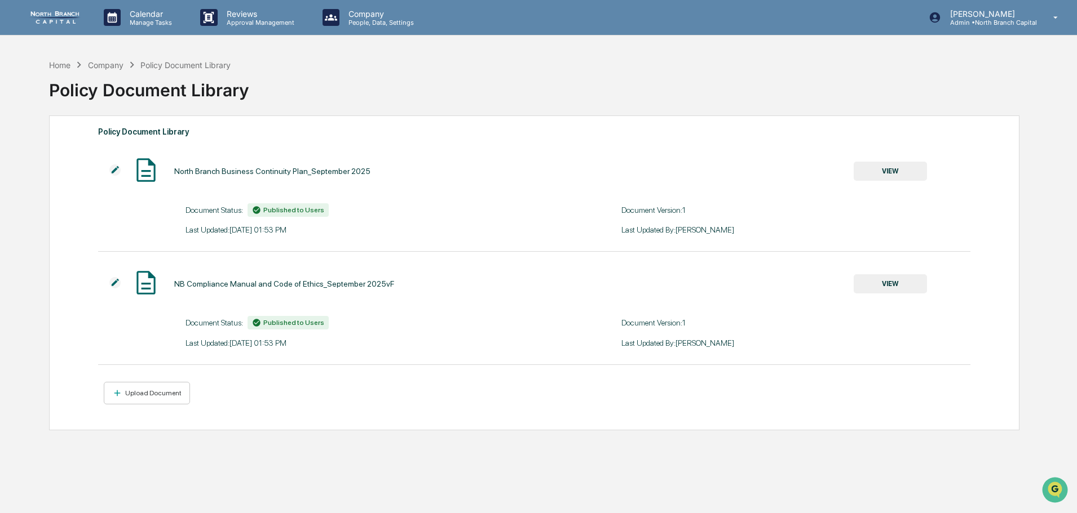
click at [114, 173] on img at bounding box center [114, 170] width 11 height 11
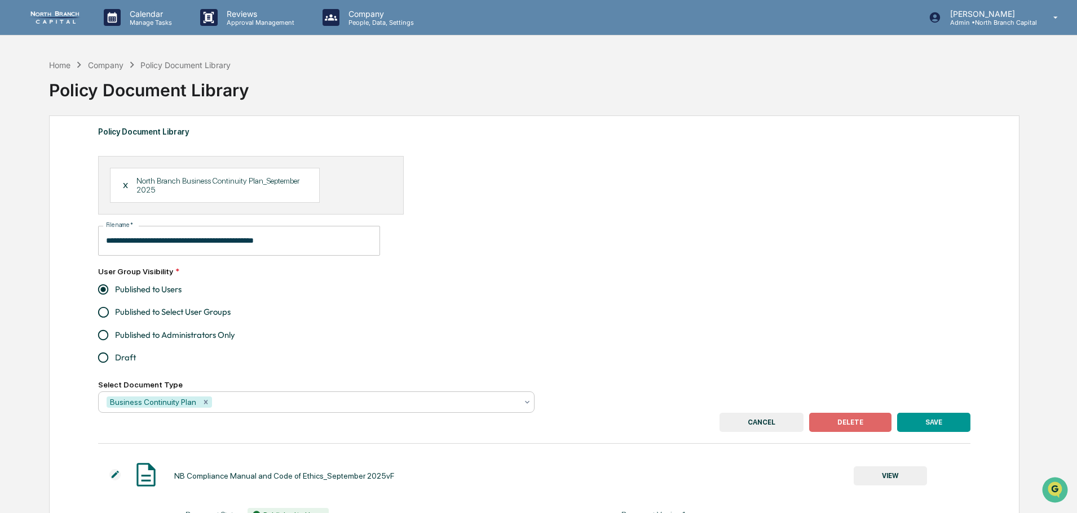
click at [249, 402] on div at bounding box center [365, 402] width 303 height 11
click at [296, 329] on label "Published to Administrators Only" at bounding box center [308, 335] width 433 height 23
drag, startPoint x: 117, startPoint y: 135, endPoint x: 125, endPoint y: 135, distance: 8.5
click at [118, 135] on div "Policy Document Library" at bounding box center [534, 132] width 872 height 15
click at [109, 69] on div "Company" at bounding box center [106, 65] width 36 height 10
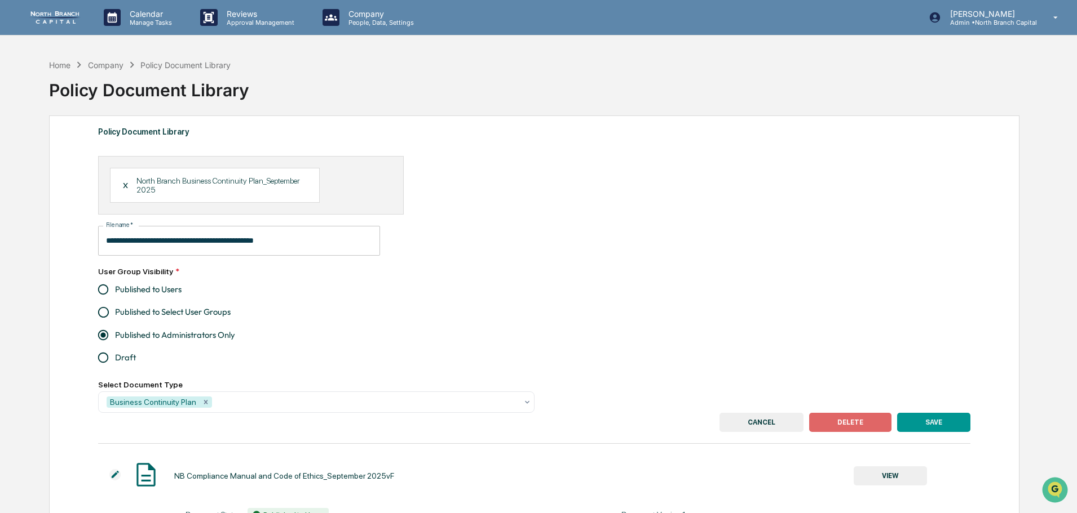
click at [111, 66] on div "Company" at bounding box center [106, 65] width 36 height 10
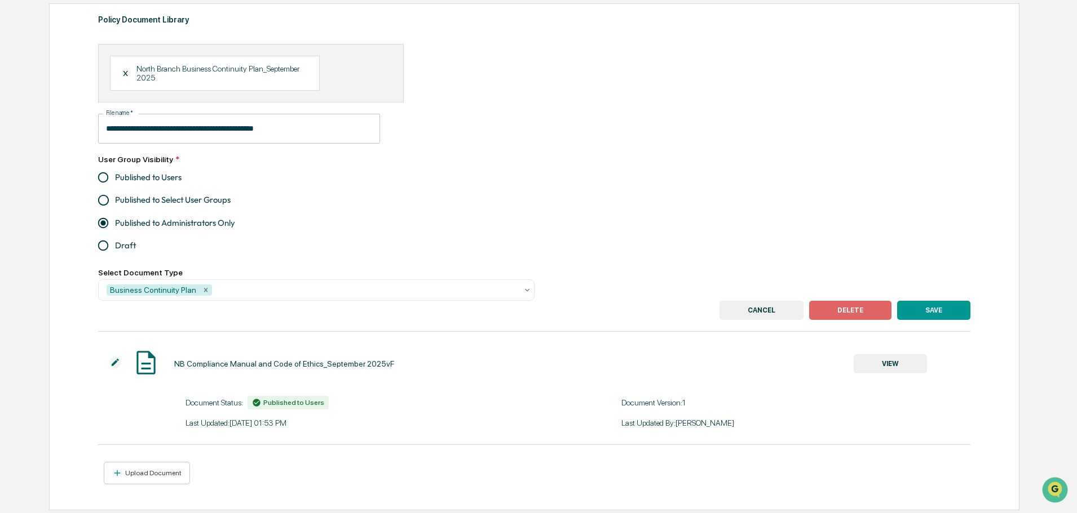
scroll to position [115, 0]
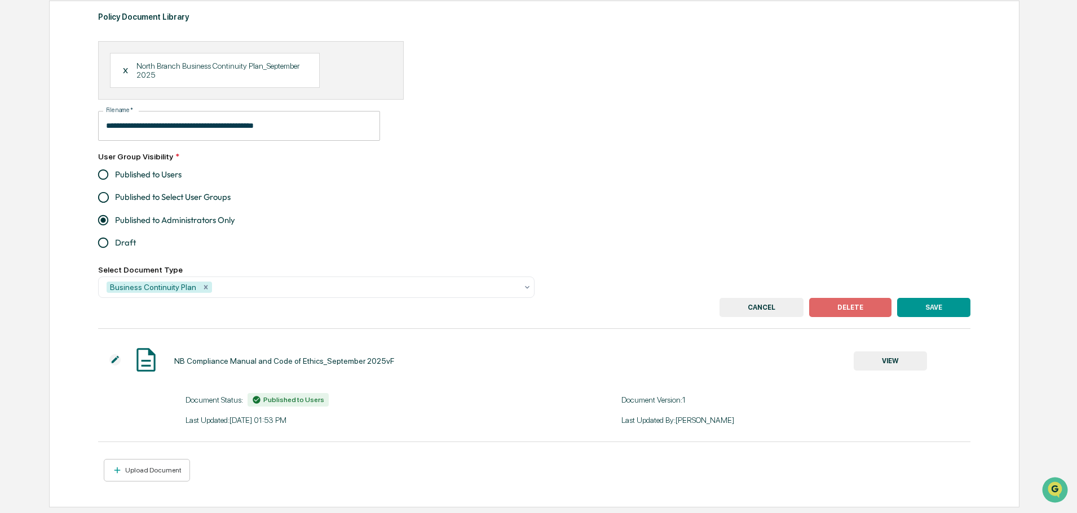
click at [869, 360] on button "VIEW" at bounding box center [889, 361] width 73 height 19
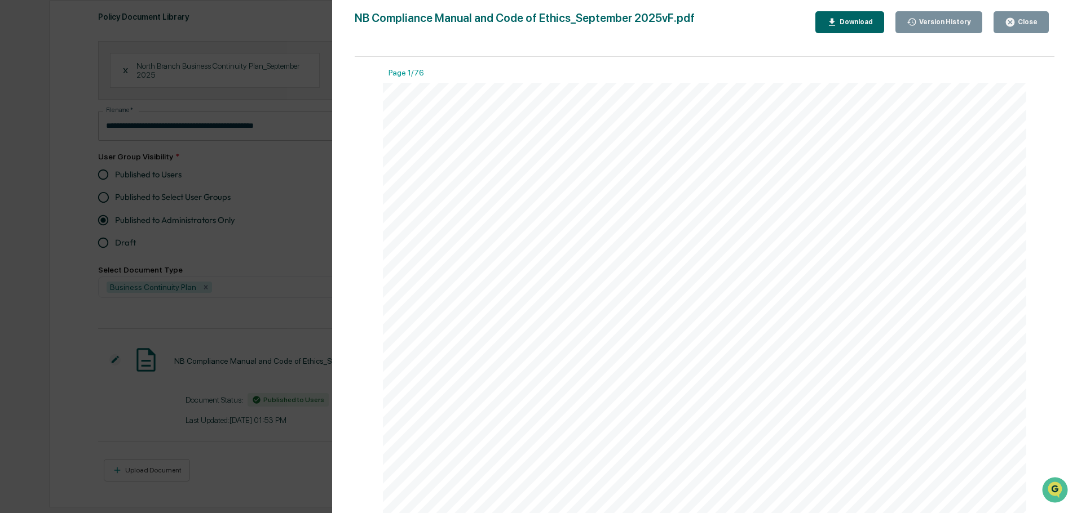
click at [345, 275] on div "Version History [DATE] 06:53 PM [PERSON_NAME] NB Compliance Manual and Code of …" at bounding box center [704, 268] width 745 height 536
click at [227, 298] on div "Version History [DATE] 06:53 PM [PERSON_NAME] NB Compliance Manual and Code of …" at bounding box center [538, 256] width 1077 height 513
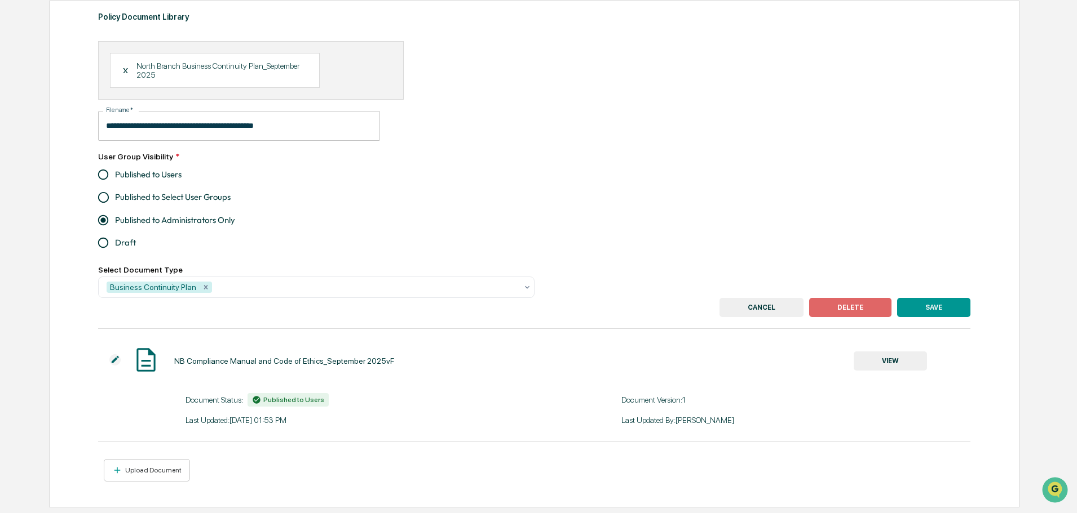
click at [112, 359] on img at bounding box center [114, 360] width 11 height 11
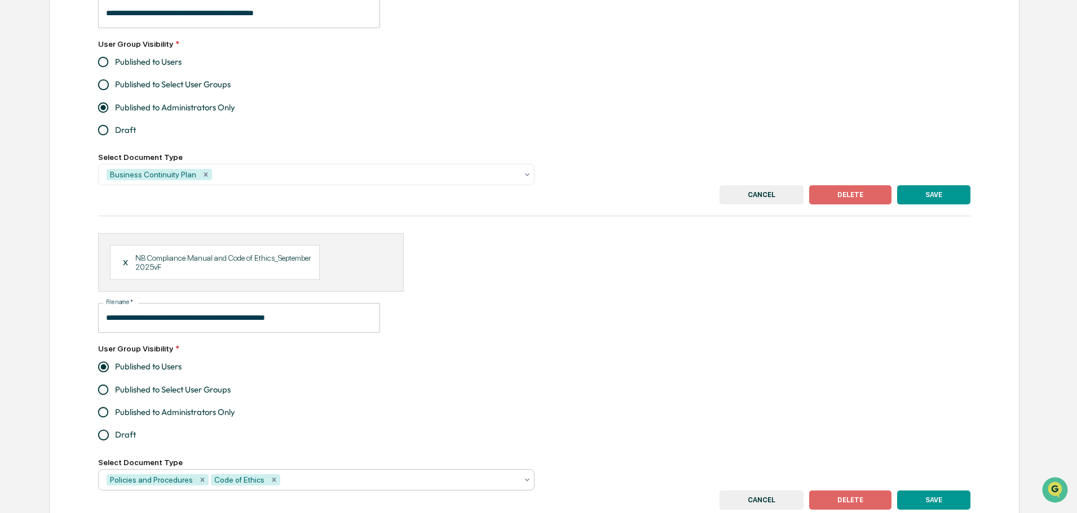
scroll to position [307, 0]
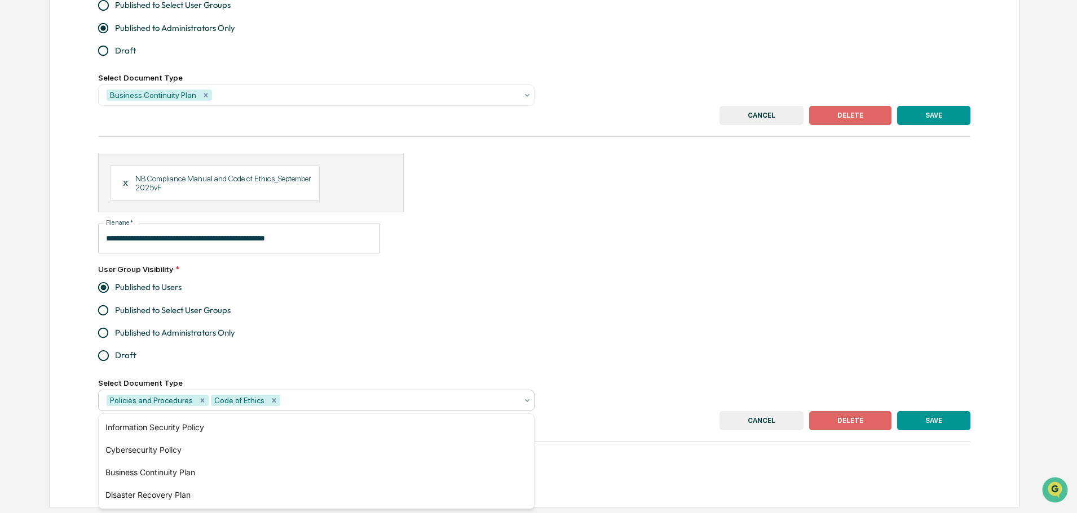
click at [311, 400] on div at bounding box center [399, 400] width 234 height 11
click at [212, 428] on div "Information Security Policy" at bounding box center [316, 428] width 435 height 23
click at [583, 334] on div "**********" at bounding box center [534, 282] width 872 height 257
click at [947, 422] on button "SAVE" at bounding box center [933, 420] width 73 height 19
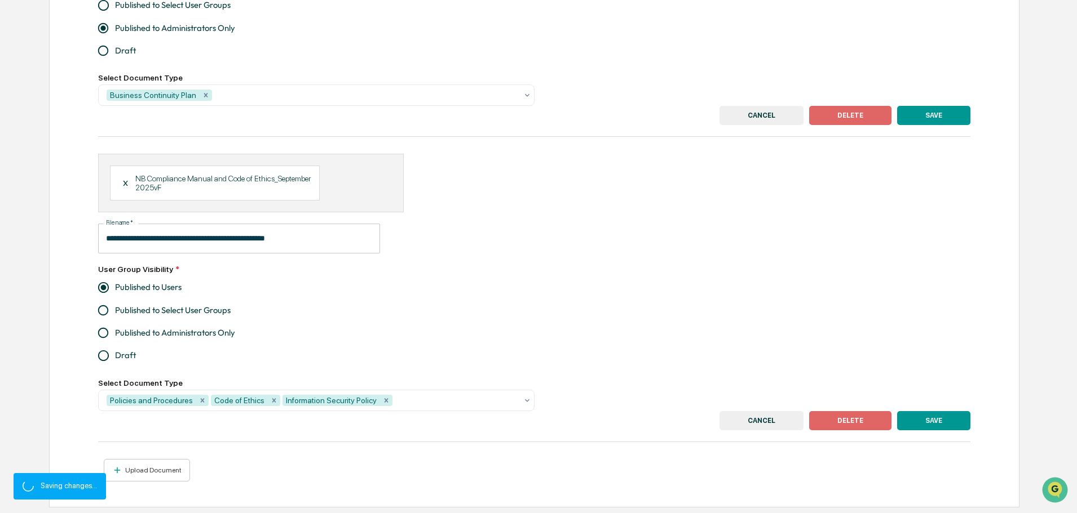
scroll to position [115, 0]
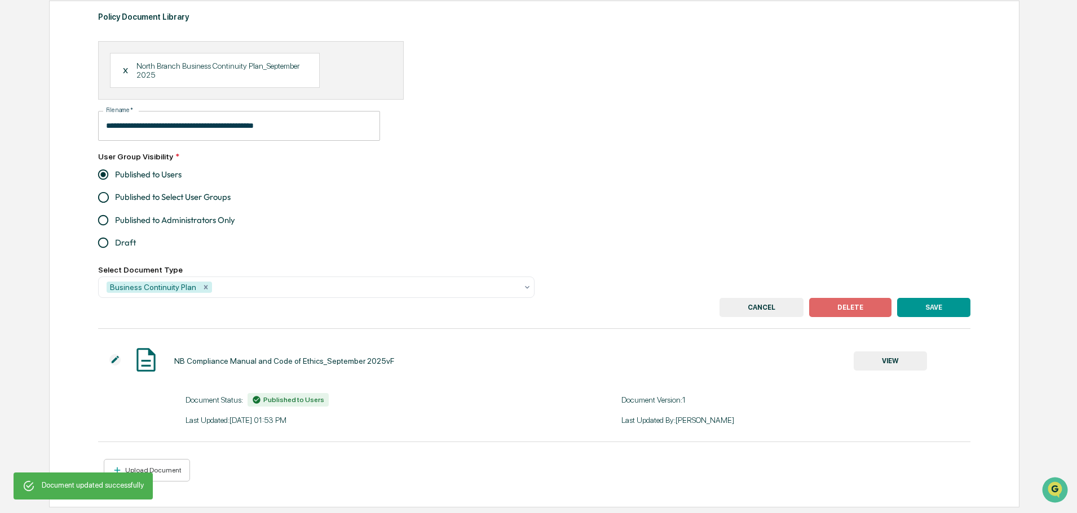
type input "**********"
click at [757, 311] on button "CANCEL" at bounding box center [761, 307] width 84 height 19
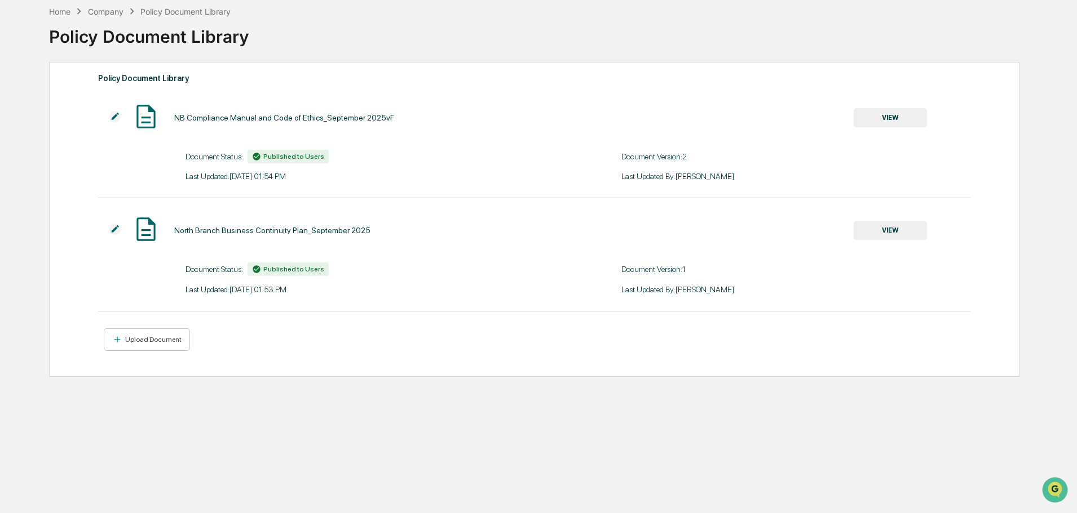
scroll to position [54, 0]
click at [876, 234] on button "VIEW" at bounding box center [889, 230] width 73 height 19
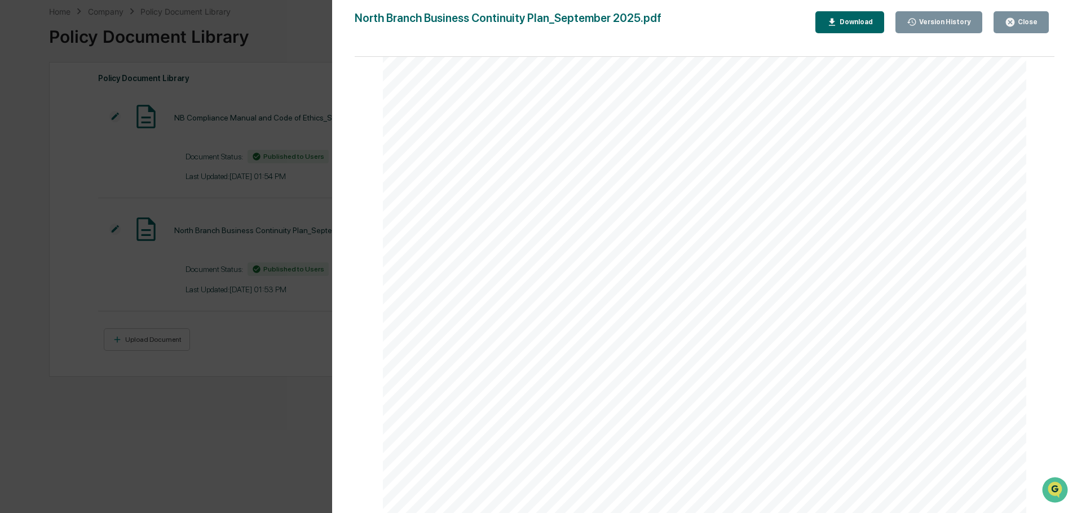
scroll to position [1127, 0]
click at [220, 216] on div "Version History [DATE] 06:53 PM [PERSON_NAME] North Branch Business Continuity …" at bounding box center [538, 256] width 1077 height 513
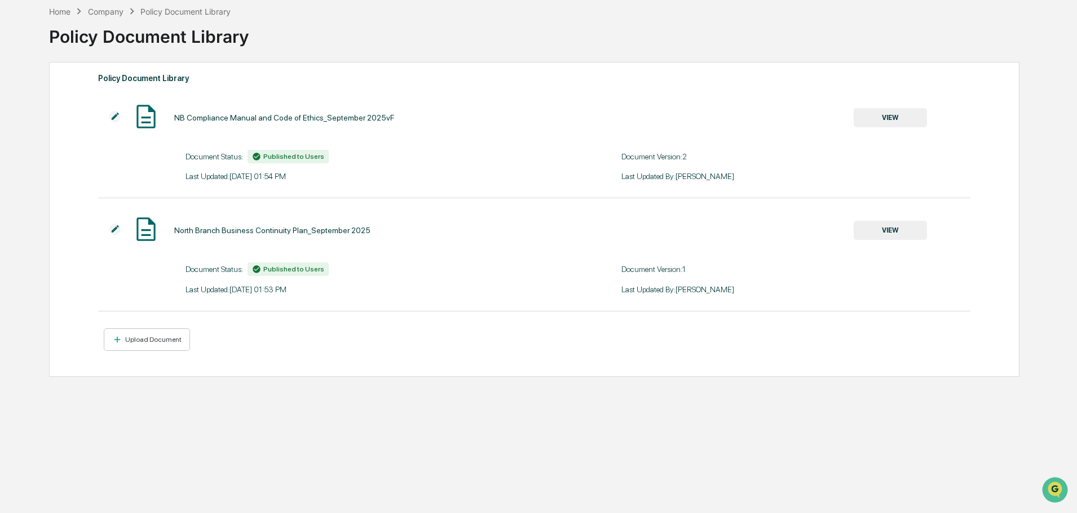
click at [114, 232] on img at bounding box center [114, 229] width 11 height 11
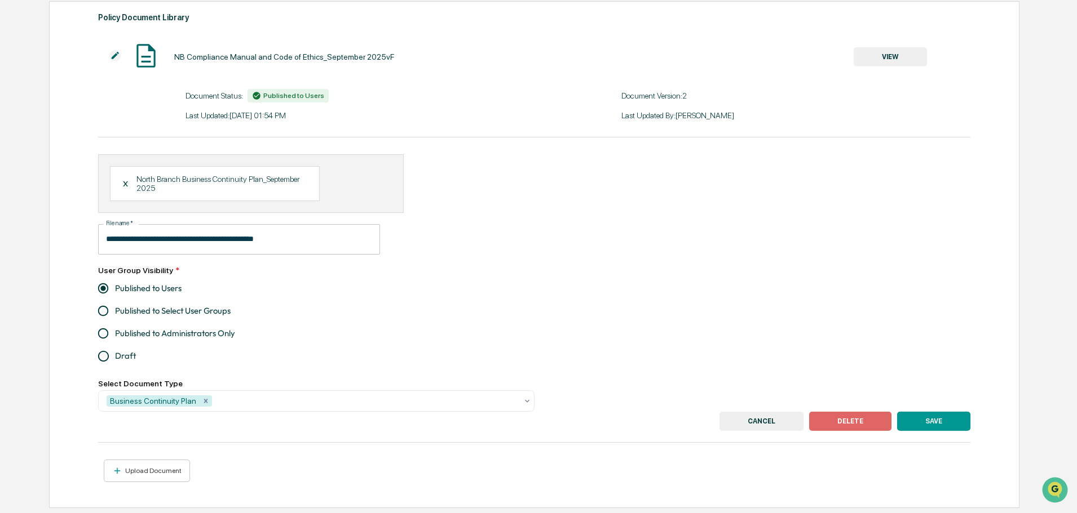
scroll to position [115, 0]
click at [157, 467] on div "Upload Document" at bounding box center [152, 471] width 59 height 8
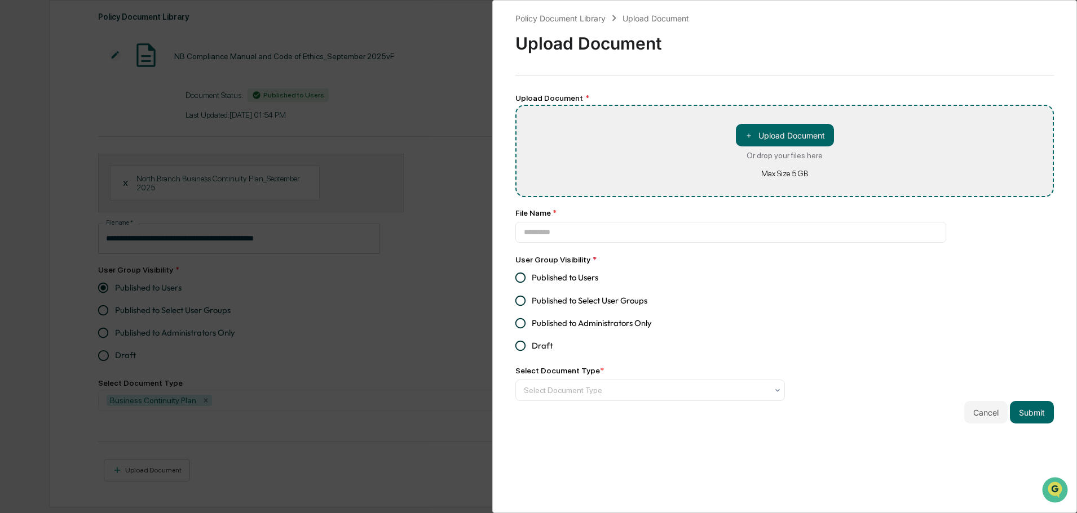
type input "**********"
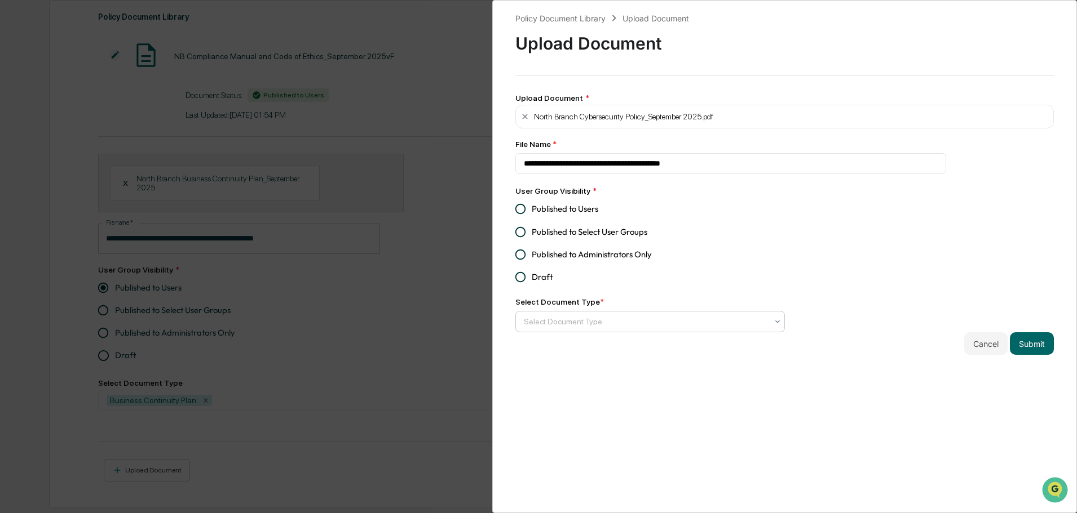
click at [627, 329] on div "Select Document Type" at bounding box center [645, 322] width 255 height 18
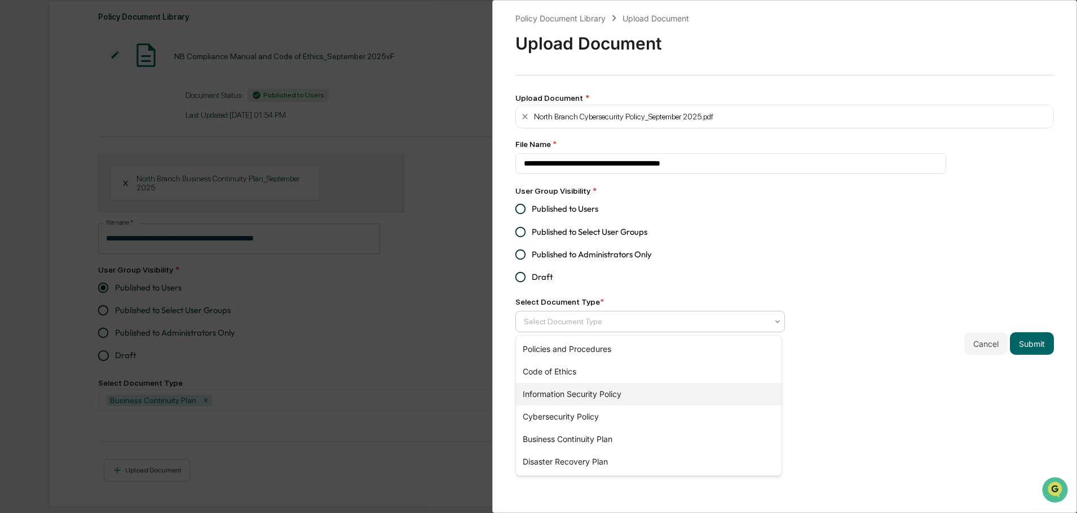
click at [577, 392] on div "Information Security Policy" at bounding box center [648, 394] width 265 height 23
click at [568, 397] on div "Cybersecurity Policy" at bounding box center [648, 394] width 265 height 23
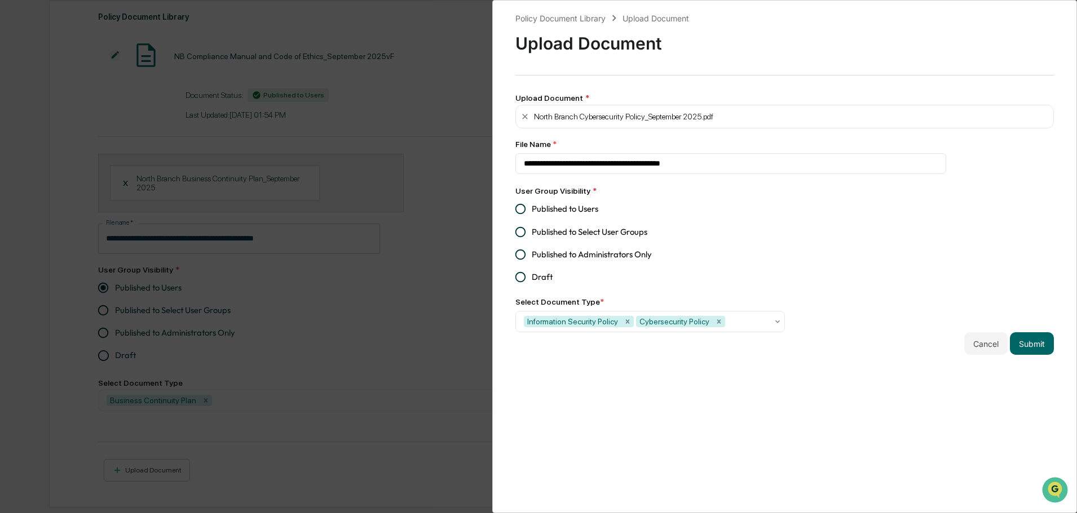
click at [572, 214] on span "Published to Users" at bounding box center [565, 209] width 67 height 12
click at [1027, 344] on button "Submit" at bounding box center [1032, 344] width 44 height 23
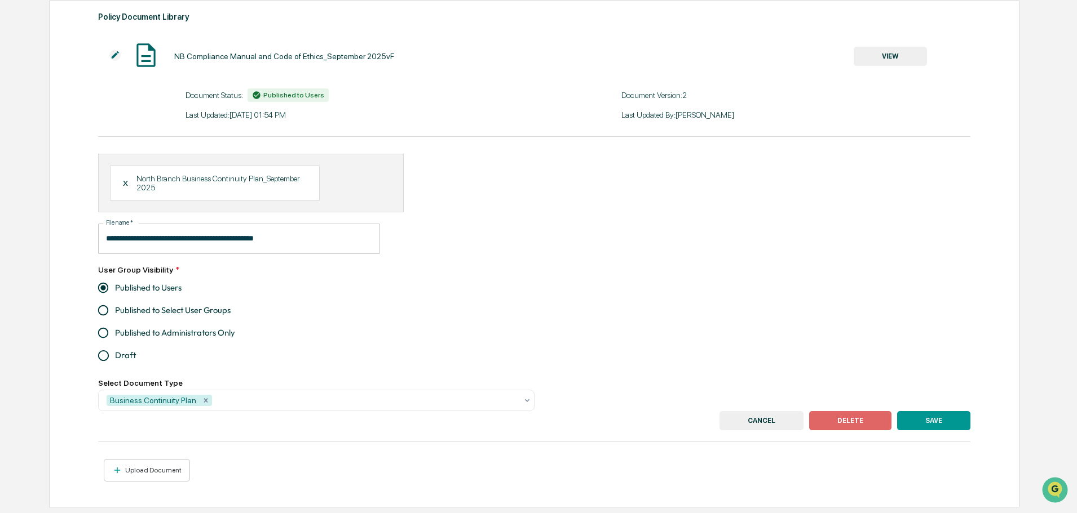
type input "**********"
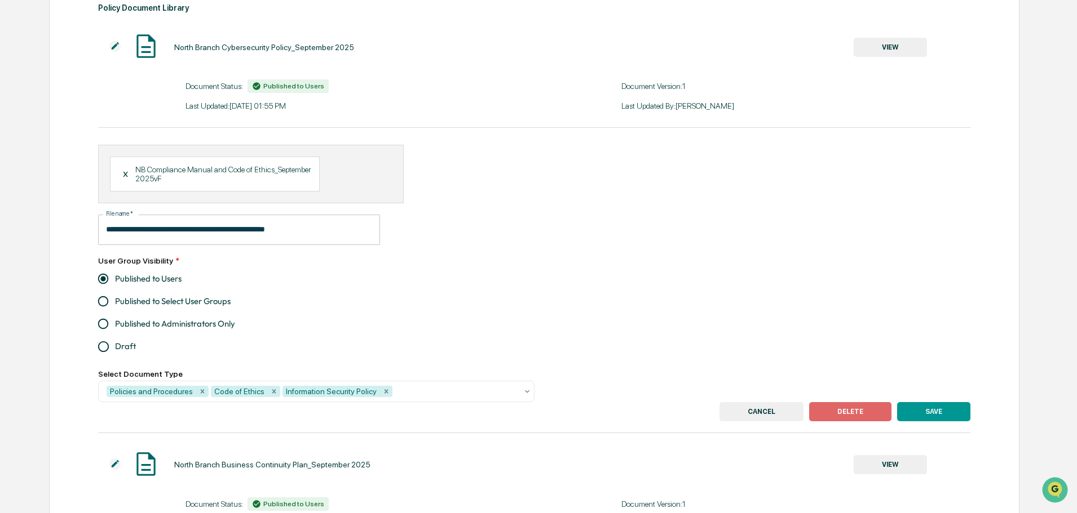
scroll to position [228, 0]
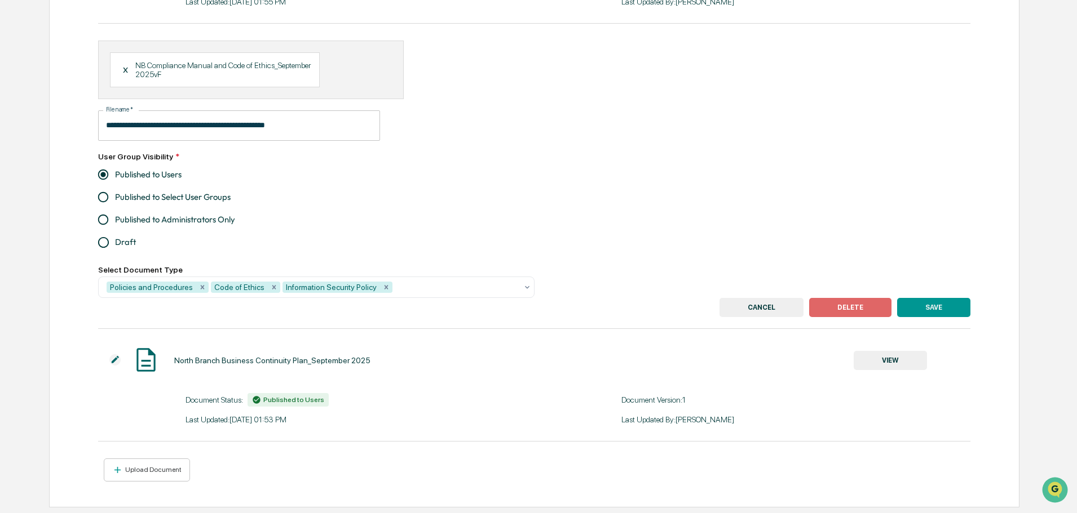
click at [928, 307] on button "SAVE" at bounding box center [933, 307] width 73 height 19
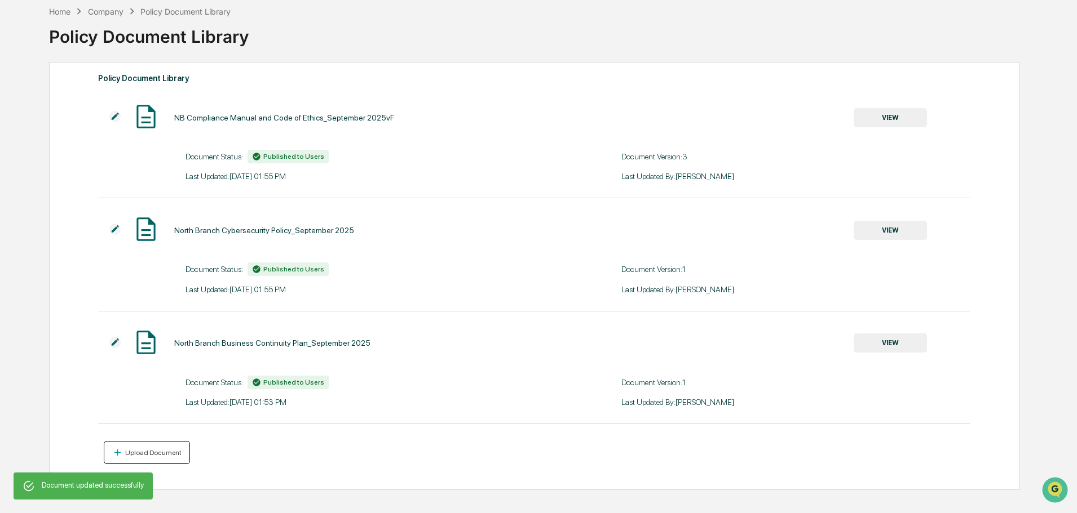
click at [168, 453] on div "Upload Document" at bounding box center [152, 453] width 59 height 8
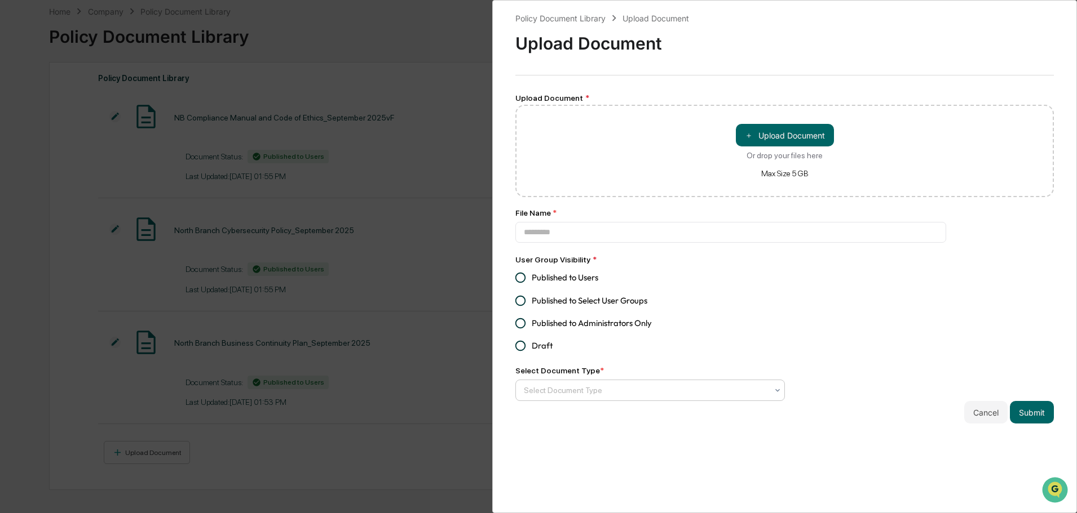
click at [564, 382] on div "Select Document Type" at bounding box center [645, 391] width 255 height 18
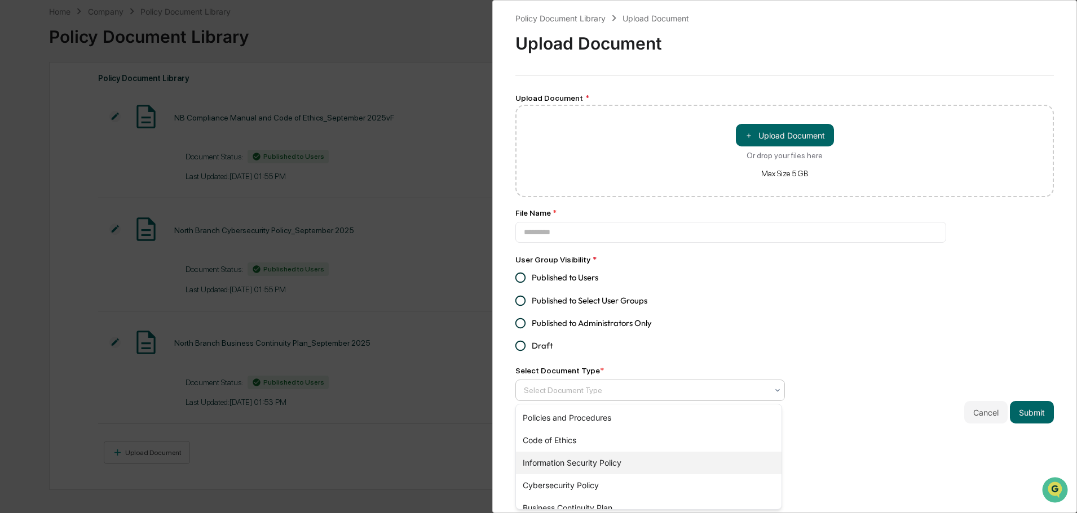
scroll to position [35, 0]
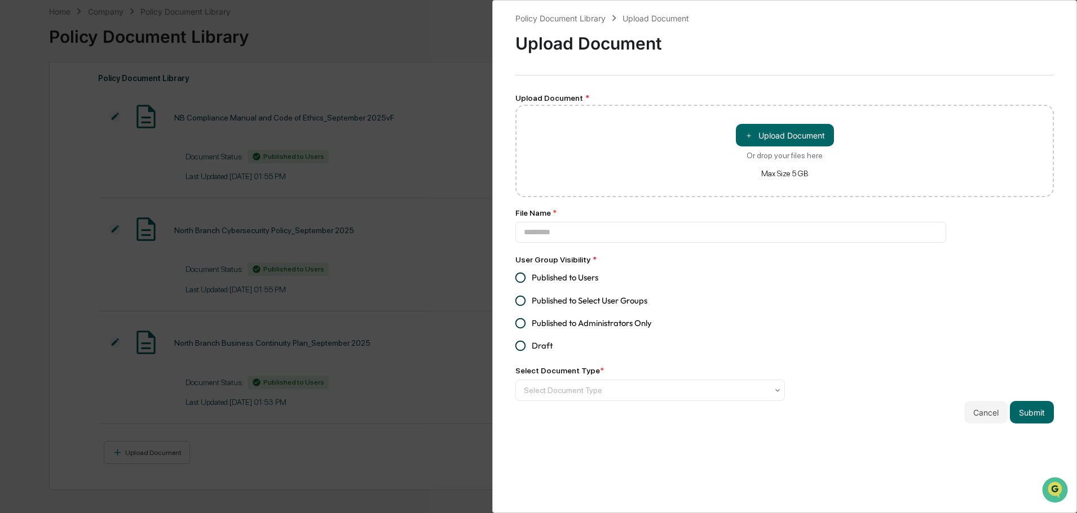
click at [446, 441] on div "Policy Document Library Upload Document Upload Document Upload Document * ＋ Upl…" at bounding box center [538, 256] width 1077 height 513
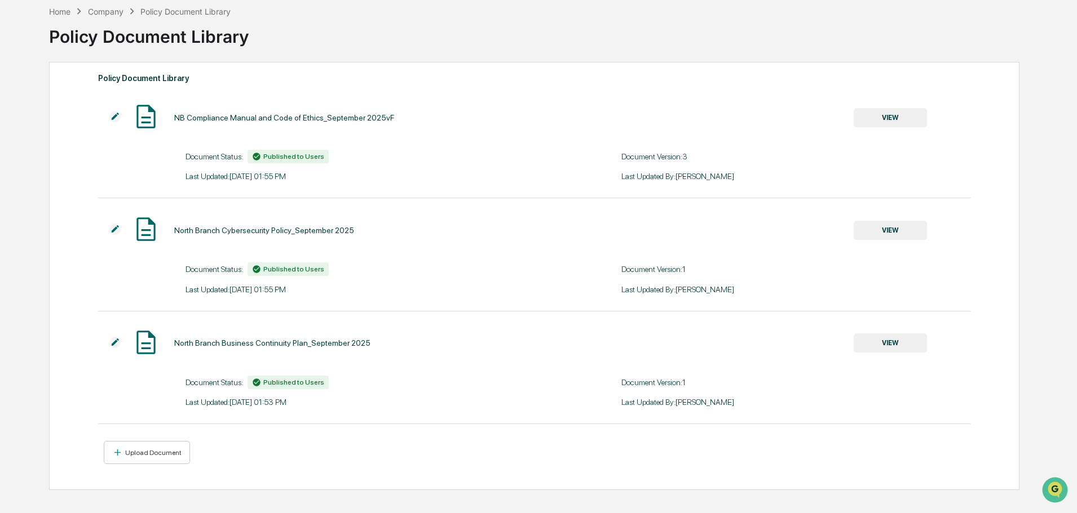
click at [405, 348] on div "North Branch Business Continuity Plan_September 2025 VIEW" at bounding box center [512, 344] width 829 height 30
click at [874, 340] on button "VIEW" at bounding box center [889, 343] width 73 height 19
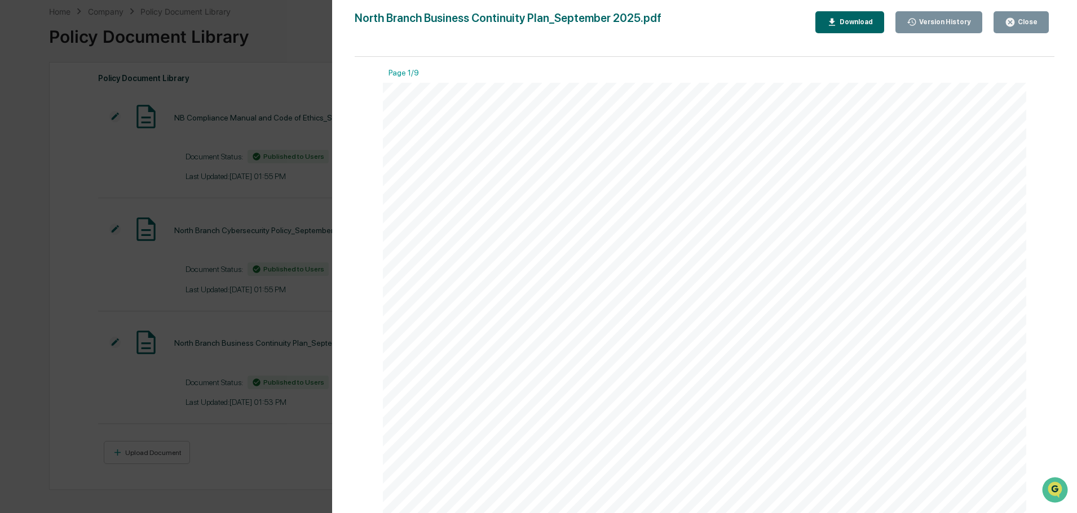
click at [185, 322] on div "Version History [DATE] 06:53 PM [PERSON_NAME] North Branch Business Continuity …" at bounding box center [538, 256] width 1077 height 513
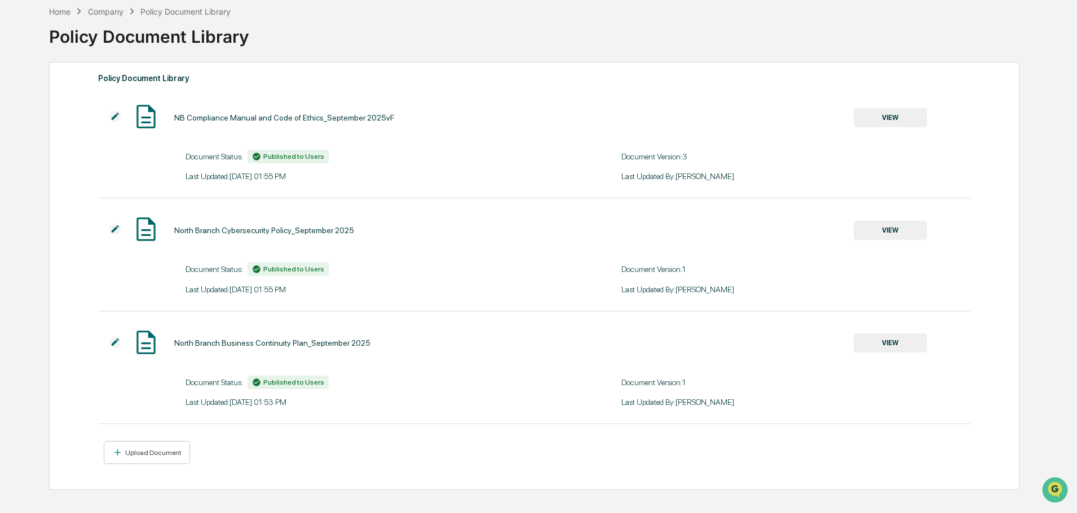
click at [108, 340] on div at bounding box center [115, 343] width 34 height 13
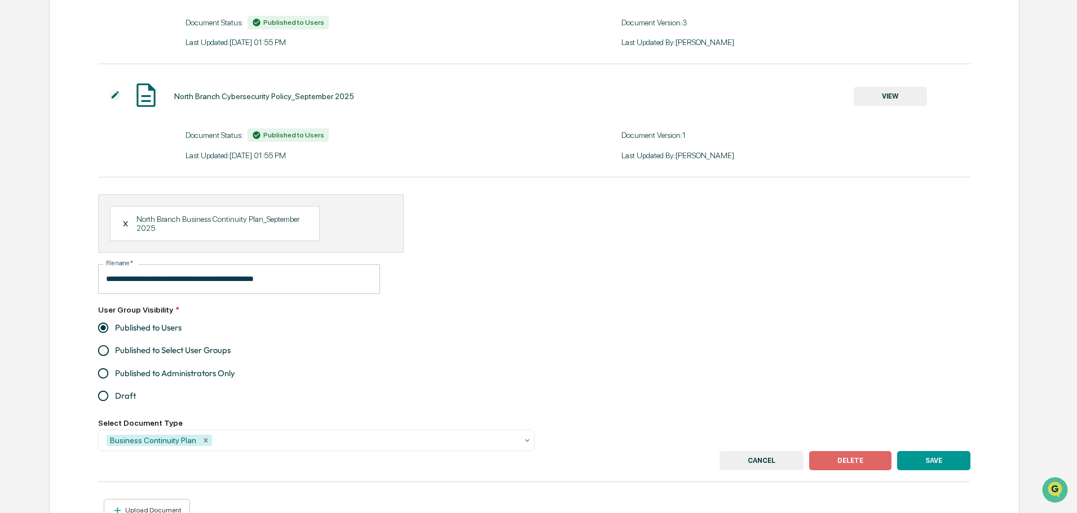
scroll to position [223, 0]
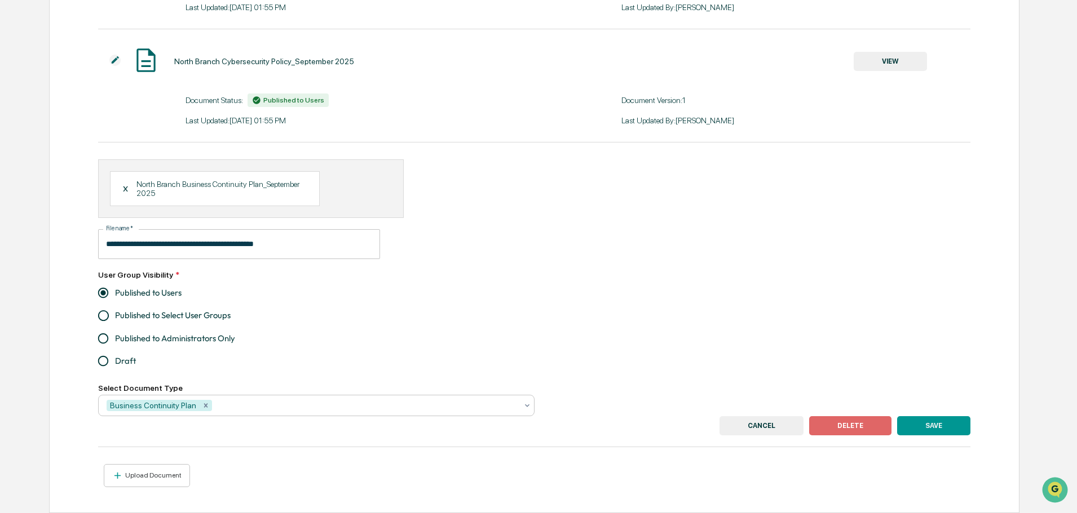
click at [248, 405] on div at bounding box center [365, 405] width 303 height 11
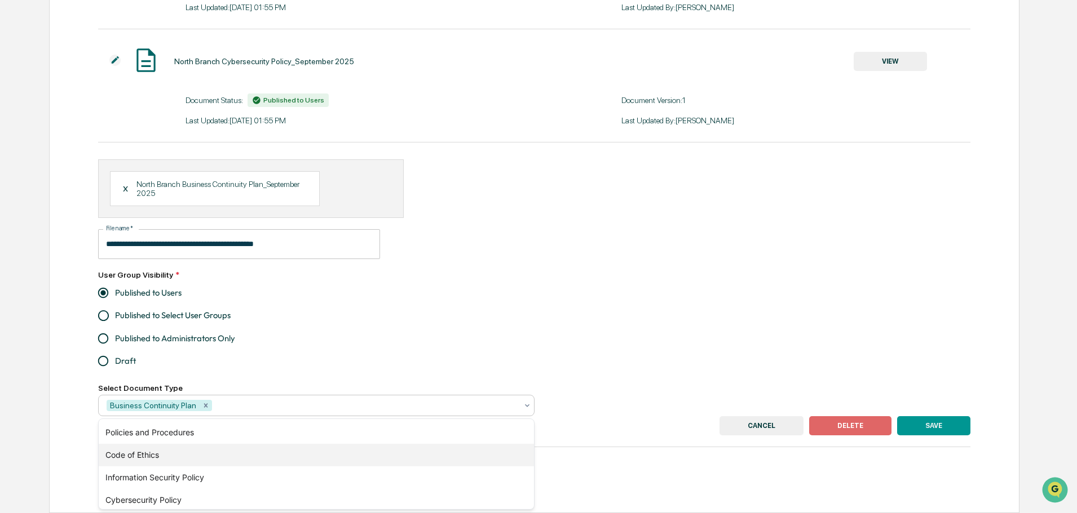
scroll to position [27, 0]
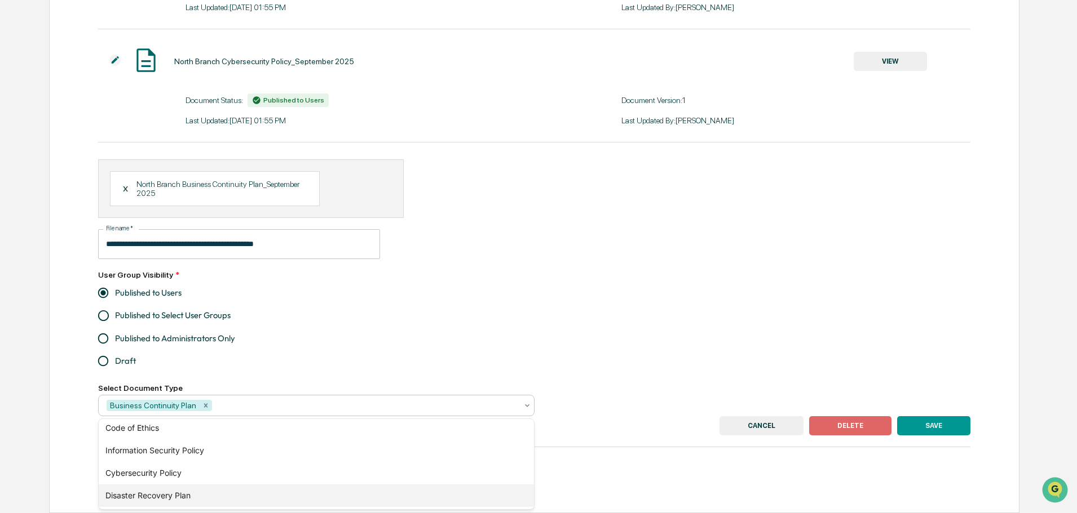
click at [255, 499] on div "Disaster Recovery Plan" at bounding box center [316, 496] width 435 height 23
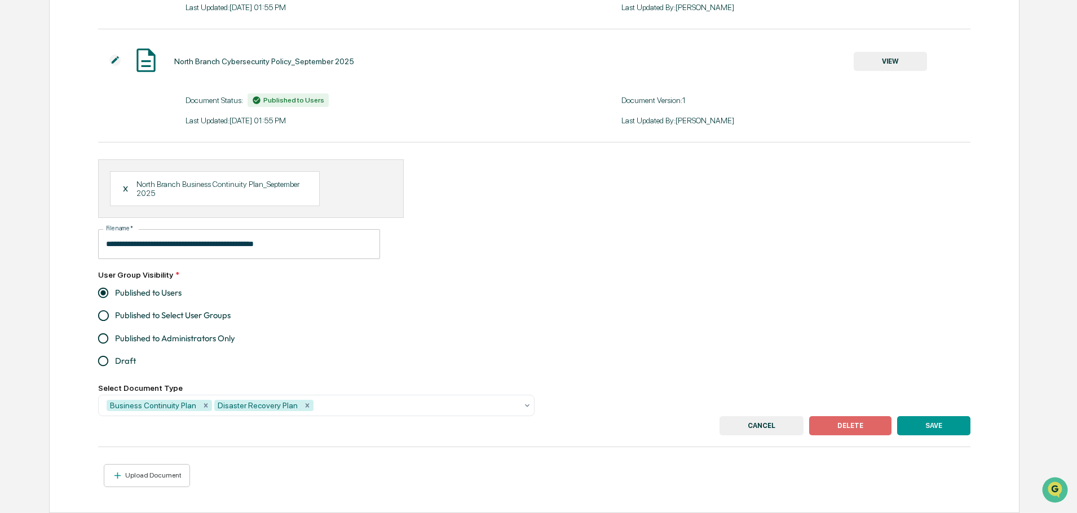
click at [606, 316] on div "**********" at bounding box center [534, 288] width 872 height 257
click at [915, 433] on button "SAVE" at bounding box center [933, 426] width 73 height 19
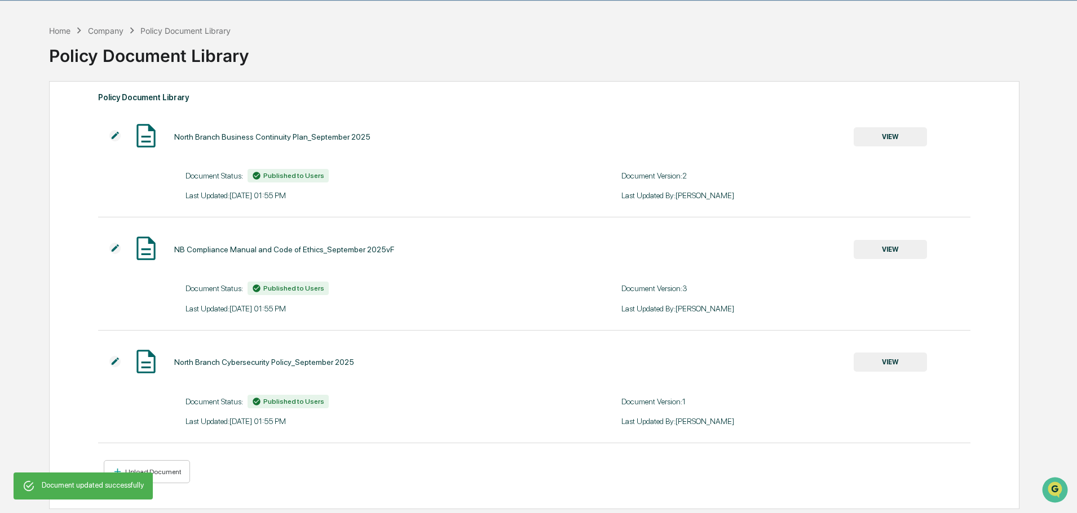
scroll to position [54, 0]
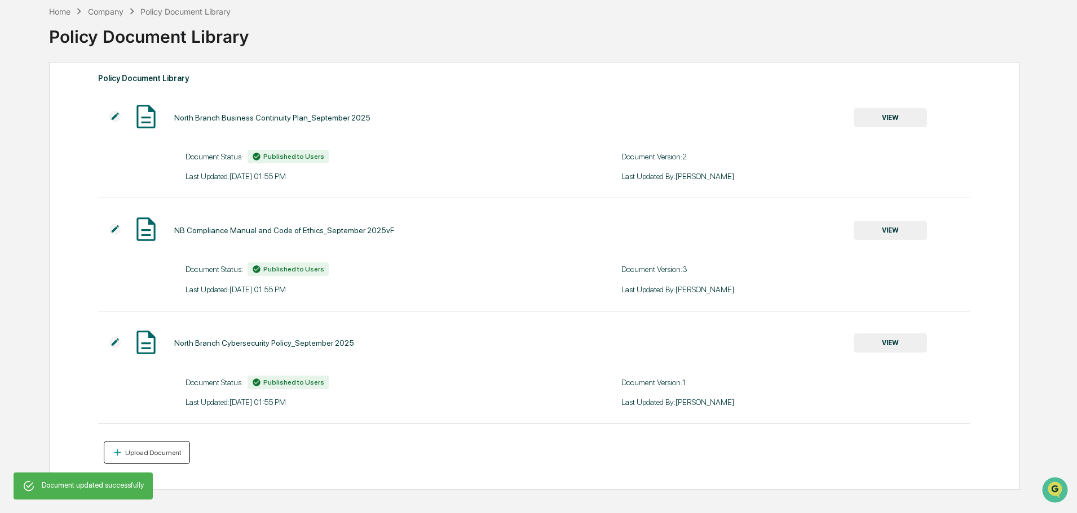
click at [149, 451] on div "Upload Document" at bounding box center [152, 453] width 59 height 8
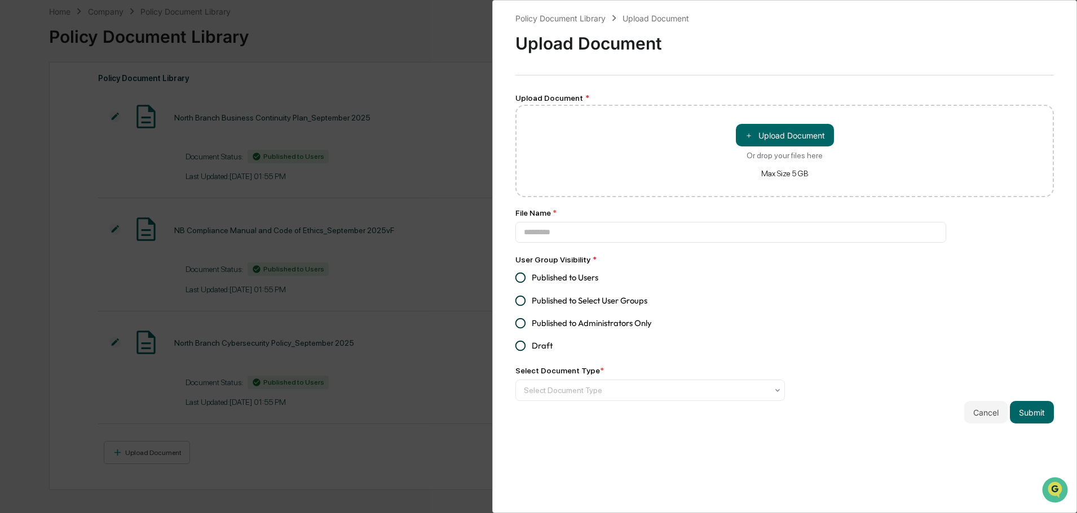
click at [589, 408] on div "Cancel Submit" at bounding box center [784, 412] width 538 height 23
click at [595, 396] on div at bounding box center [646, 390] width 244 height 11
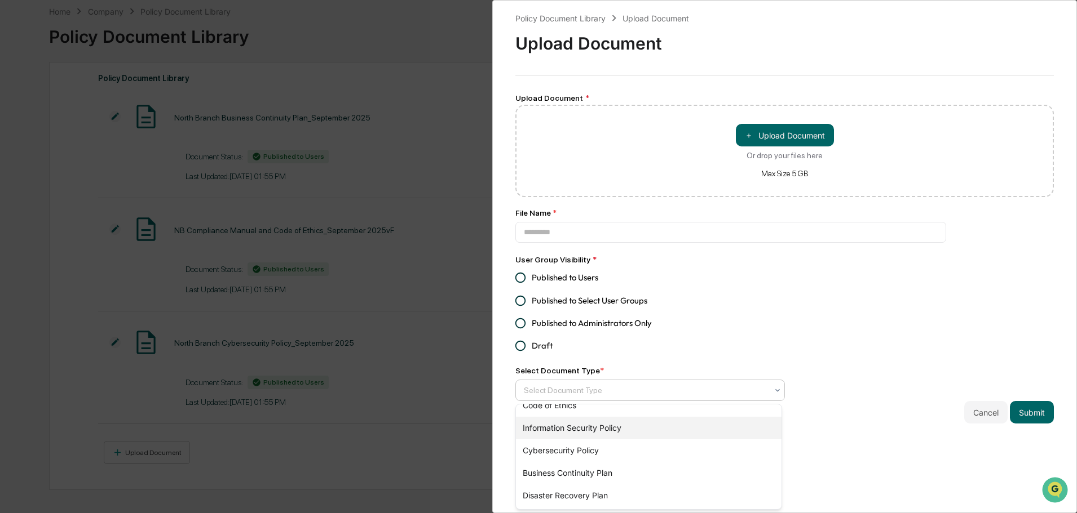
scroll to position [0, 0]
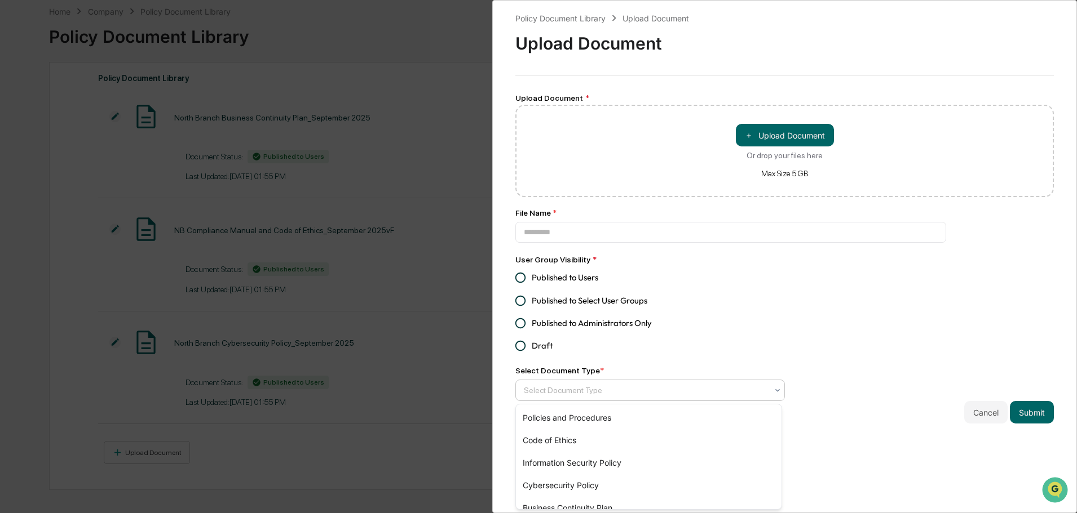
click at [861, 351] on div "Policy Document Library Upload Document Upload Document Upload Document * ＋ Upl…" at bounding box center [784, 218] width 538 height 412
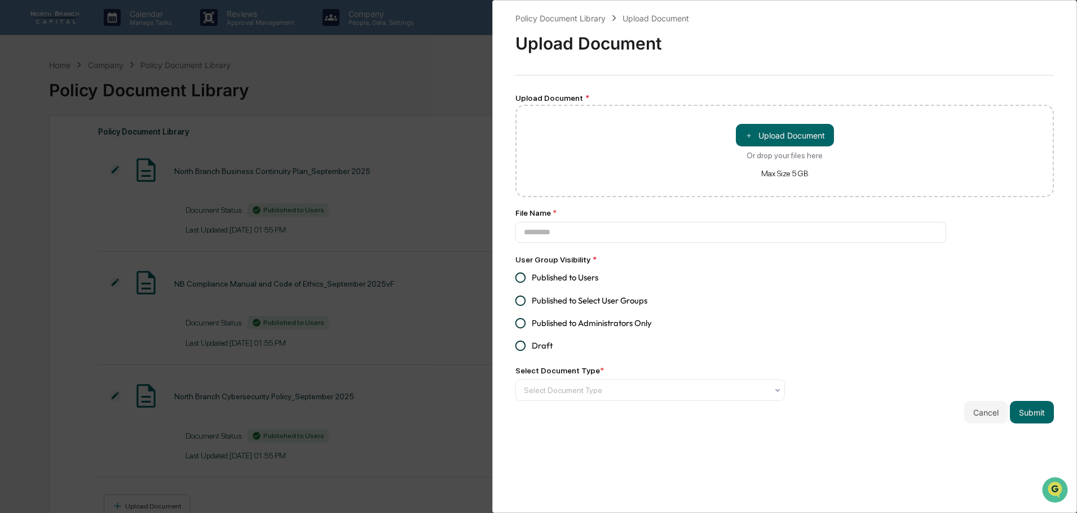
drag, startPoint x: 397, startPoint y: 135, endPoint x: 389, endPoint y: 127, distance: 11.2
click at [389, 127] on div "Policy Document Library Upload Document Upload Document Upload Document * ＋ Upl…" at bounding box center [538, 256] width 1077 height 513
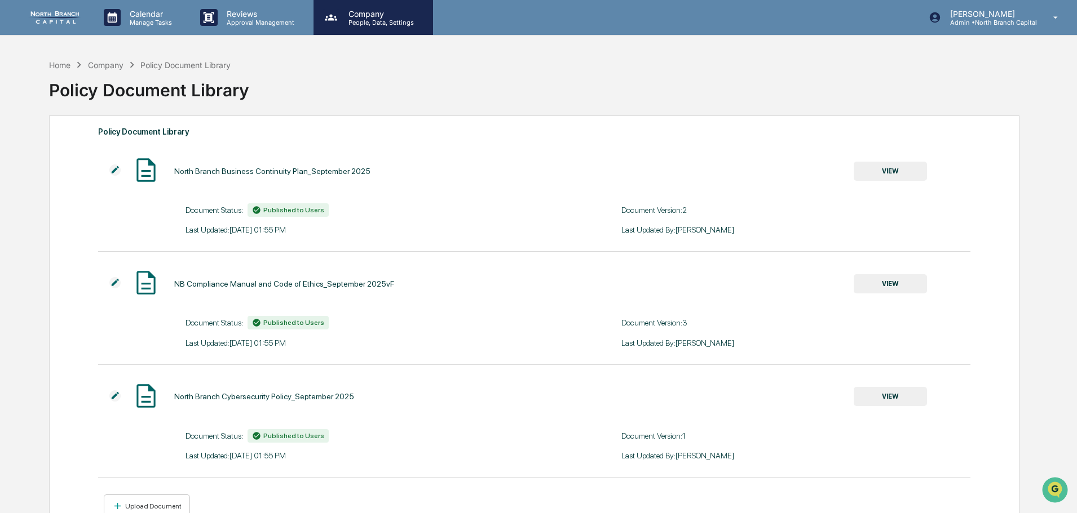
click at [384, 14] on p "Company" at bounding box center [379, 14] width 80 height 10
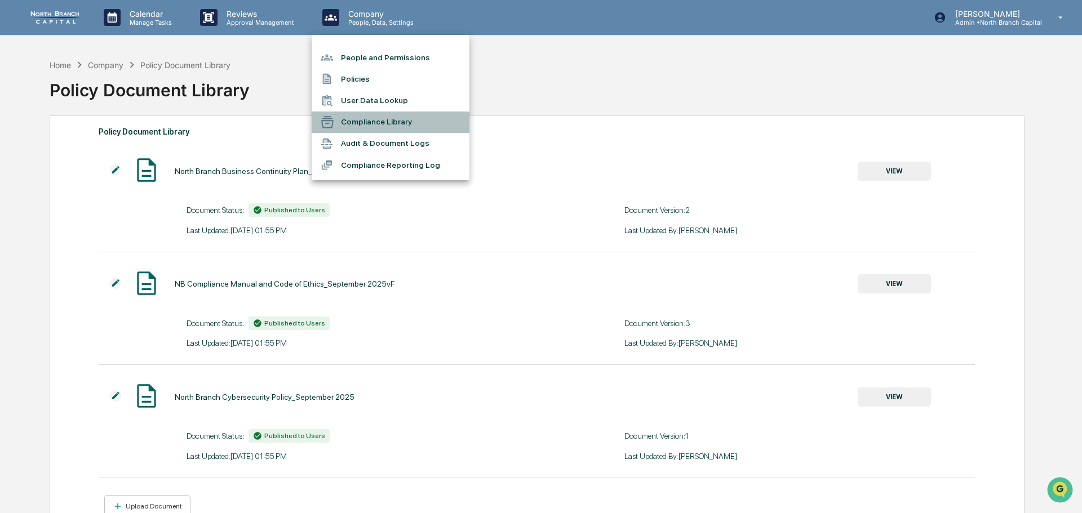
click at [370, 126] on li "Compliance Library" at bounding box center [391, 122] width 158 height 21
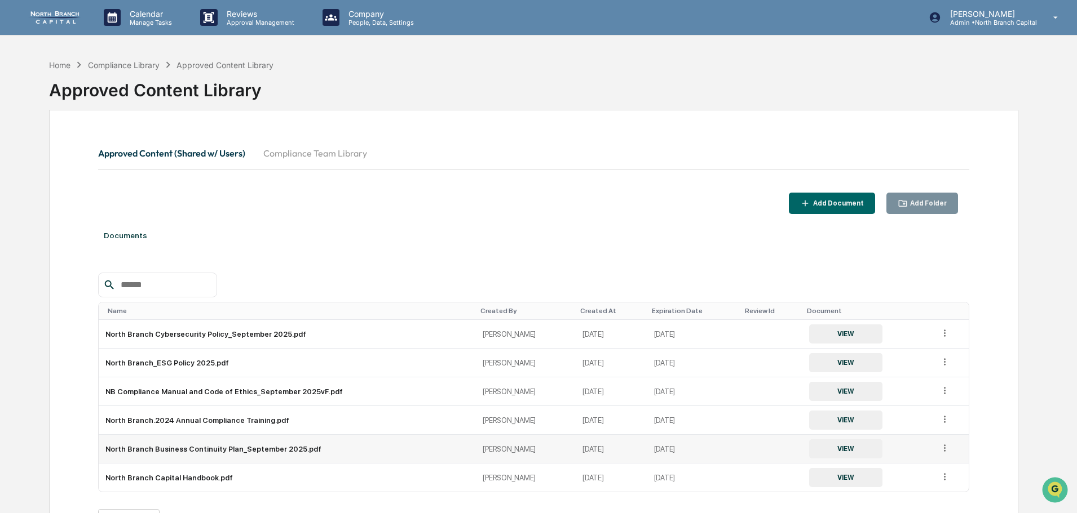
click at [940, 447] on icon at bounding box center [944, 448] width 11 height 11
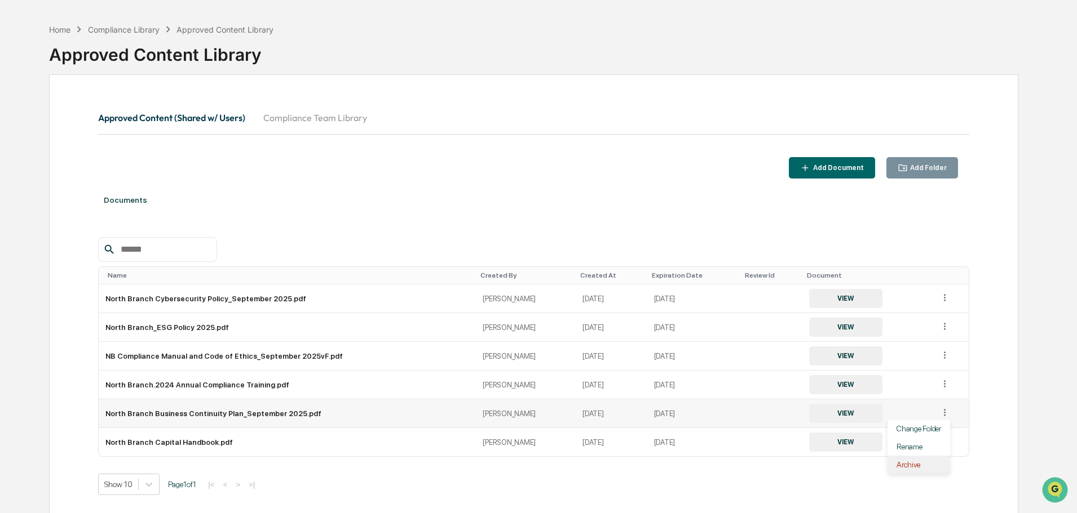
scroll to position [76, 0]
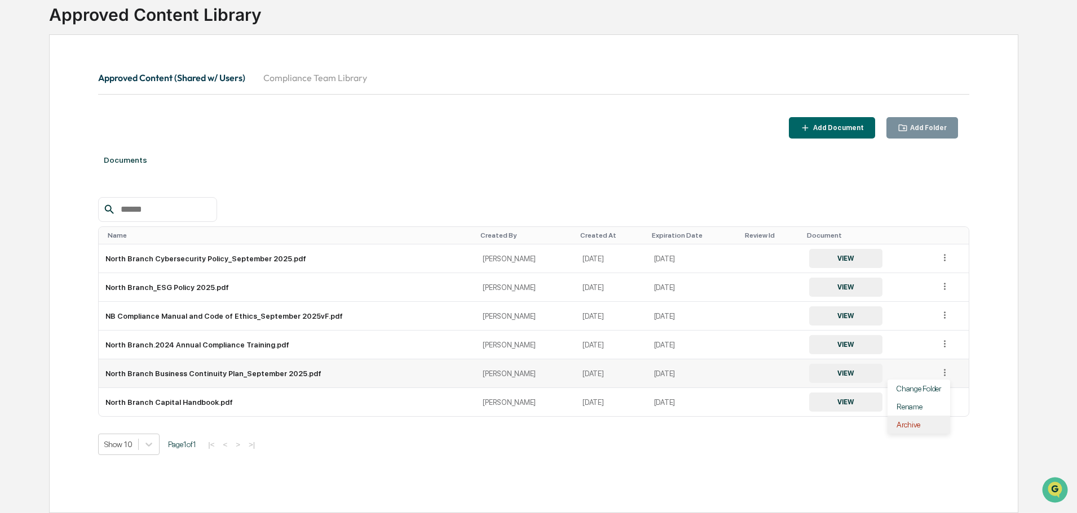
click at [913, 428] on div "Archive" at bounding box center [918, 425] width 63 height 18
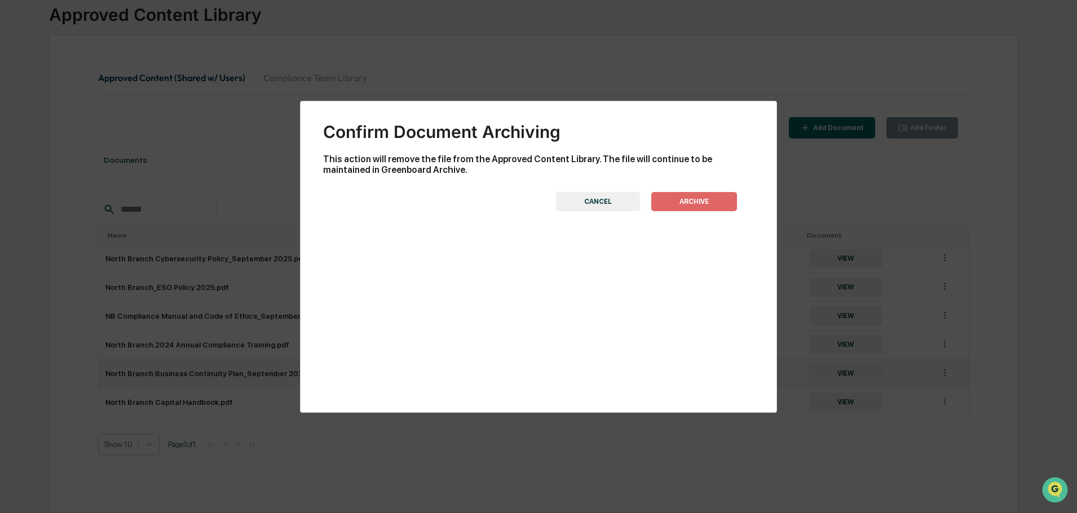
click at [676, 203] on button "ARCHIVE" at bounding box center [694, 201] width 86 height 19
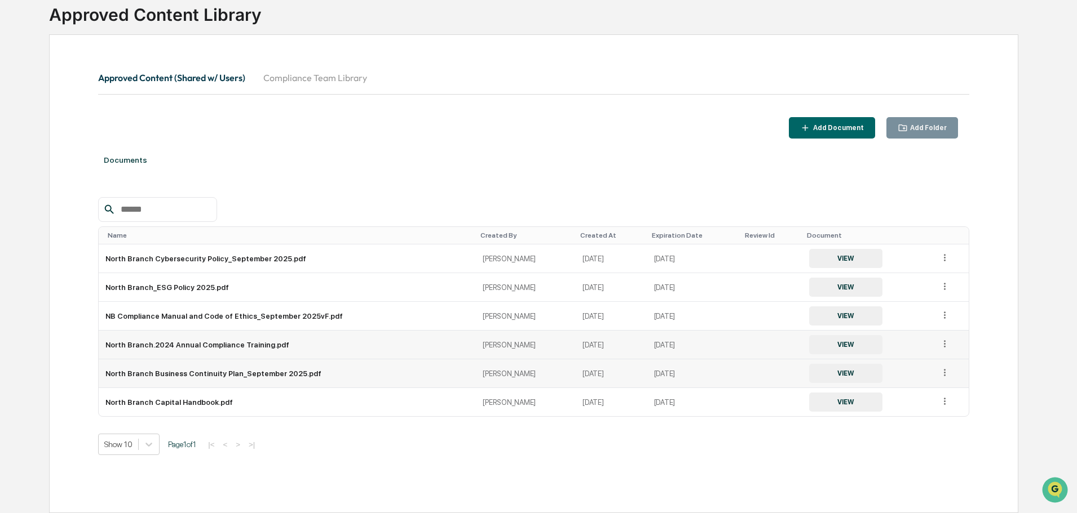
scroll to position [54, 0]
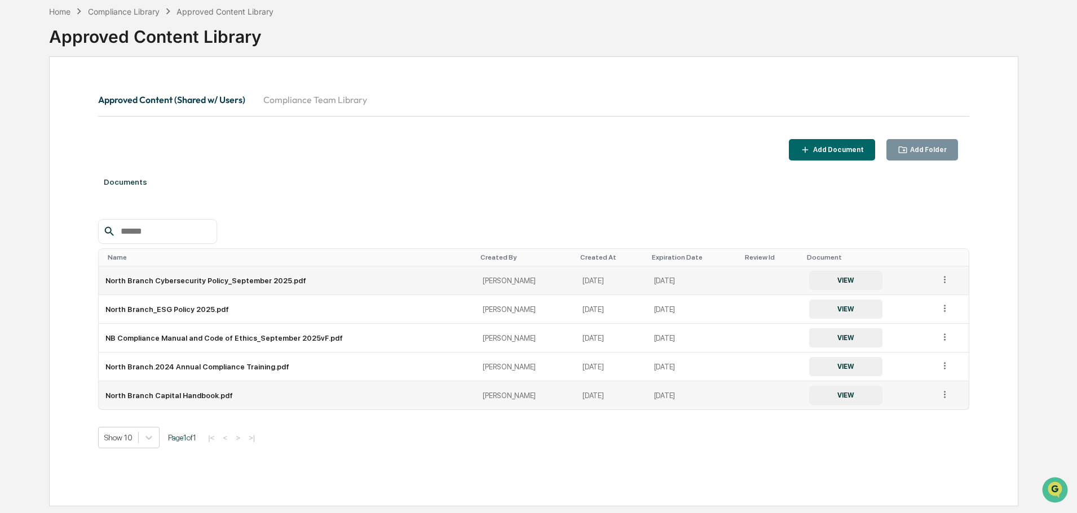
click at [942, 279] on icon at bounding box center [944, 280] width 11 height 11
click at [916, 330] on div "Archive" at bounding box center [918, 332] width 63 height 18
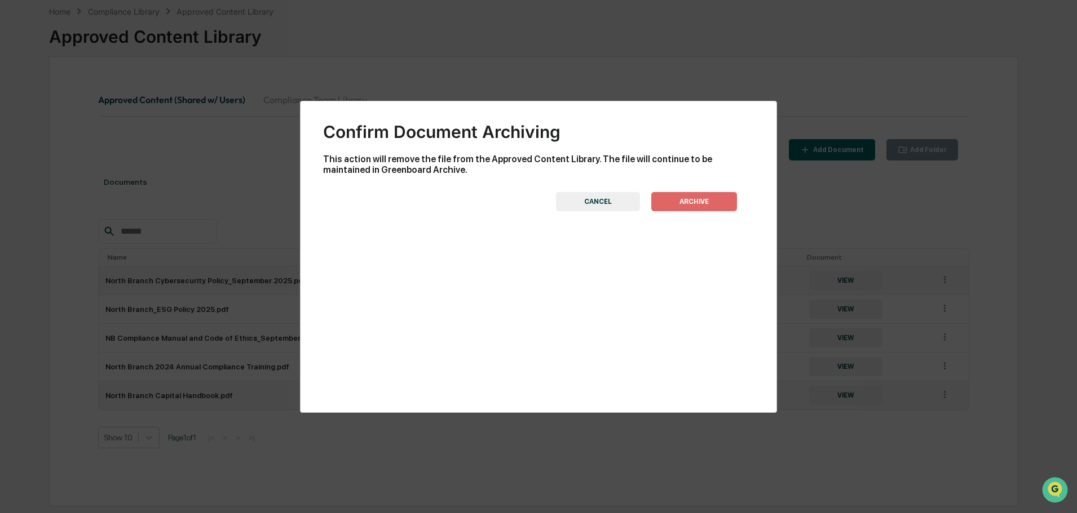
click at [710, 194] on button "ARCHIVE" at bounding box center [694, 201] width 86 height 19
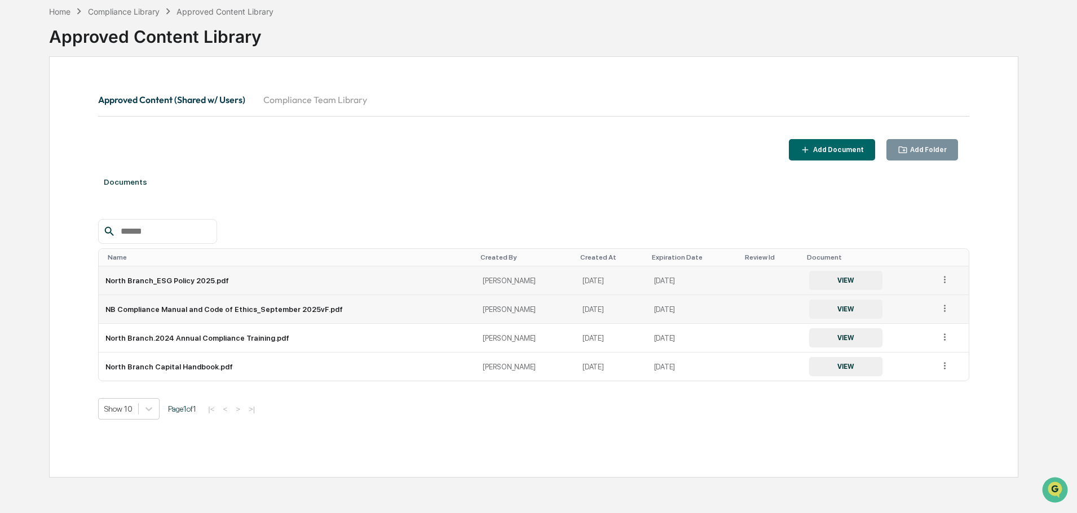
click at [942, 312] on icon at bounding box center [944, 308] width 11 height 11
click at [922, 360] on div "Archive" at bounding box center [918, 361] width 63 height 18
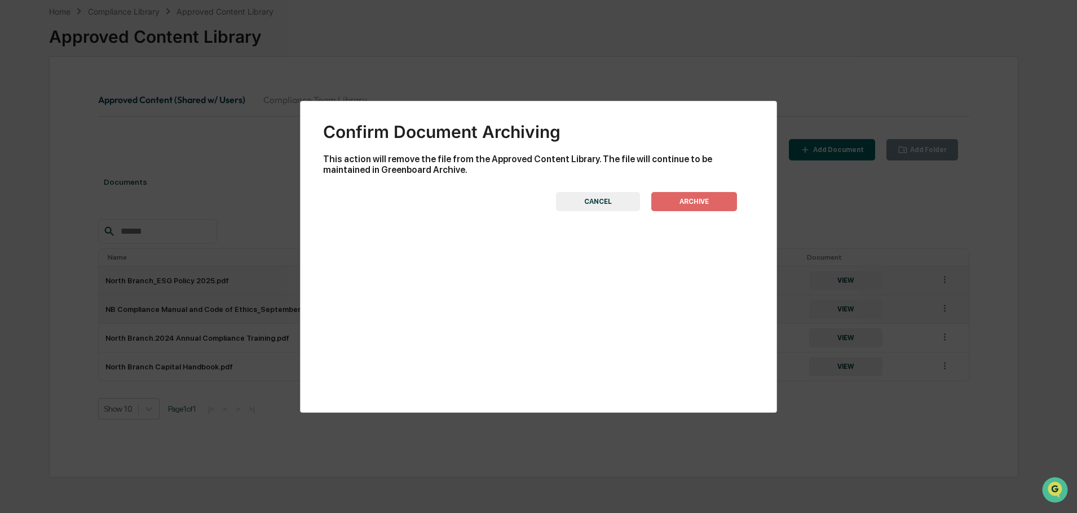
click at [701, 201] on button "ARCHIVE" at bounding box center [694, 201] width 86 height 19
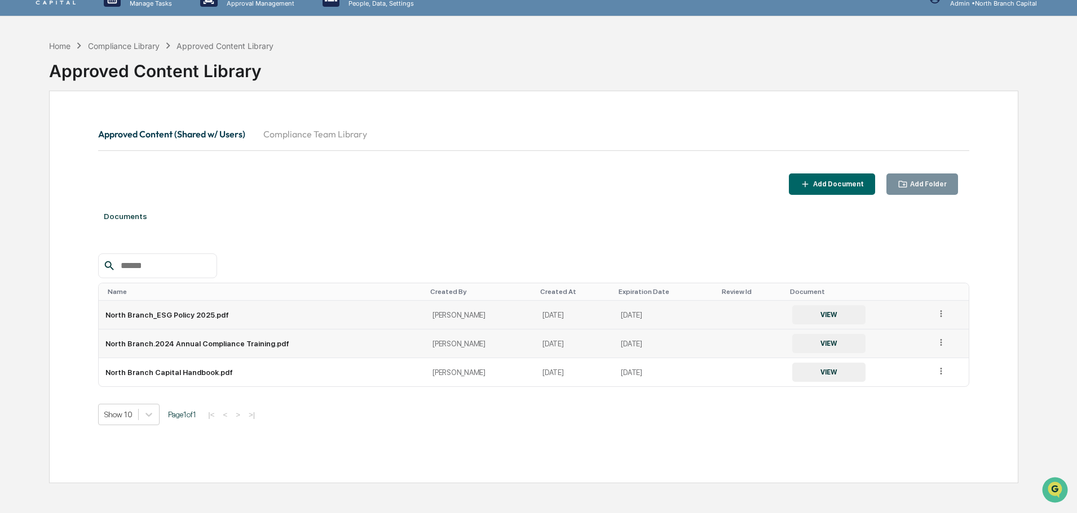
scroll to position [0, 0]
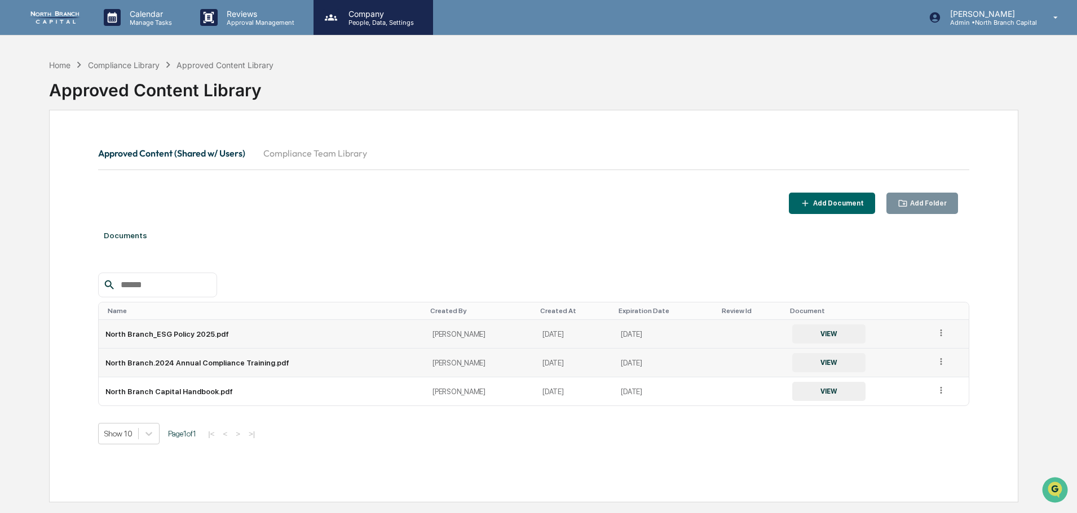
click at [364, 24] on p "People, Data, Settings" at bounding box center [379, 23] width 80 height 8
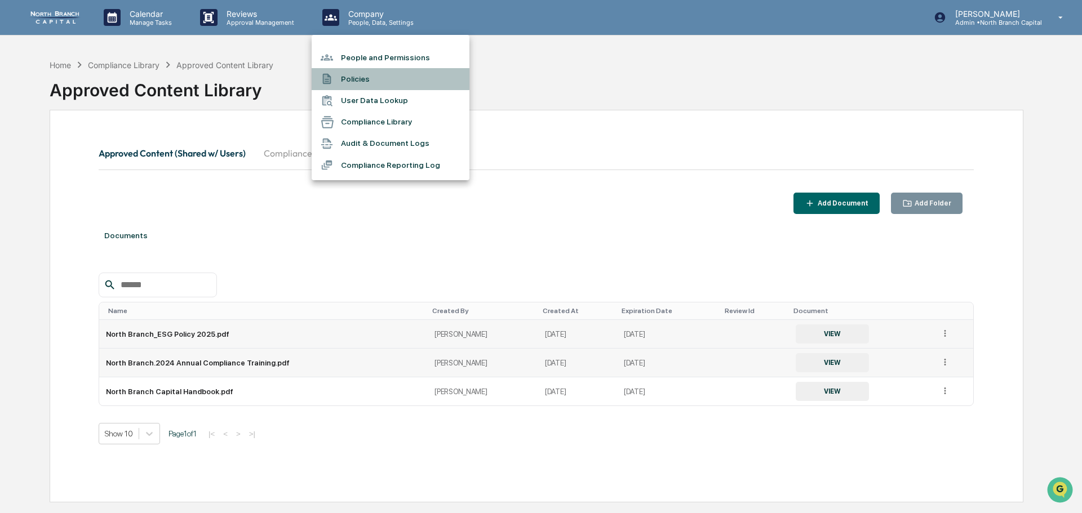
click at [357, 83] on li "Policies" at bounding box center [391, 78] width 158 height 21
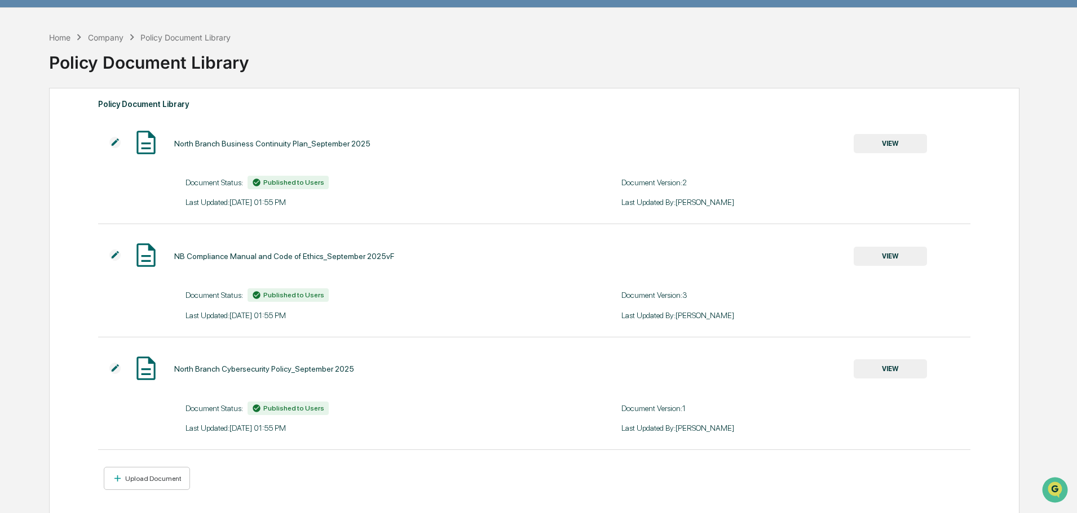
scroll to position [54, 0]
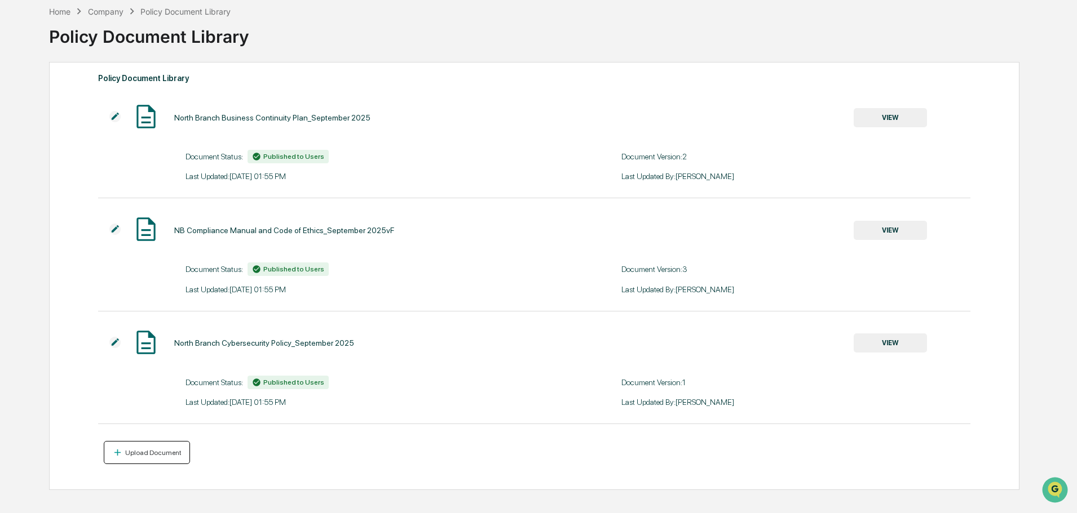
click at [161, 450] on div "Upload Document" at bounding box center [152, 453] width 59 height 8
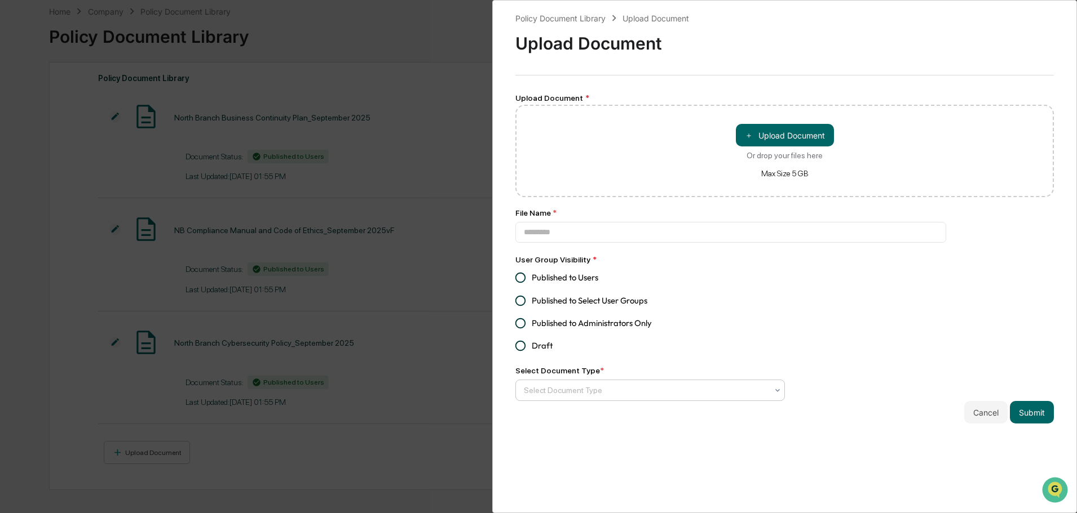
click at [644, 387] on div at bounding box center [646, 390] width 244 height 11
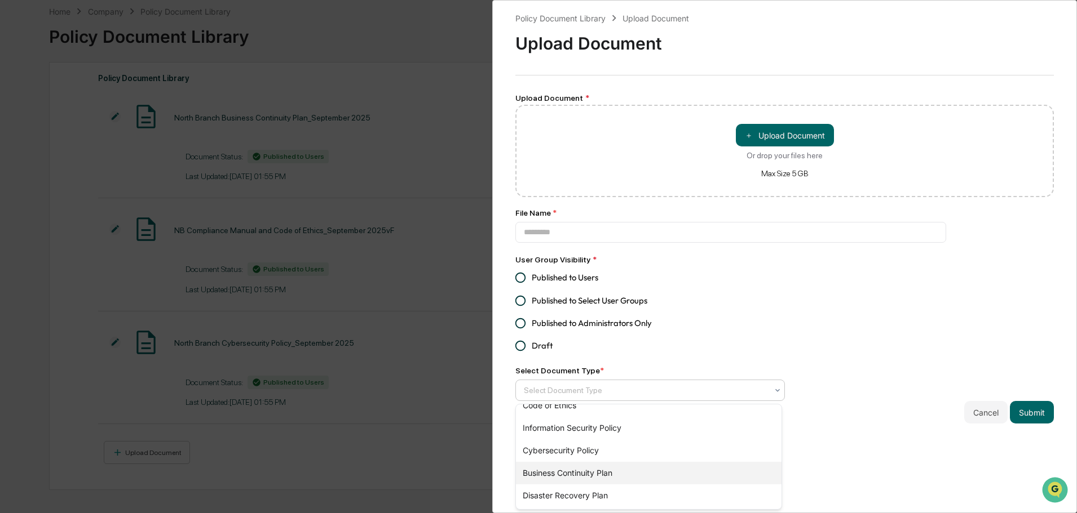
scroll to position [0, 0]
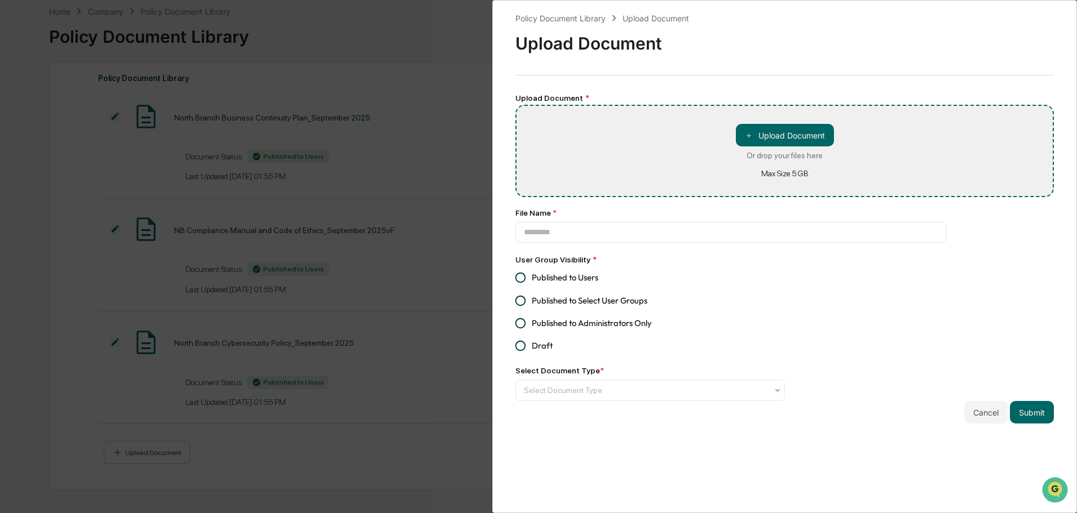
type input "**********"
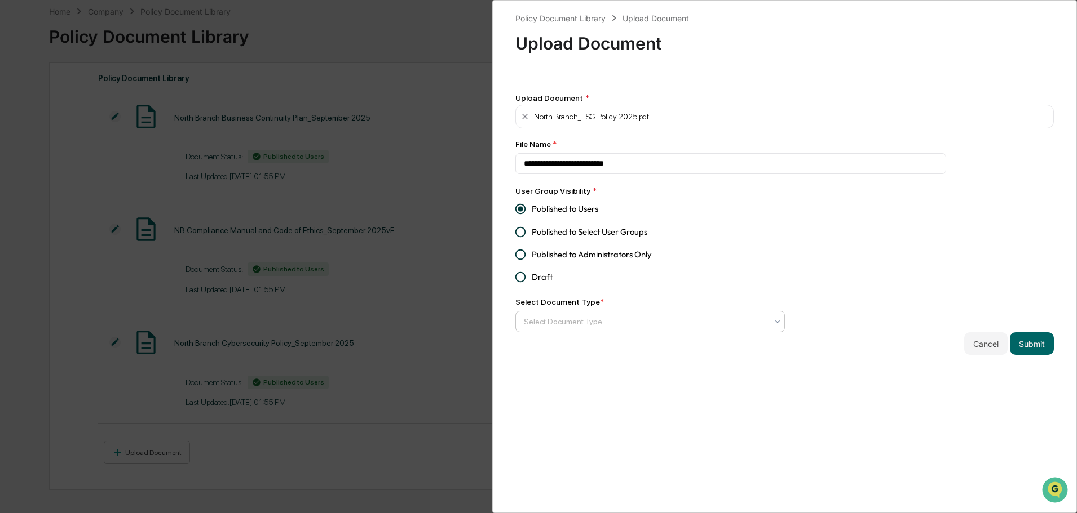
click at [564, 326] on div at bounding box center [646, 321] width 244 height 11
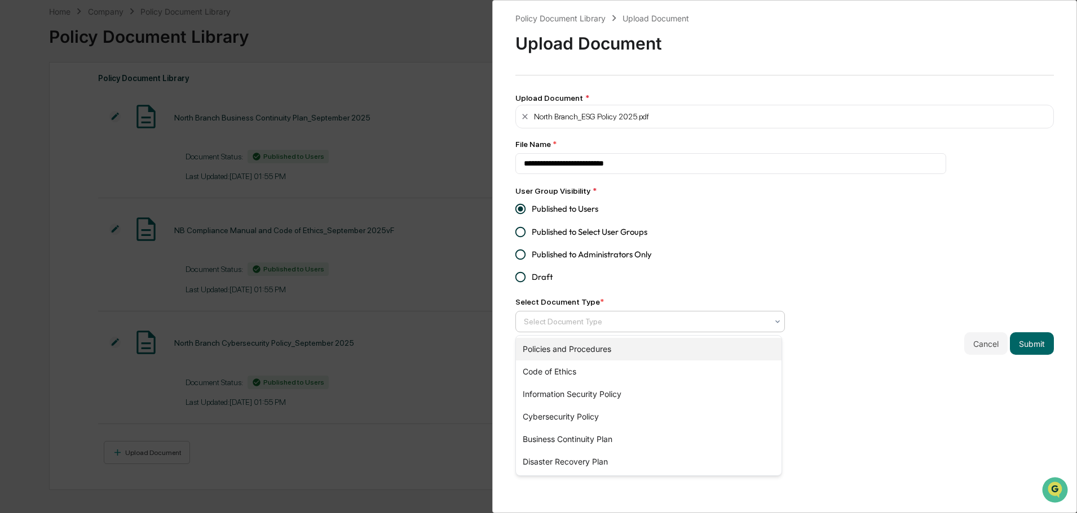
click at [570, 348] on div "Policies and Procedures" at bounding box center [648, 349] width 265 height 23
click at [1025, 346] on button "Submit" at bounding box center [1032, 344] width 44 height 23
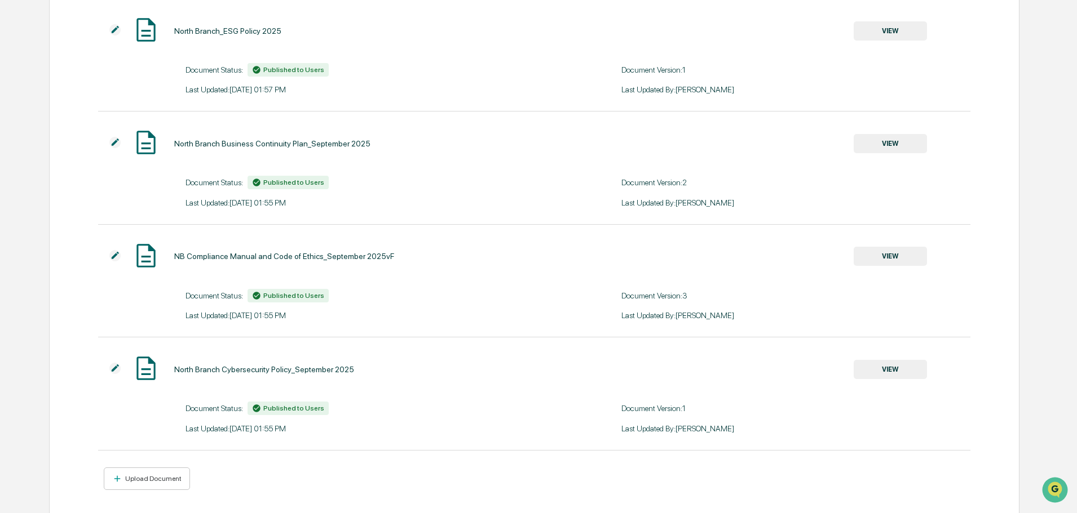
scroll to position [149, 0]
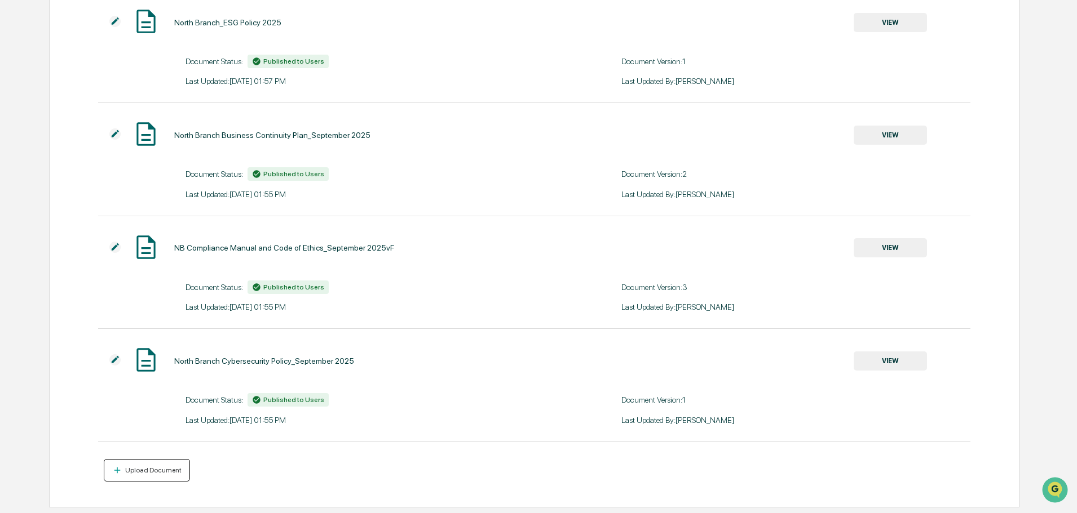
click at [149, 470] on div "Upload Document" at bounding box center [152, 471] width 59 height 8
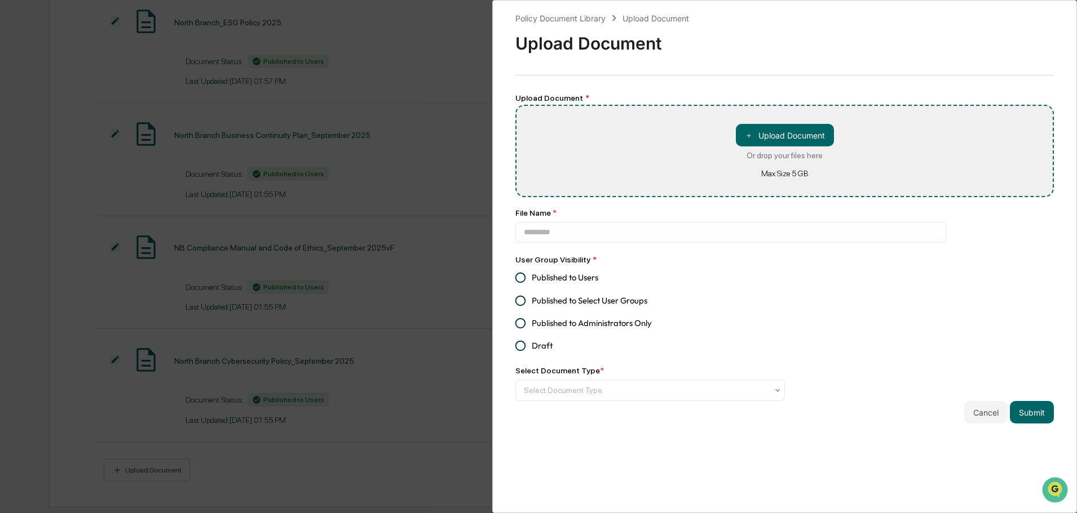
type input "**********"
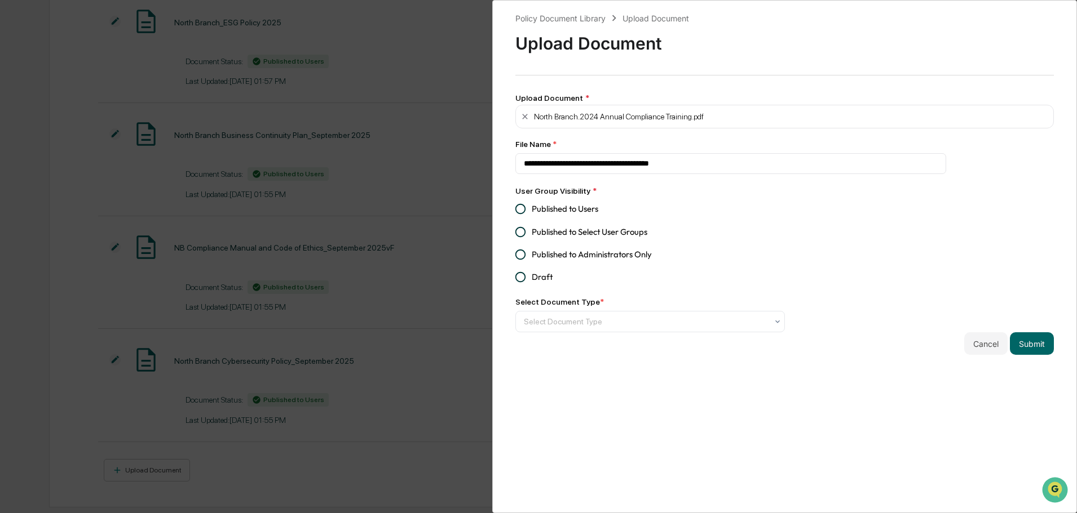
click at [548, 209] on span "Published to Users" at bounding box center [565, 209] width 67 height 12
click at [568, 316] on div "Select Document Type" at bounding box center [645, 322] width 255 height 18
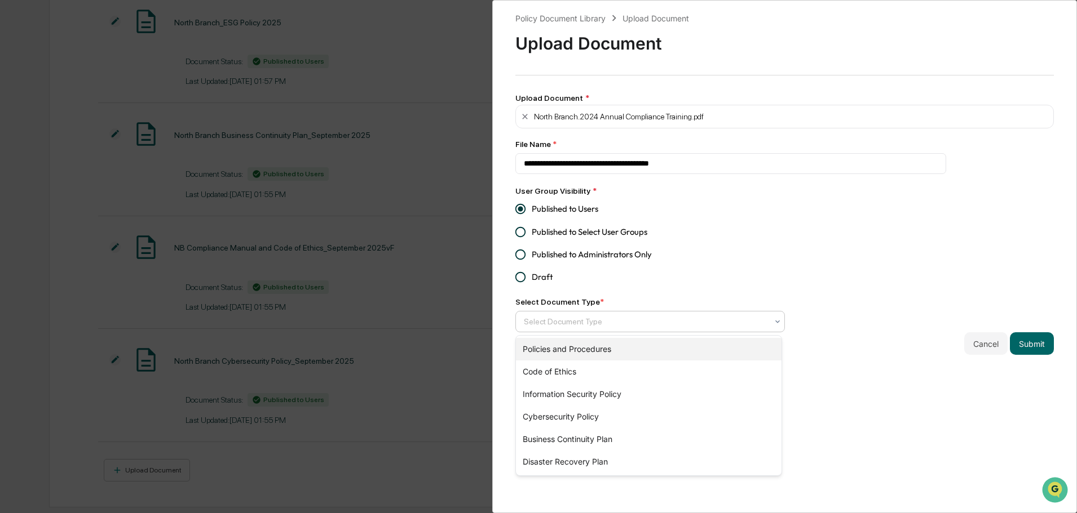
click at [578, 349] on div "Policies and Procedures" at bounding box center [648, 349] width 265 height 23
click at [1035, 347] on button "Submit" at bounding box center [1032, 344] width 44 height 23
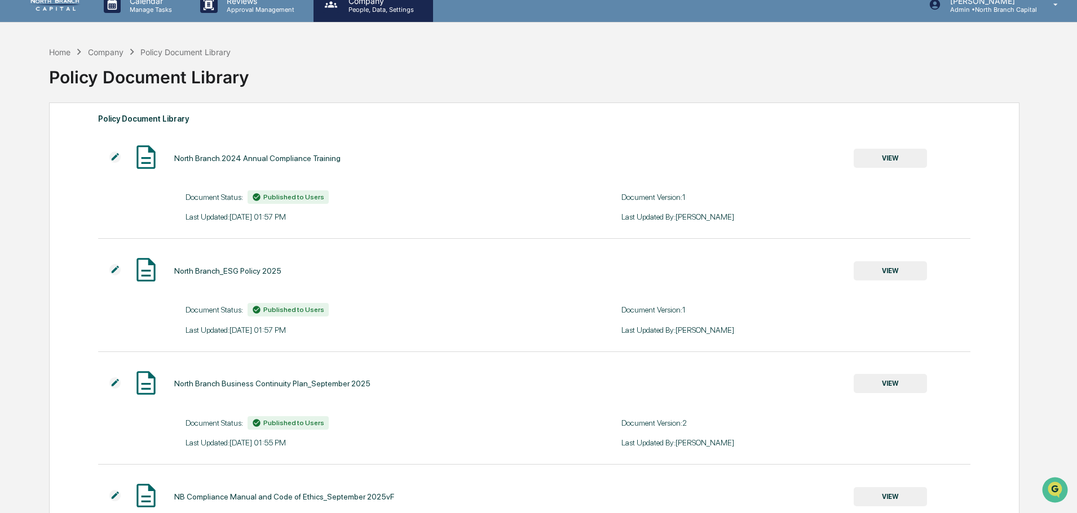
scroll to position [0, 0]
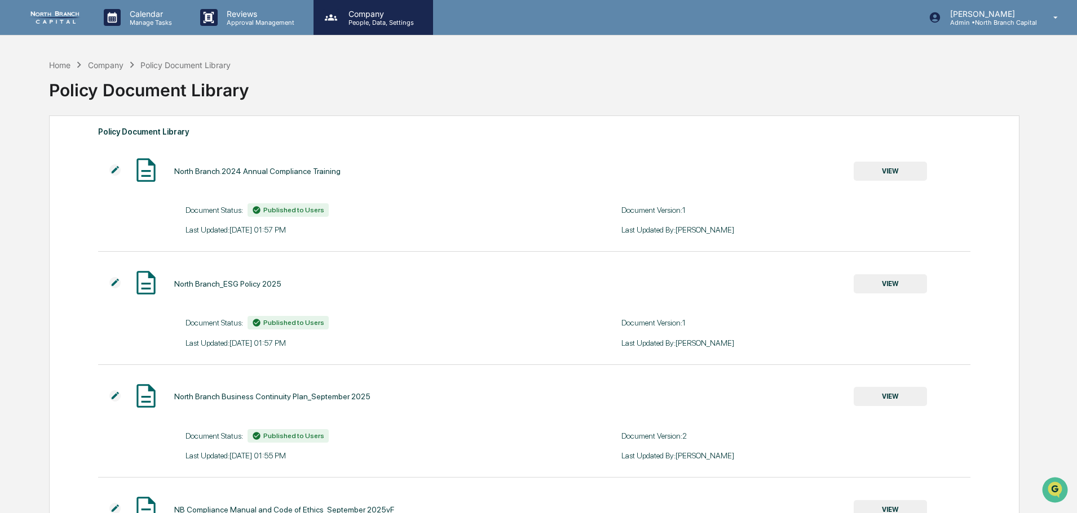
click at [368, 19] on p "People, Data, Settings" at bounding box center [379, 23] width 80 height 8
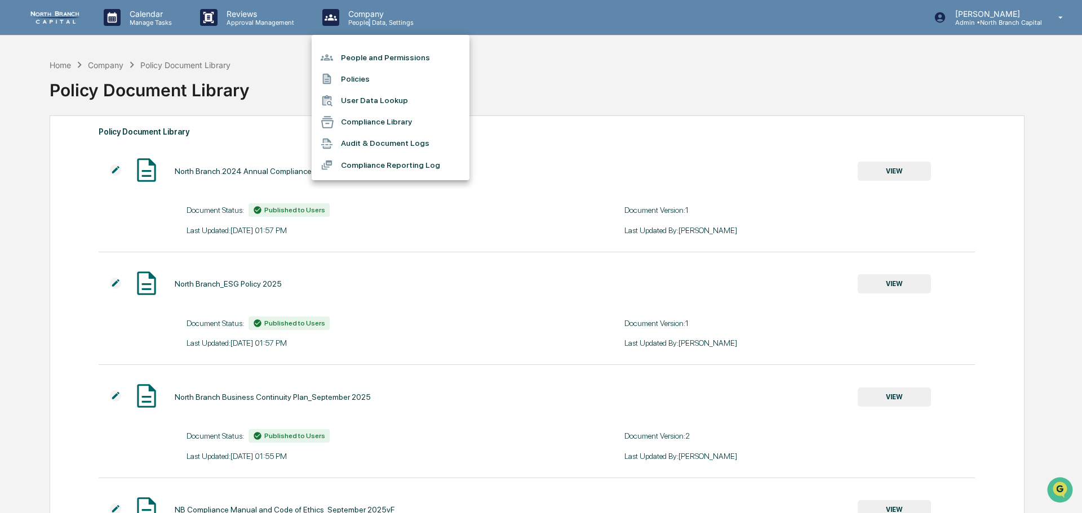
click at [373, 122] on li "Compliance Library" at bounding box center [391, 122] width 158 height 21
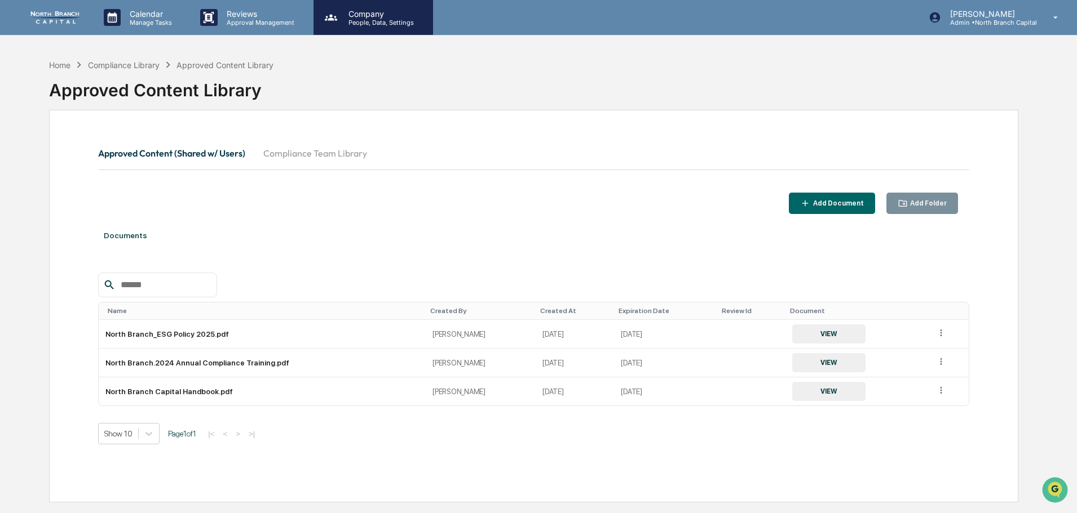
click at [356, 20] on p "People, Data, Settings" at bounding box center [379, 23] width 80 height 8
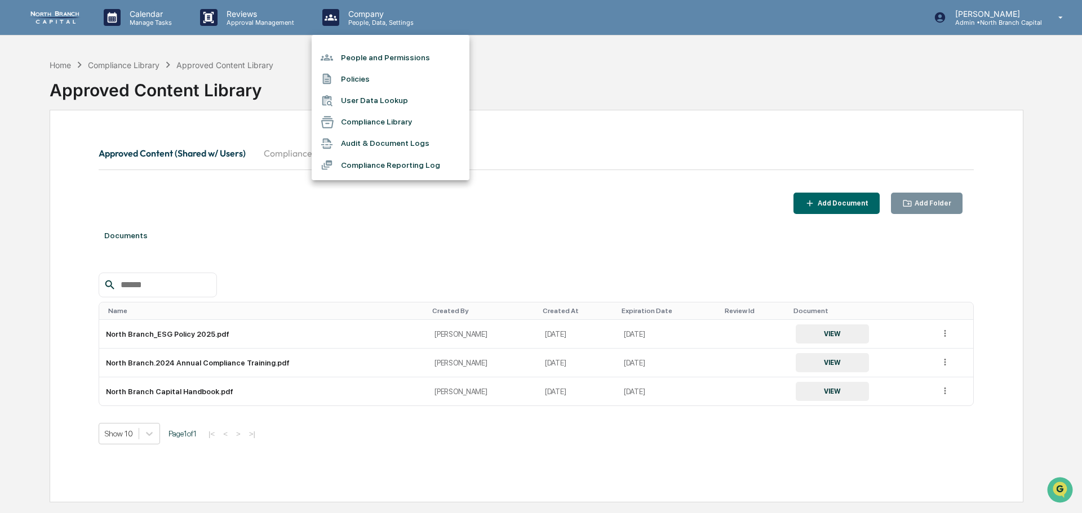
click at [349, 81] on li "Policies" at bounding box center [391, 78] width 158 height 21
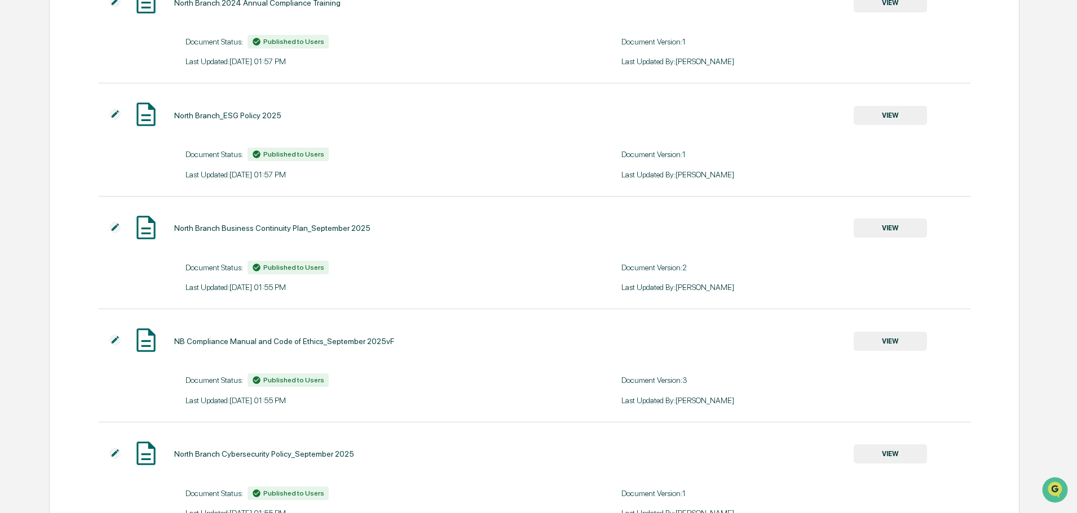
scroll to position [262, 0]
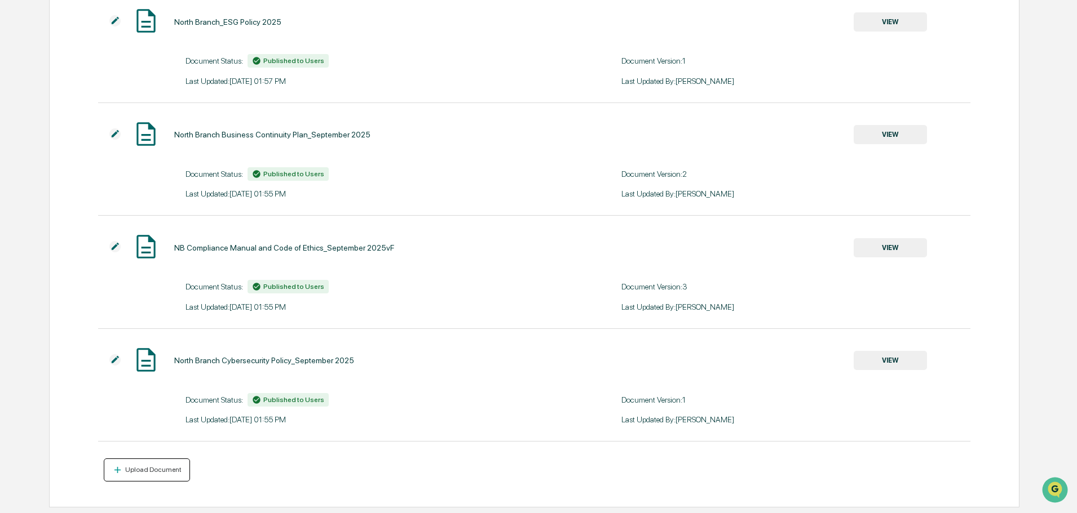
click at [135, 477] on button "Upload Document" at bounding box center [147, 470] width 86 height 23
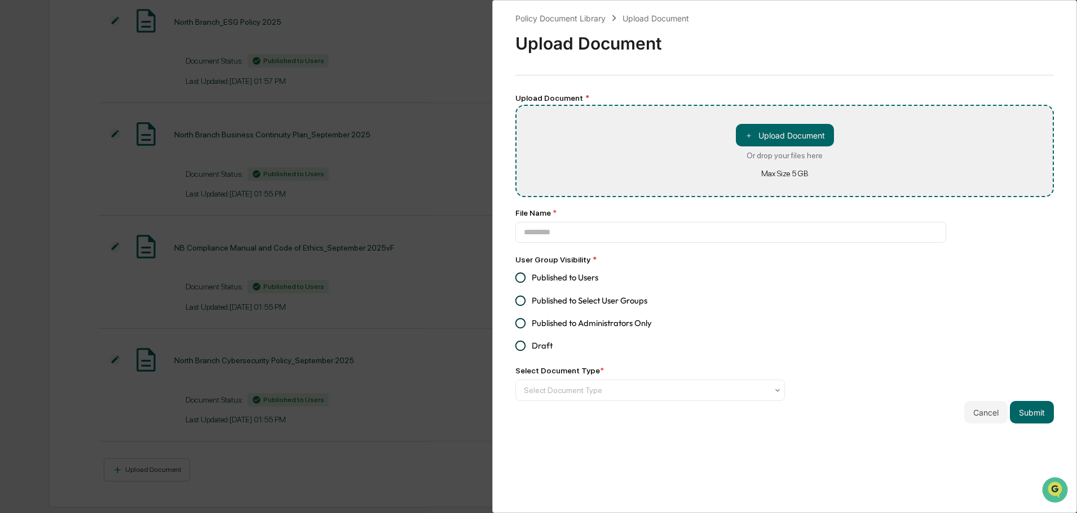
type input "**********"
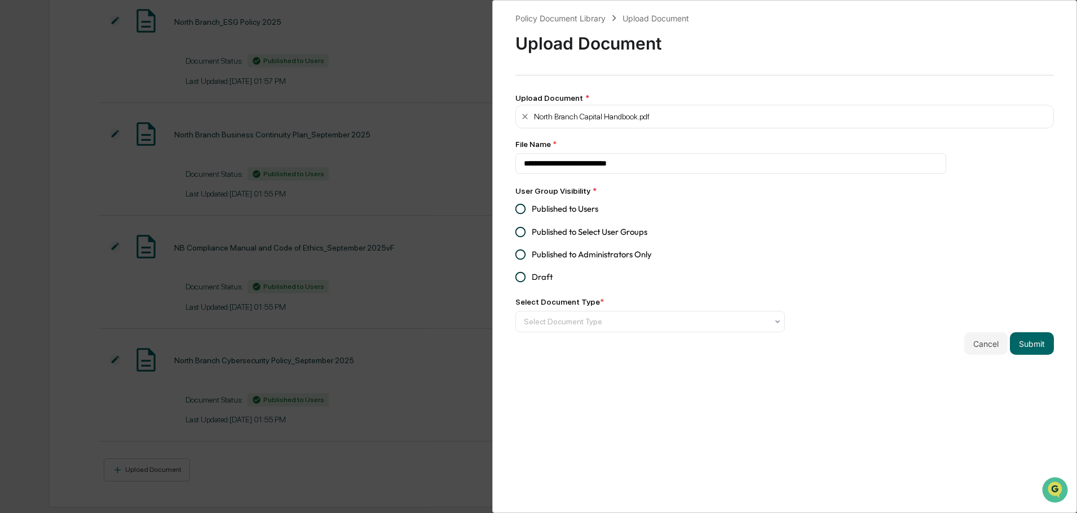
click at [573, 207] on span "Published to Users" at bounding box center [565, 209] width 67 height 12
click at [573, 321] on div at bounding box center [646, 321] width 244 height 11
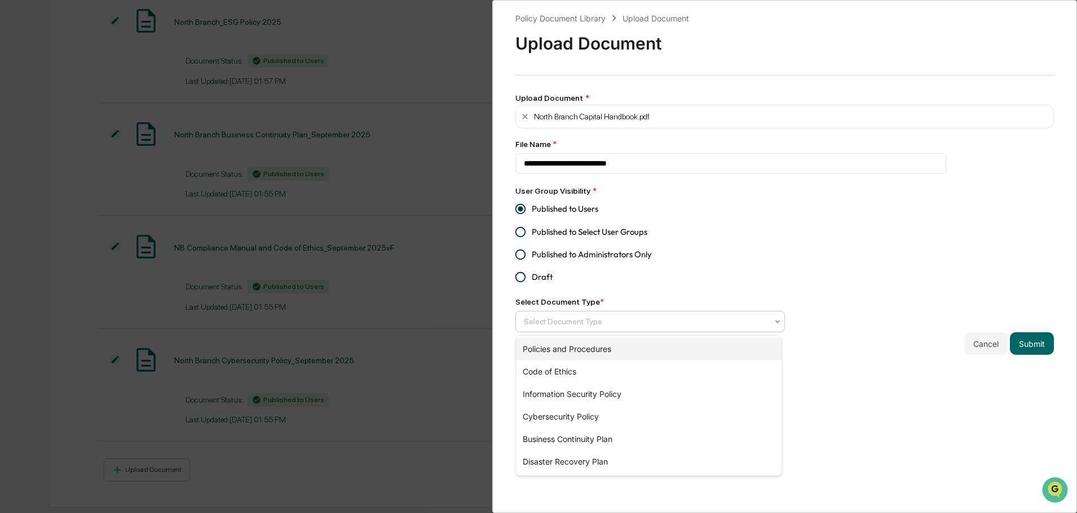
click at [670, 348] on div "Policies and Procedures" at bounding box center [648, 349] width 265 height 23
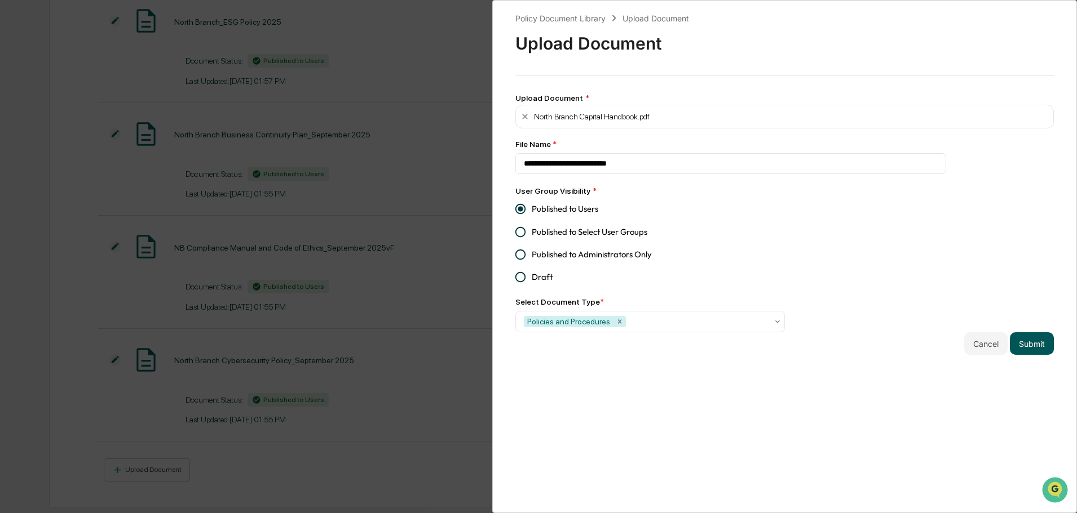
click at [1041, 340] on button "Submit" at bounding box center [1032, 344] width 44 height 23
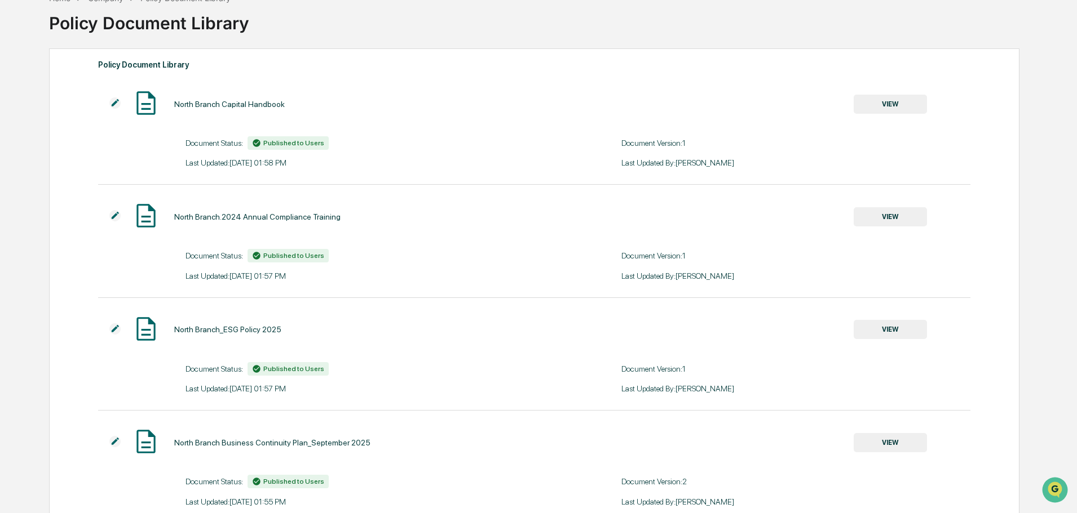
scroll to position [0, 0]
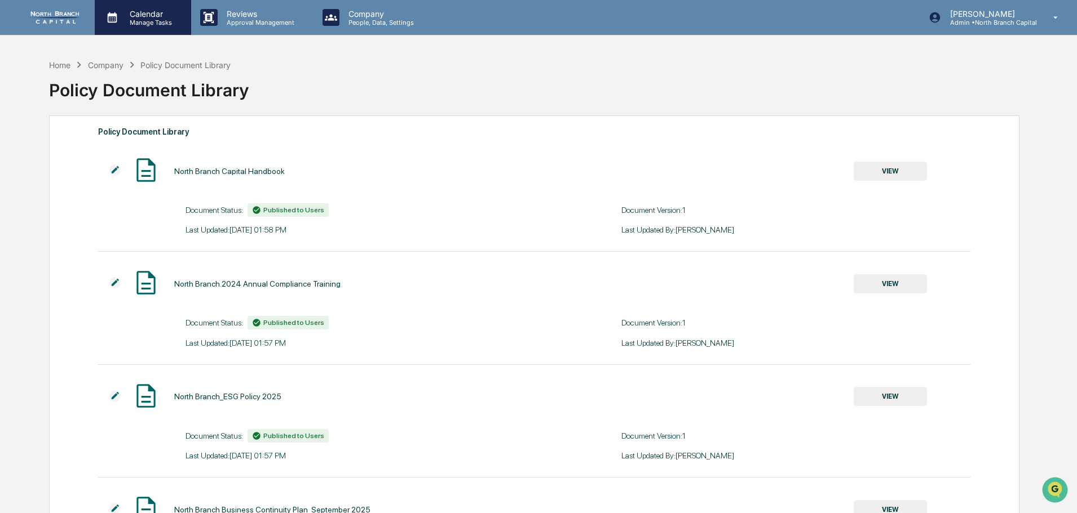
click at [156, 16] on p "Calendar" at bounding box center [149, 14] width 57 height 10
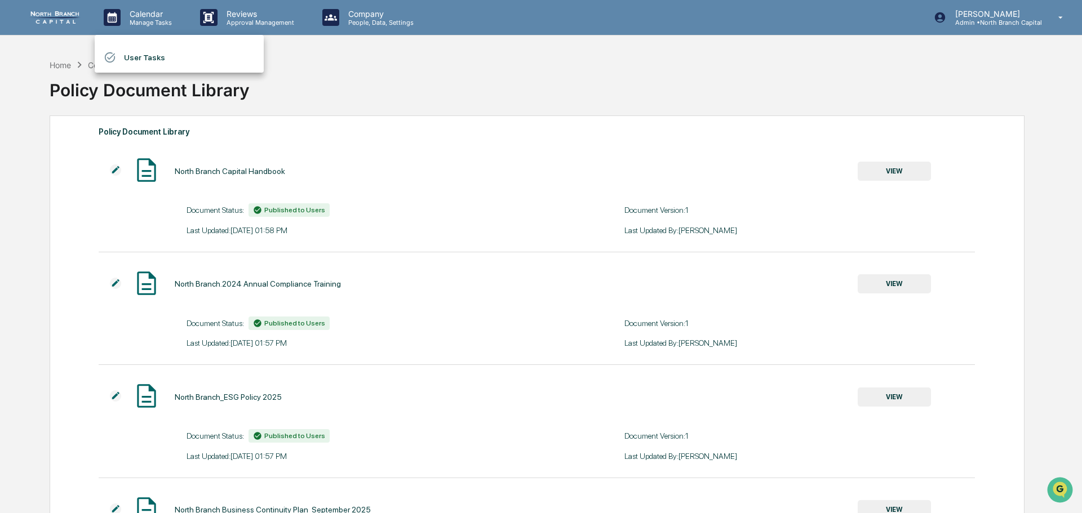
click at [311, 60] on div at bounding box center [541, 256] width 1082 height 513
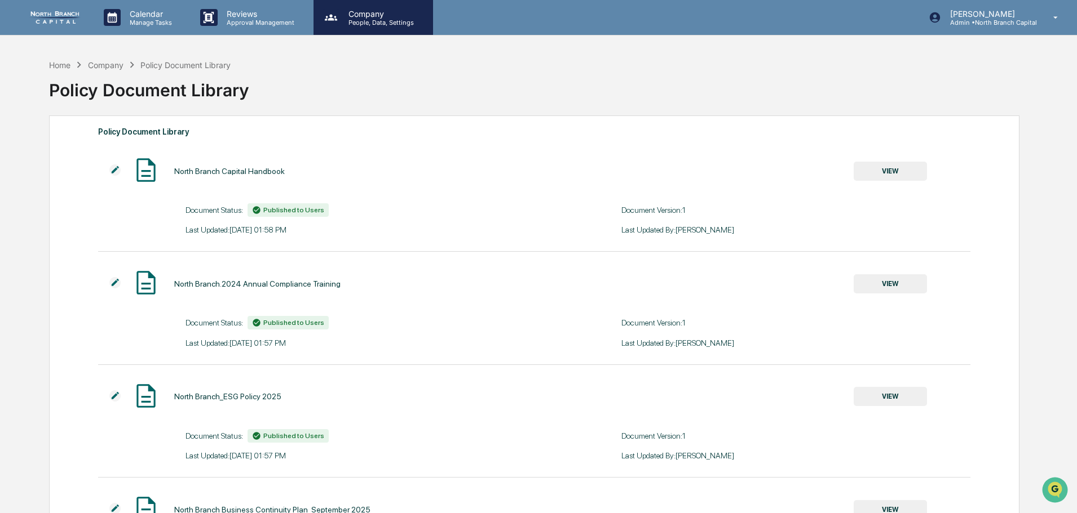
click at [375, 21] on p "People, Data, Settings" at bounding box center [379, 23] width 80 height 8
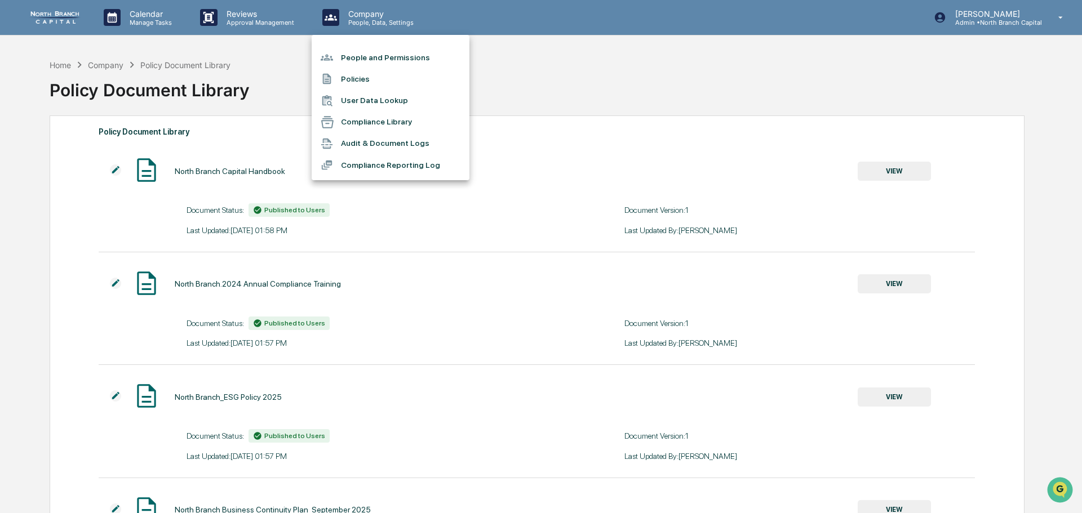
click at [125, 5] on div at bounding box center [541, 256] width 1082 height 513
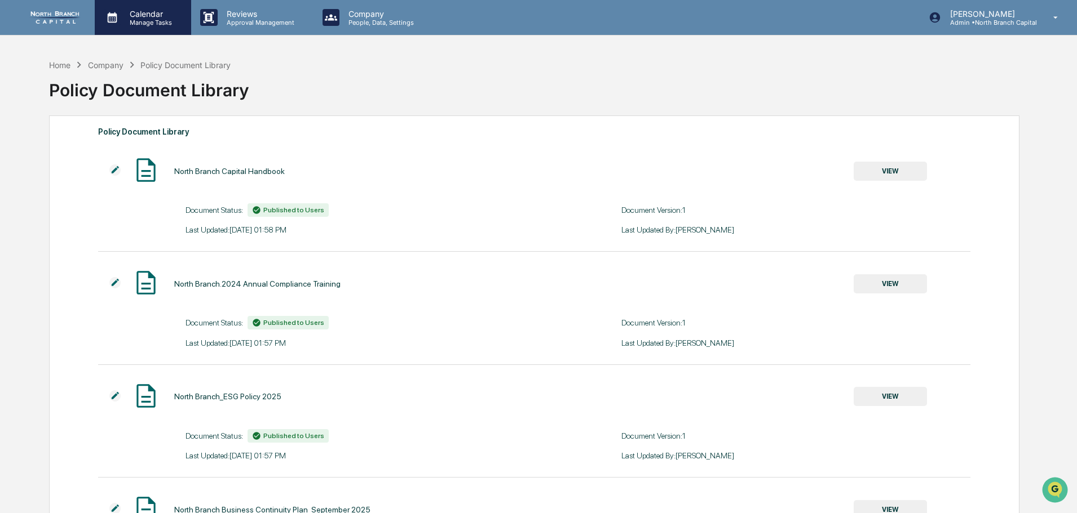
click at [140, 23] on p "Manage Tasks" at bounding box center [149, 23] width 57 height 8
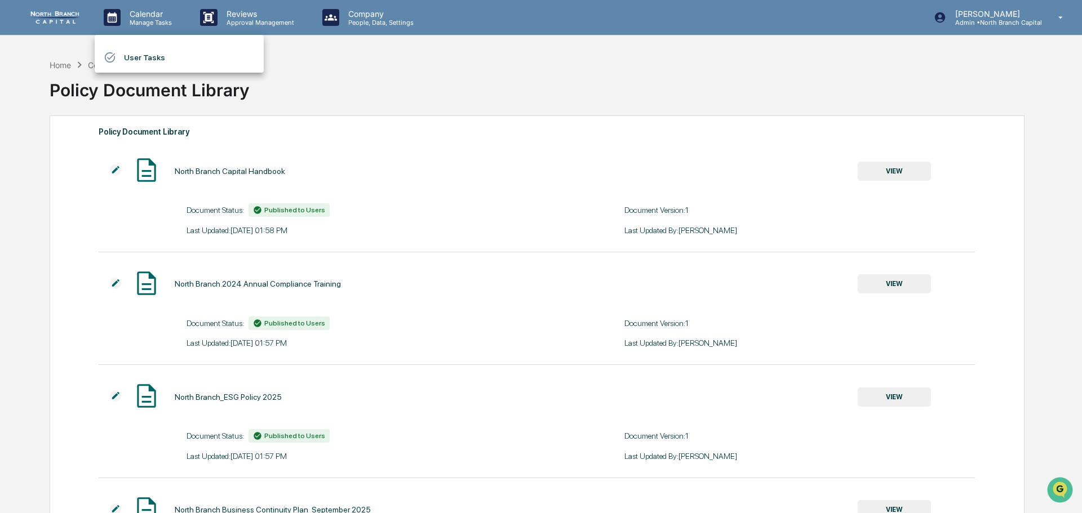
click at [164, 54] on li "User Tasks" at bounding box center [179, 57] width 169 height 21
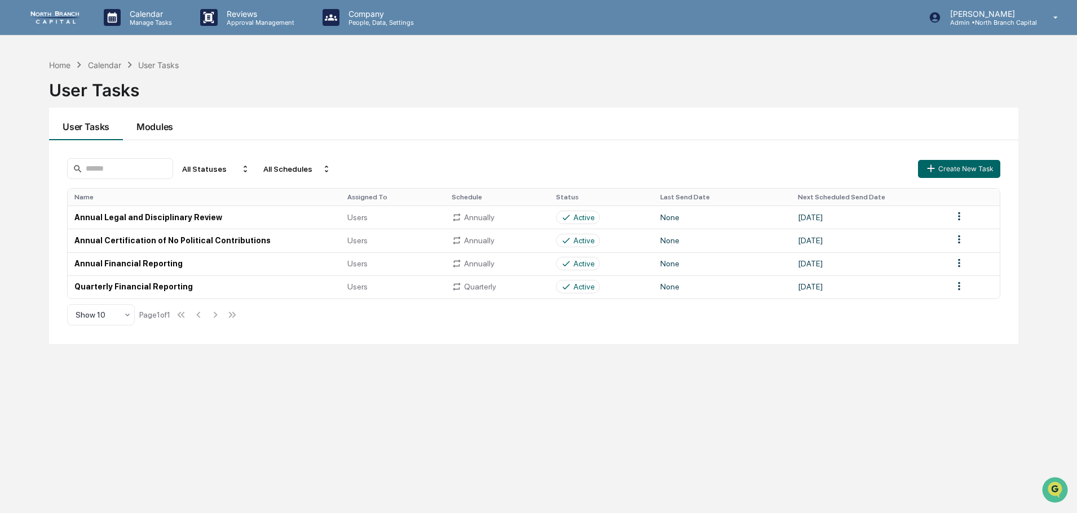
click at [157, 130] on button "Modules" at bounding box center [155, 124] width 64 height 33
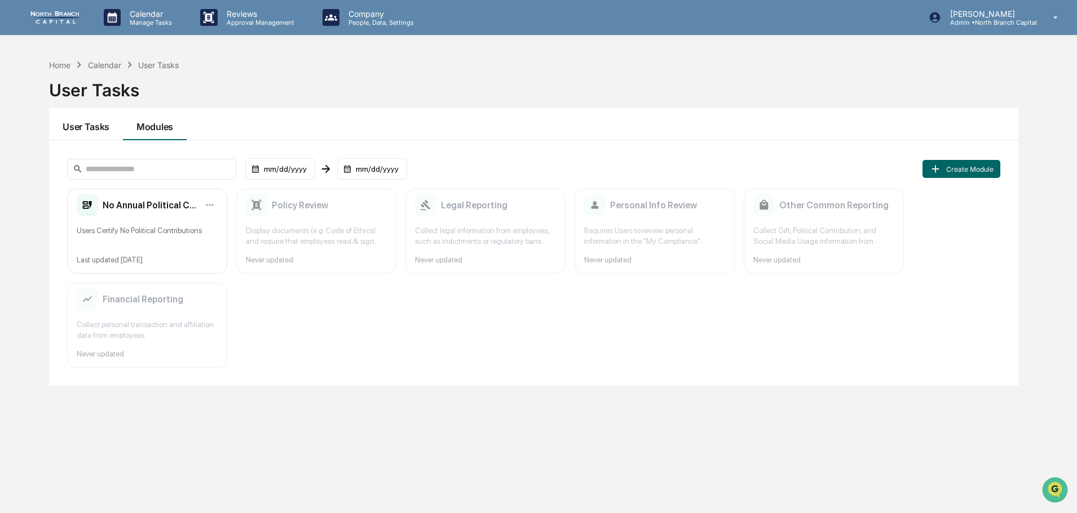
click at [86, 133] on button "User Tasks" at bounding box center [86, 124] width 74 height 33
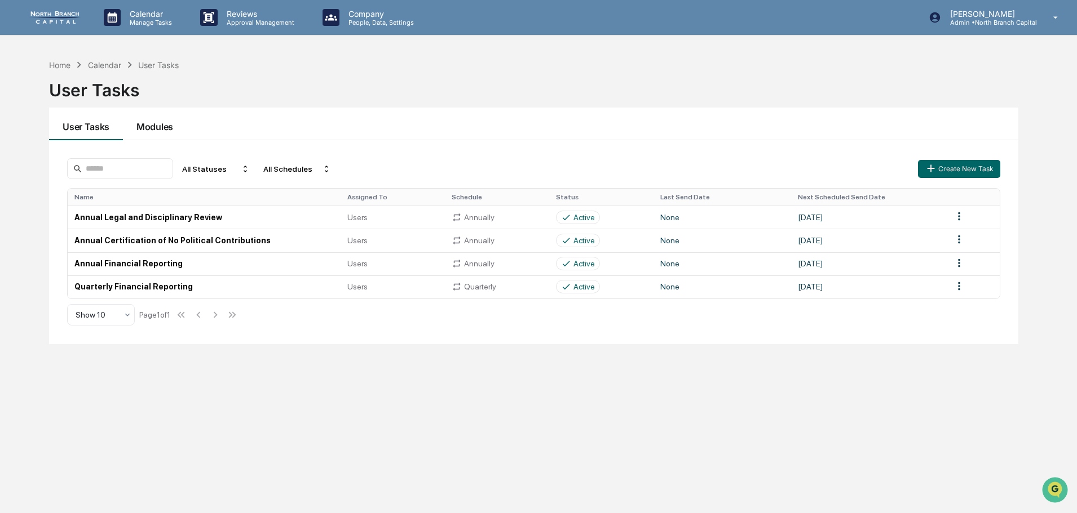
click at [160, 131] on button "Modules" at bounding box center [155, 124] width 64 height 33
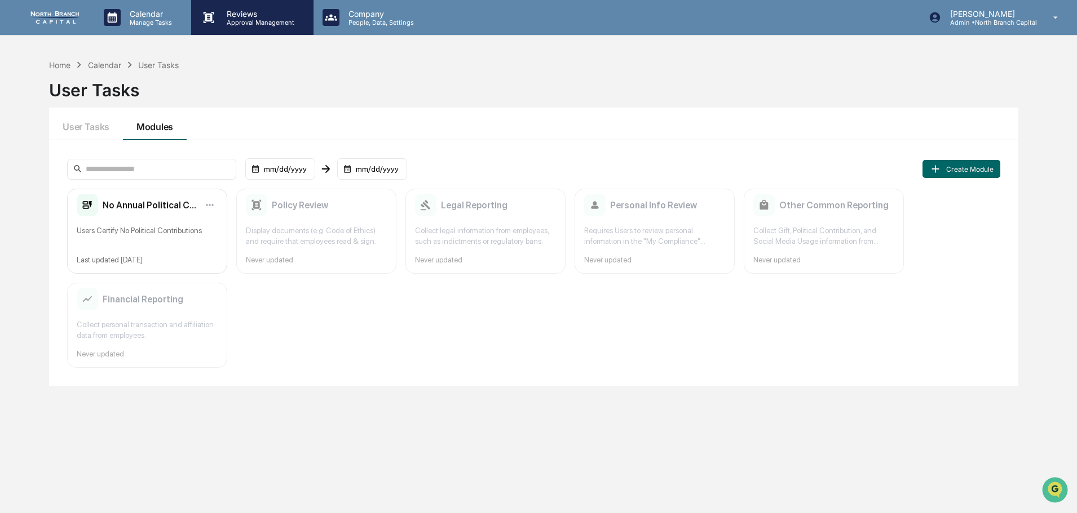
click at [249, 17] on p "Reviews" at bounding box center [259, 14] width 82 height 10
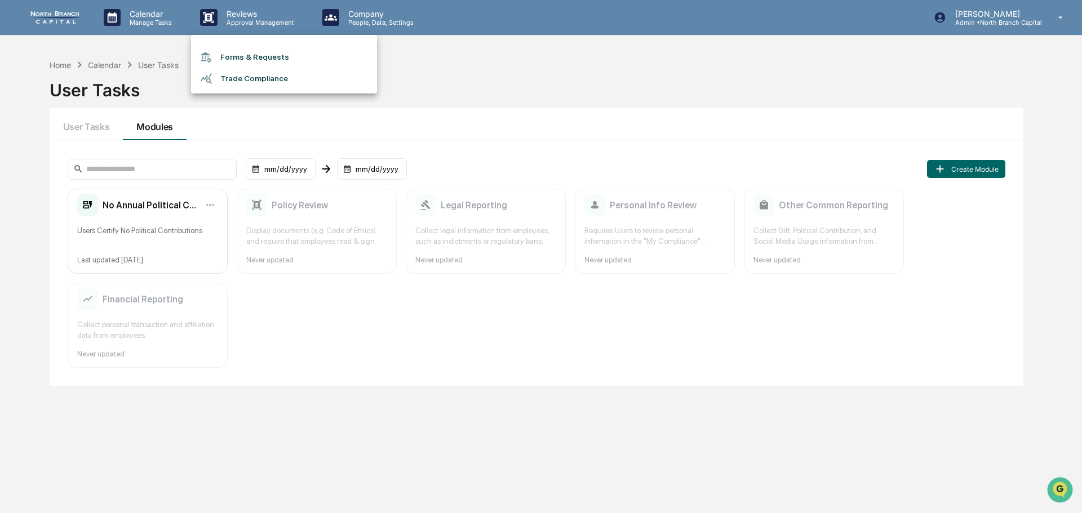
click at [363, 17] on div at bounding box center [541, 256] width 1082 height 513
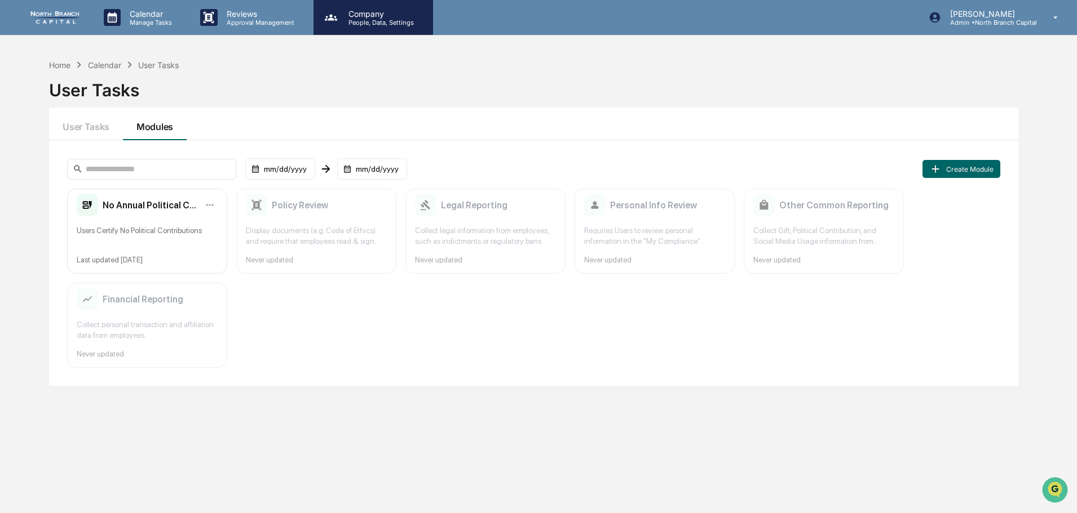
click at [364, 28] on div "Company People, Data, Settings" at bounding box center [372, 17] width 119 height 35
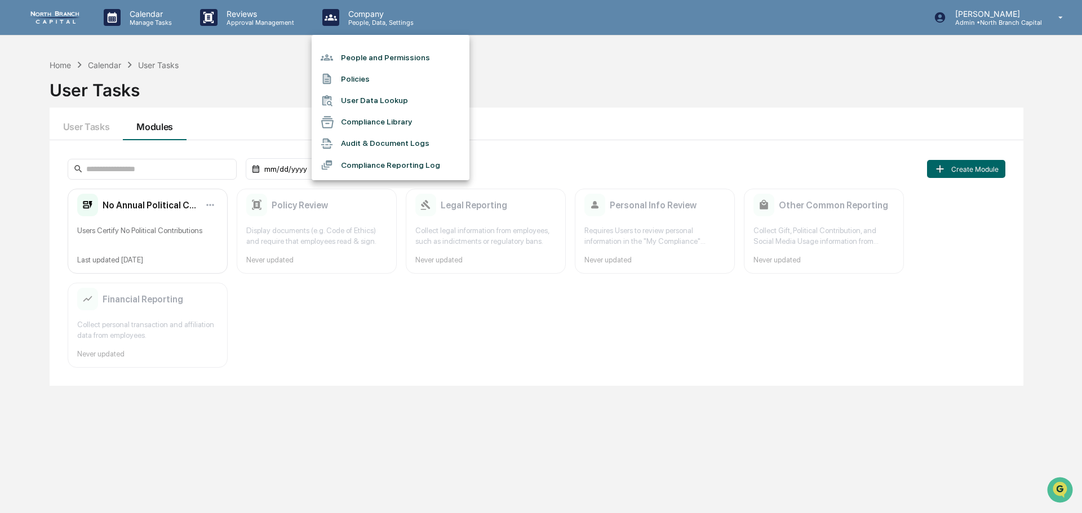
click at [395, 169] on li "Compliance Reporting Log" at bounding box center [391, 164] width 158 height 21
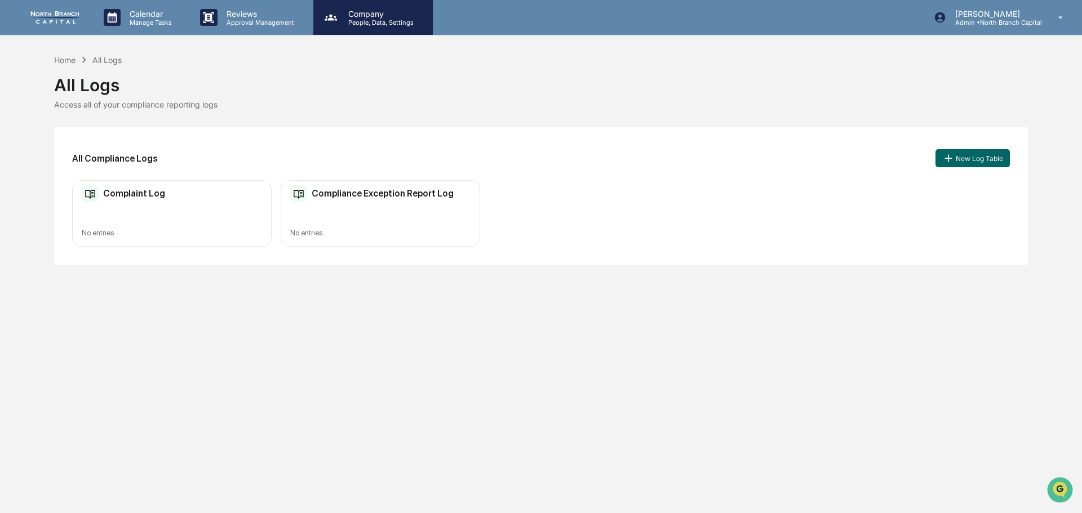
click at [351, 20] on p "People, Data, Settings" at bounding box center [379, 23] width 80 height 8
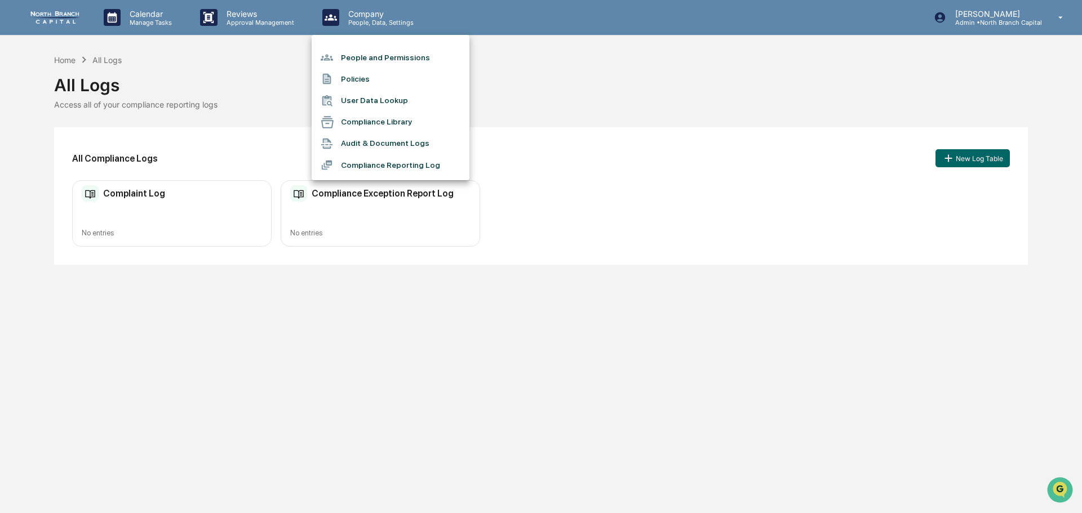
click at [374, 147] on li "Audit & Document Logs" at bounding box center [391, 143] width 158 height 21
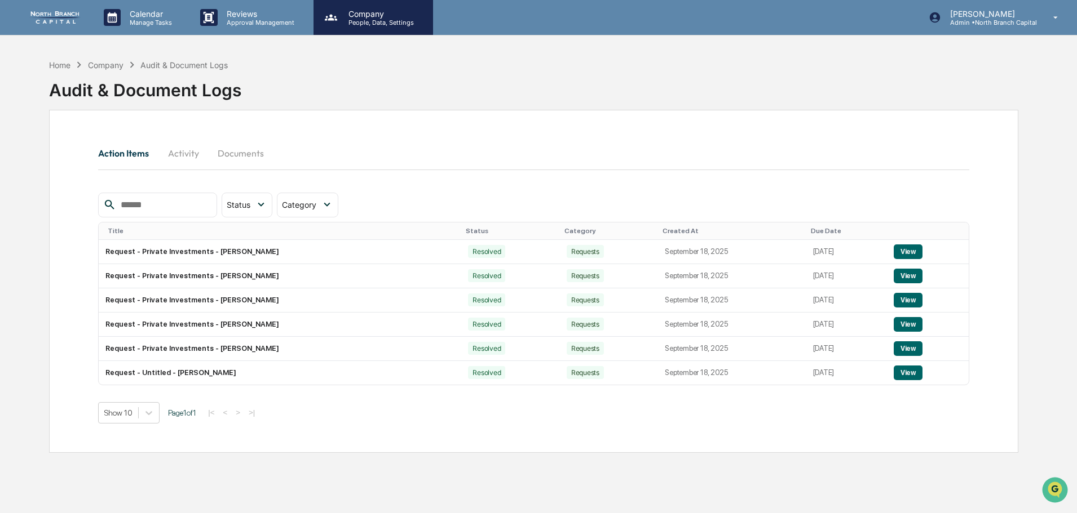
click at [385, 12] on p "Company" at bounding box center [379, 14] width 80 height 10
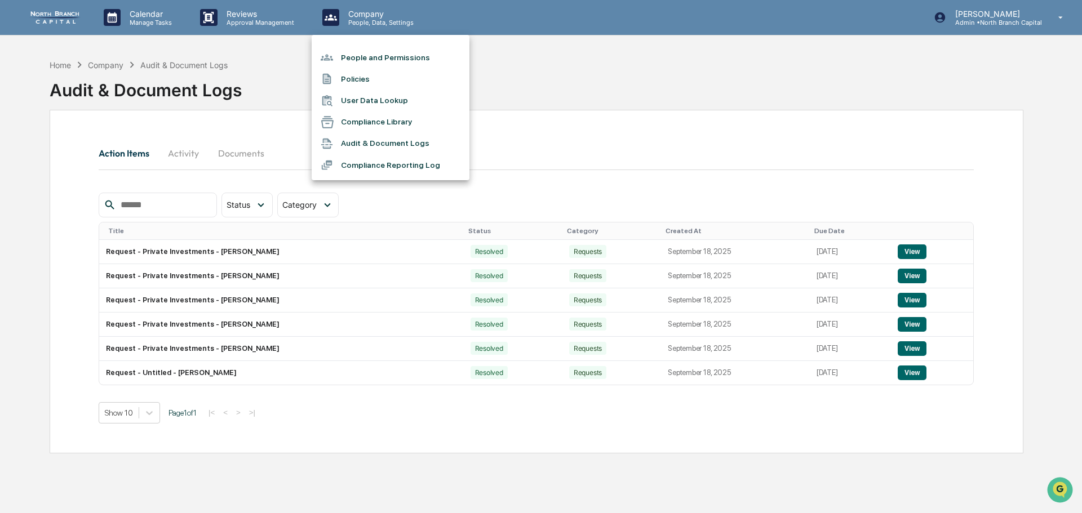
click at [378, 61] on li "People and Permissions" at bounding box center [391, 57] width 158 height 21
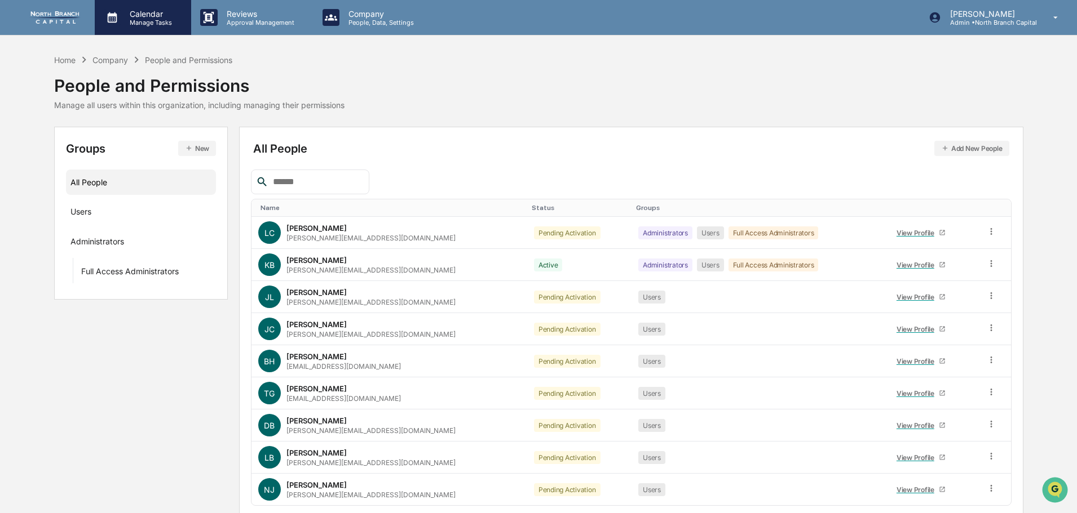
click at [161, 19] on p "Manage Tasks" at bounding box center [149, 23] width 57 height 8
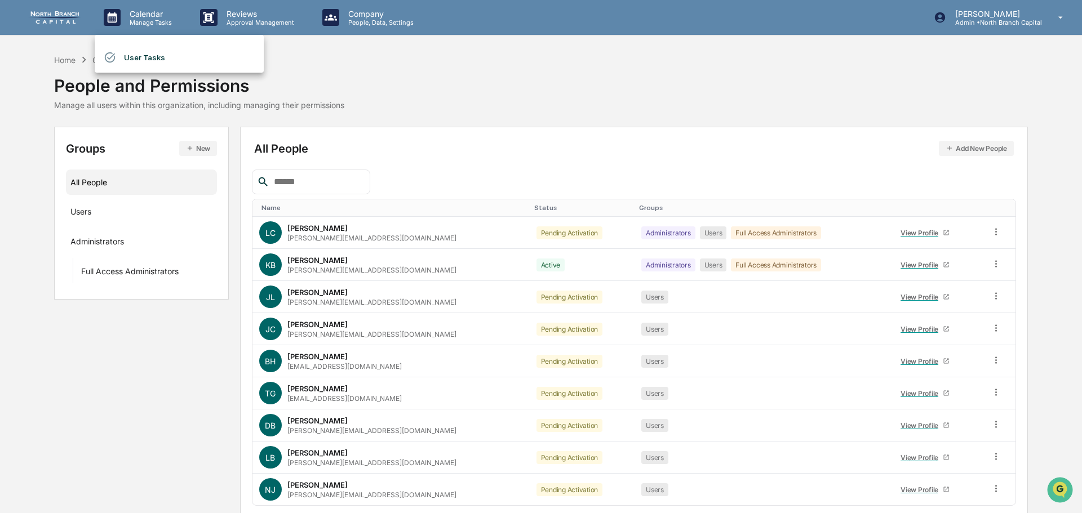
click at [148, 62] on li "User Tasks" at bounding box center [179, 57] width 169 height 21
